Goal: Task Accomplishment & Management: Manage account settings

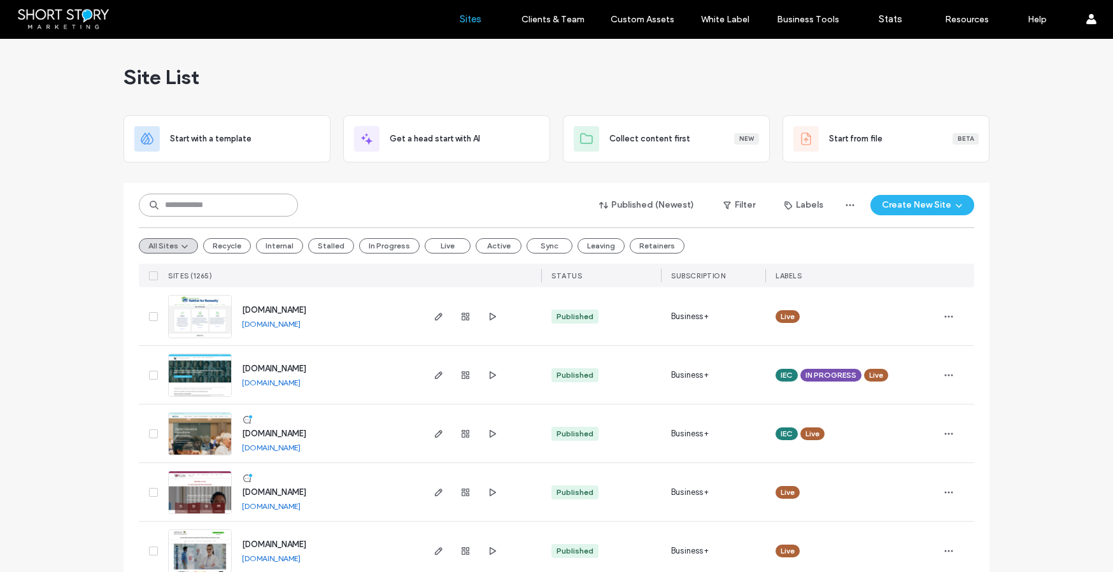
click at [176, 201] on input at bounding box center [218, 205] width 159 height 23
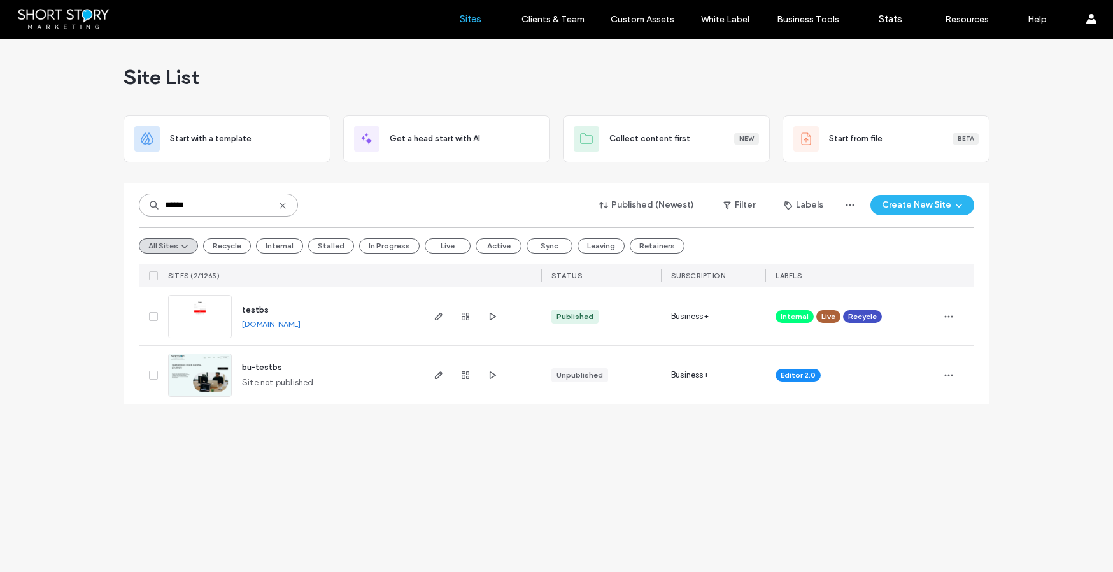
type input "******"
click at [257, 307] on span "testbs" at bounding box center [255, 310] width 27 height 10
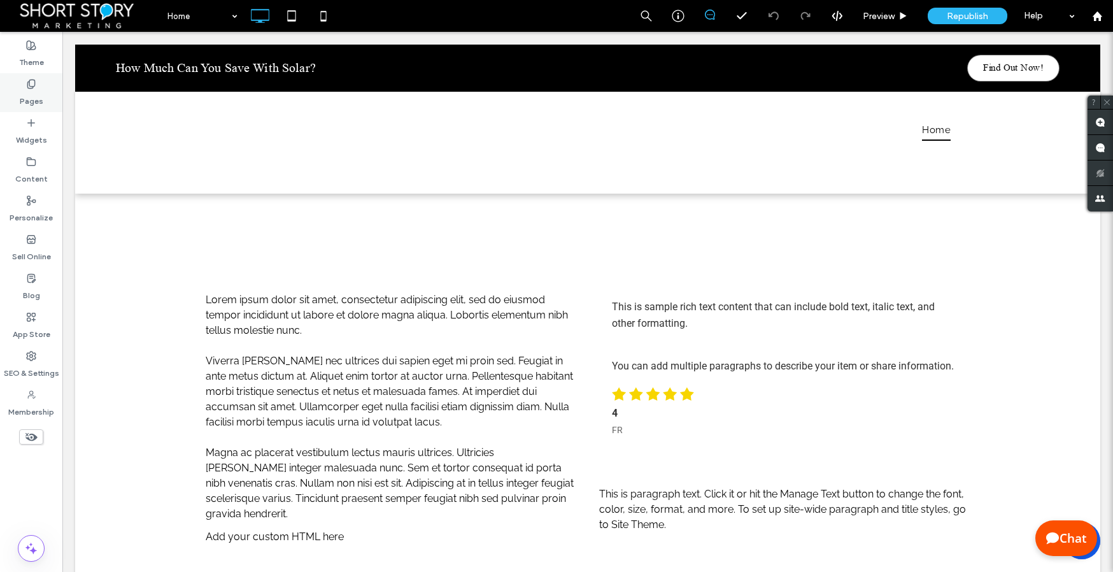
click at [34, 90] on label "Pages" at bounding box center [32, 98] width 24 height 18
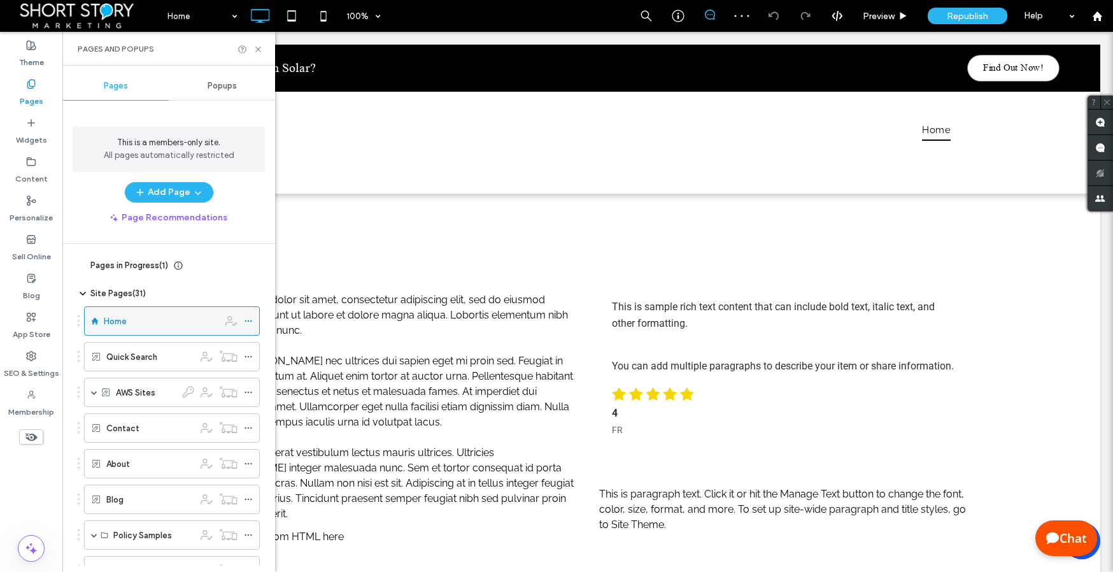
click at [247, 322] on icon at bounding box center [248, 320] width 9 height 9
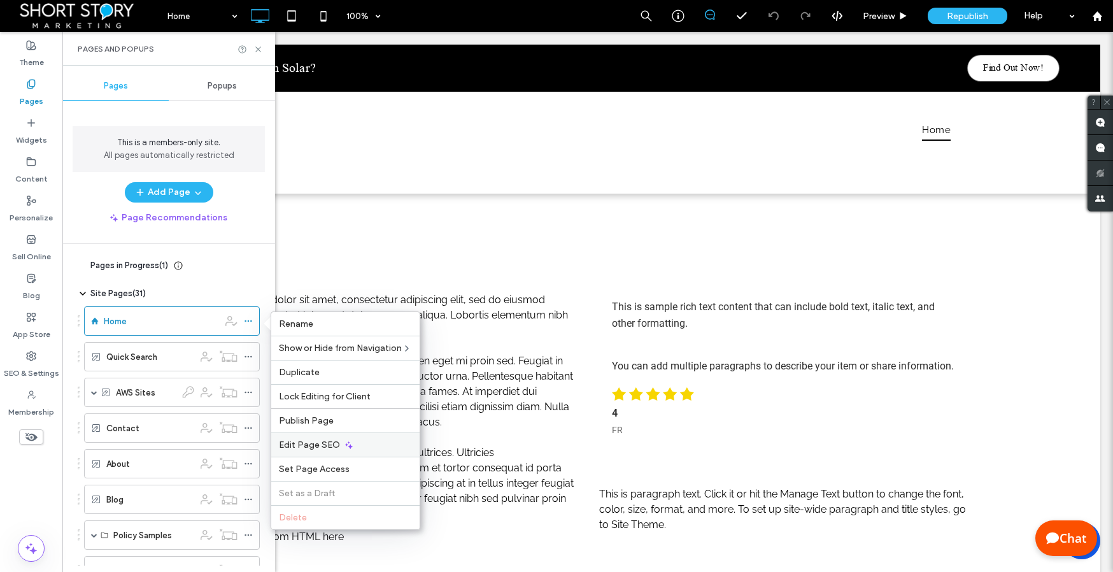
click at [294, 443] on span "Edit Page SEO" at bounding box center [309, 444] width 61 height 11
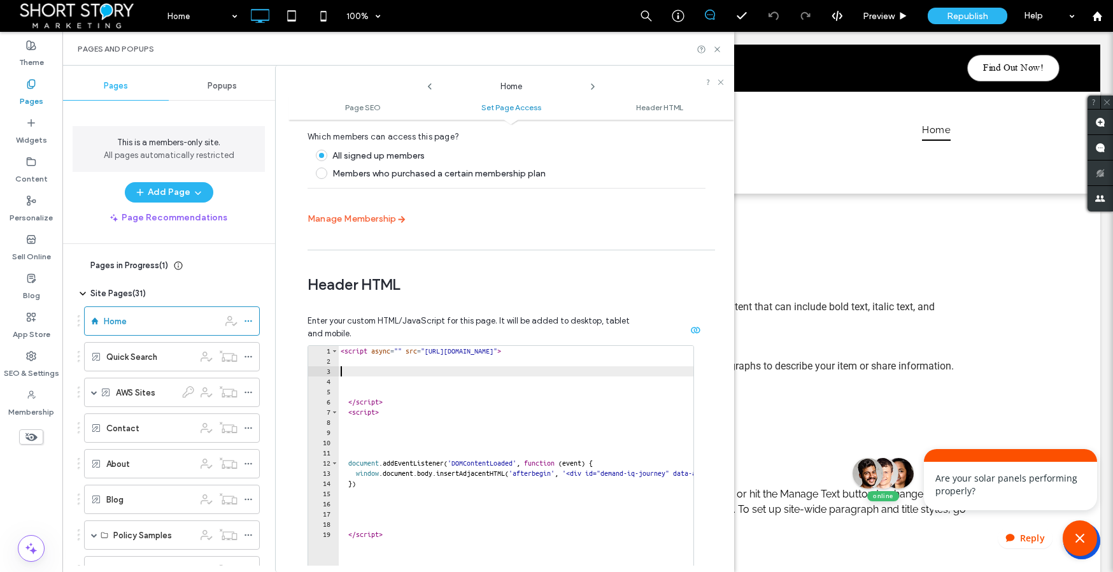
type textarea "*********"
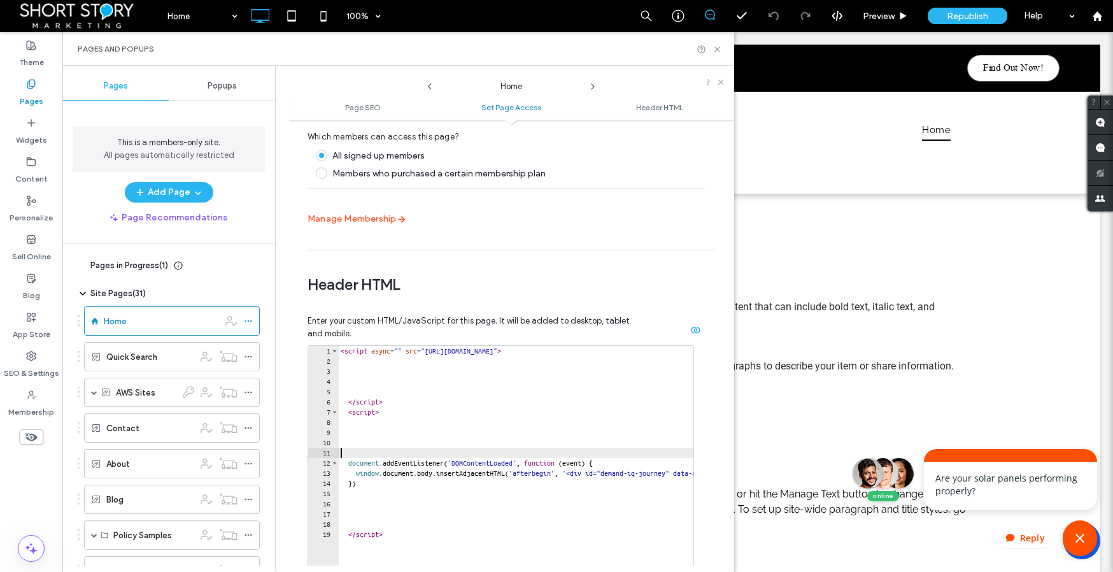
type textarea "*********"
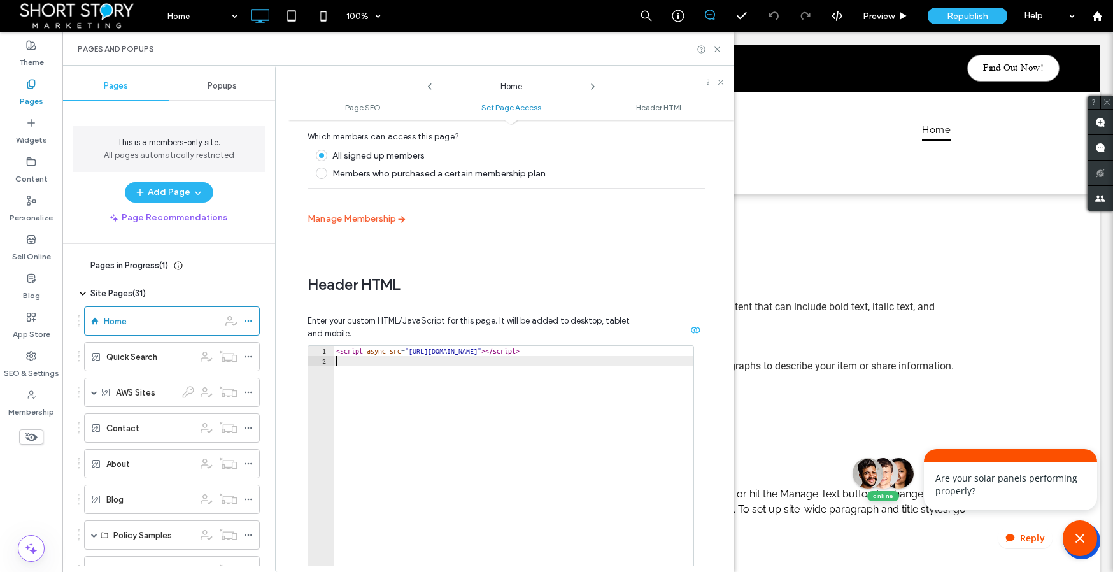
drag, startPoint x: 580, startPoint y: 502, endPoint x: 579, endPoint y: 494, distance: 8.3
click at [580, 502] on div "< script async src = "https://journey.demand-iq.com/embed.js" > </ script >" at bounding box center [514, 483] width 360 height 274
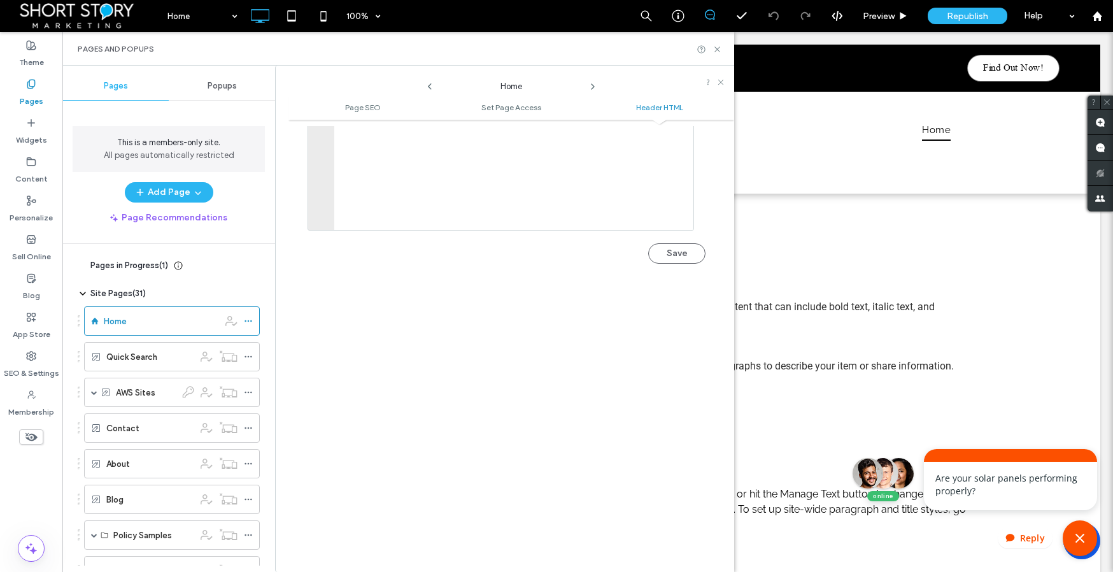
scroll to position [1424, 0]
click at [670, 246] on button "Save" at bounding box center [676, 245] width 57 height 20
click at [721, 46] on icon at bounding box center [717, 50] width 10 height 10
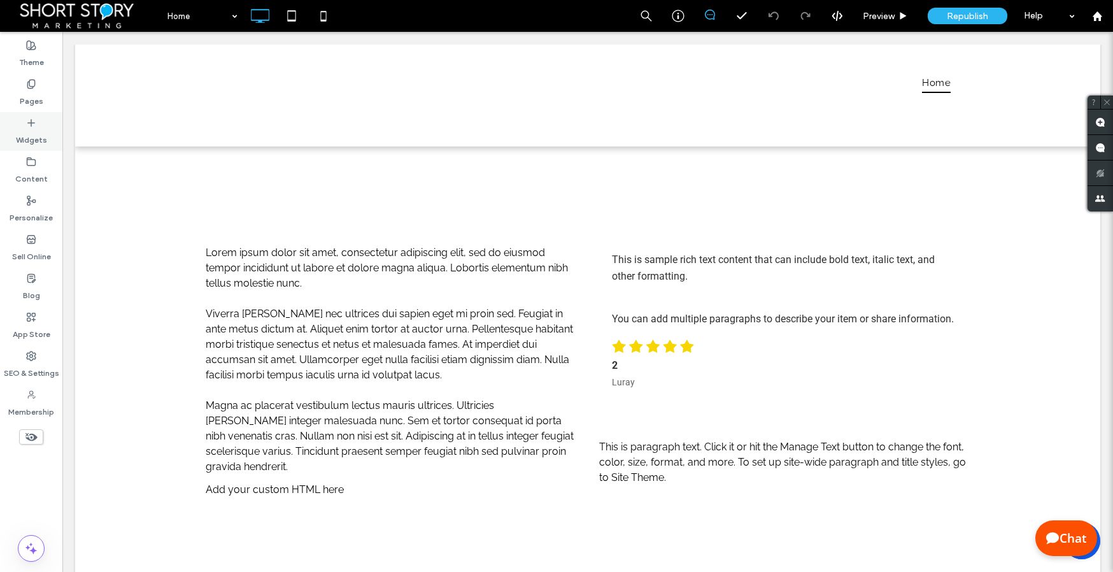
click at [28, 121] on icon at bounding box center [31, 123] width 10 height 10
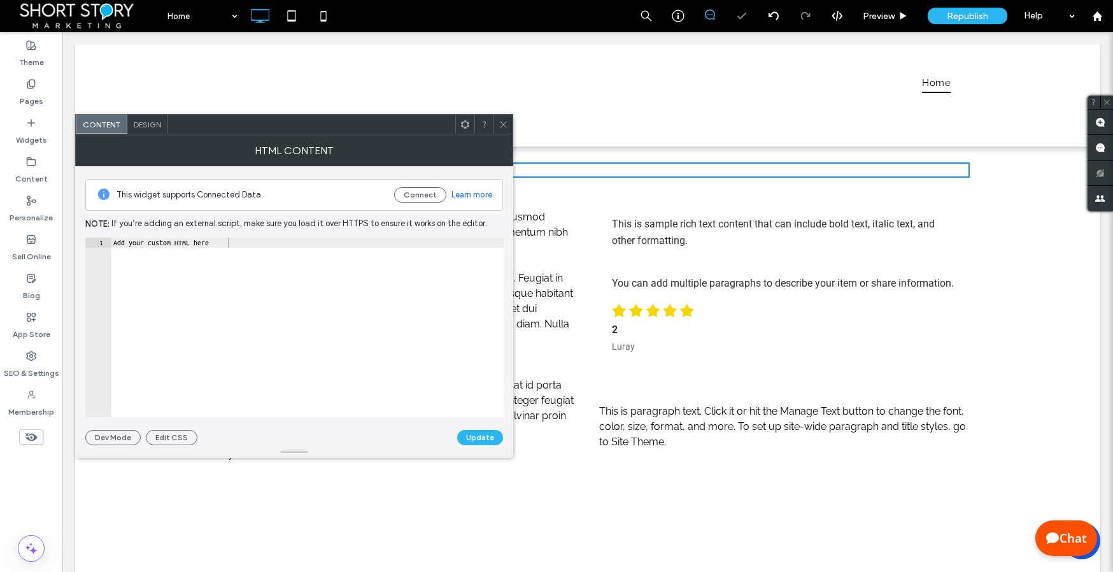
type textarea "**********"
click at [299, 295] on div "Add your custom HTML here" at bounding box center [307, 337] width 393 height 200
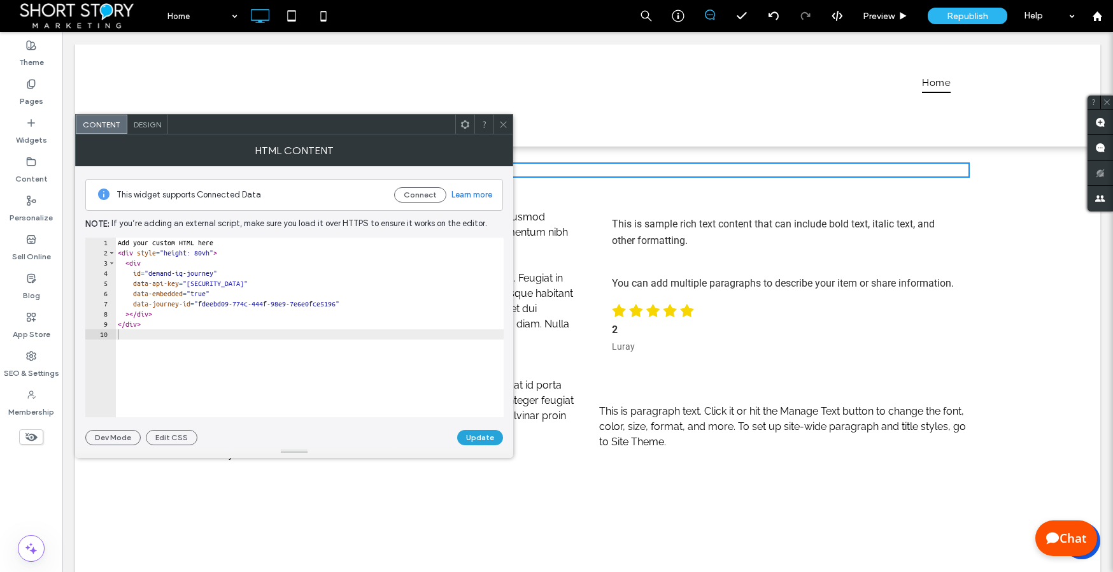
click at [485, 437] on button "Update" at bounding box center [480, 437] width 46 height 15
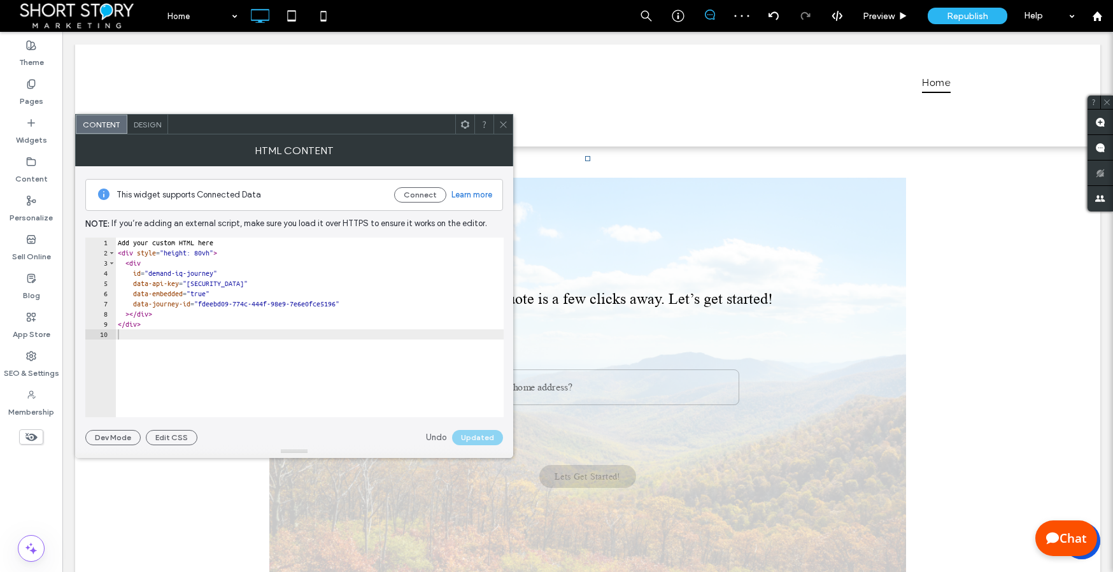
drag, startPoint x: 504, startPoint y: 123, endPoint x: 439, endPoint y: 116, distance: 64.7
click at [502, 123] on icon at bounding box center [503, 125] width 10 height 10
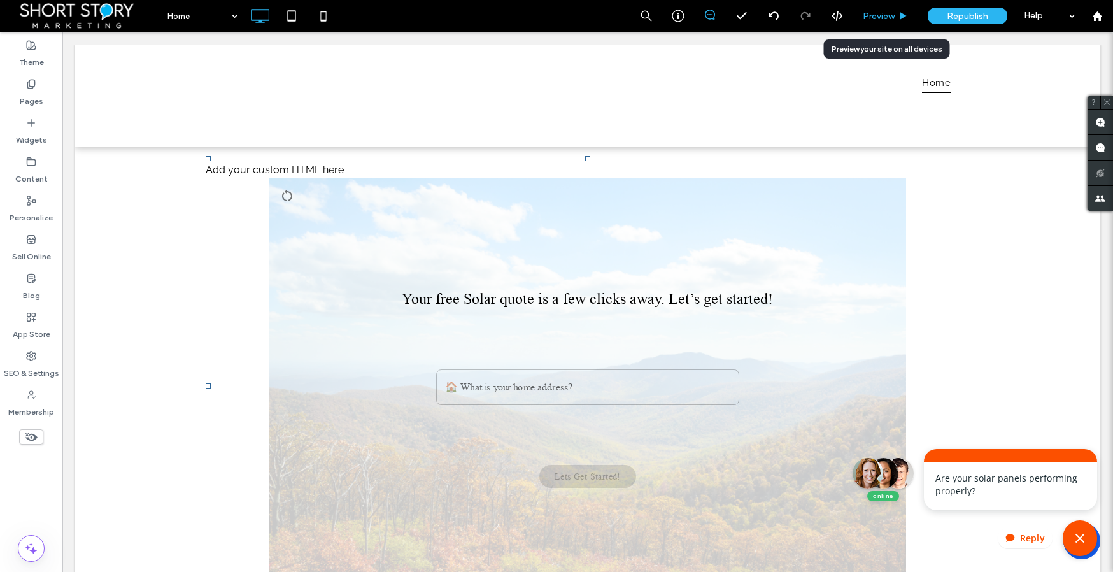
click at [870, 15] on span "Preview" at bounding box center [879, 16] width 32 height 11
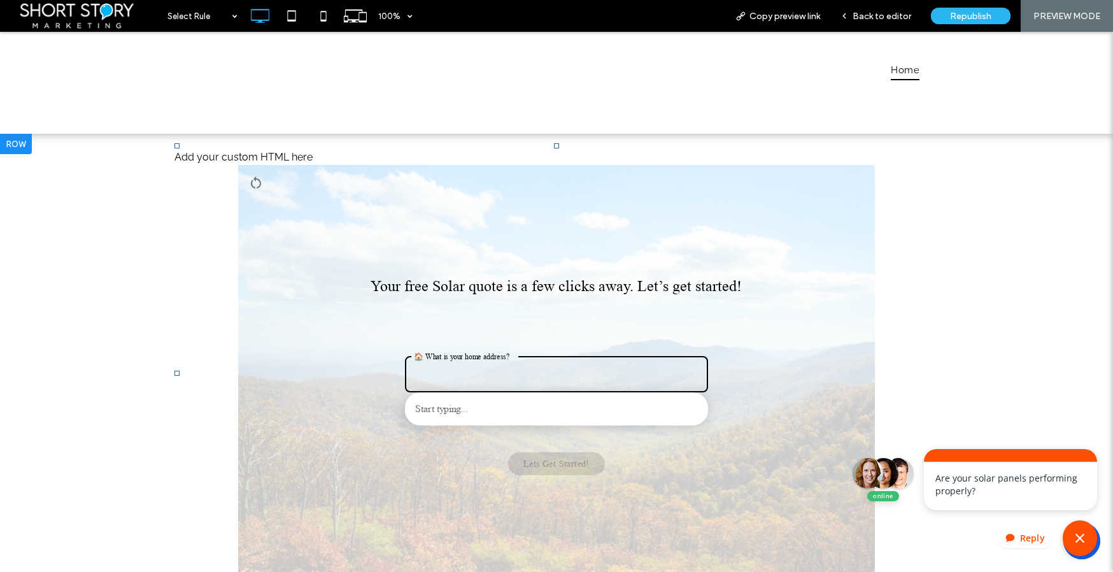
click at [554, 373] on input "text" at bounding box center [547, 374] width 272 height 24
type input "****"
click at [887, 20] on span "Back to editor" at bounding box center [881, 16] width 59 height 11
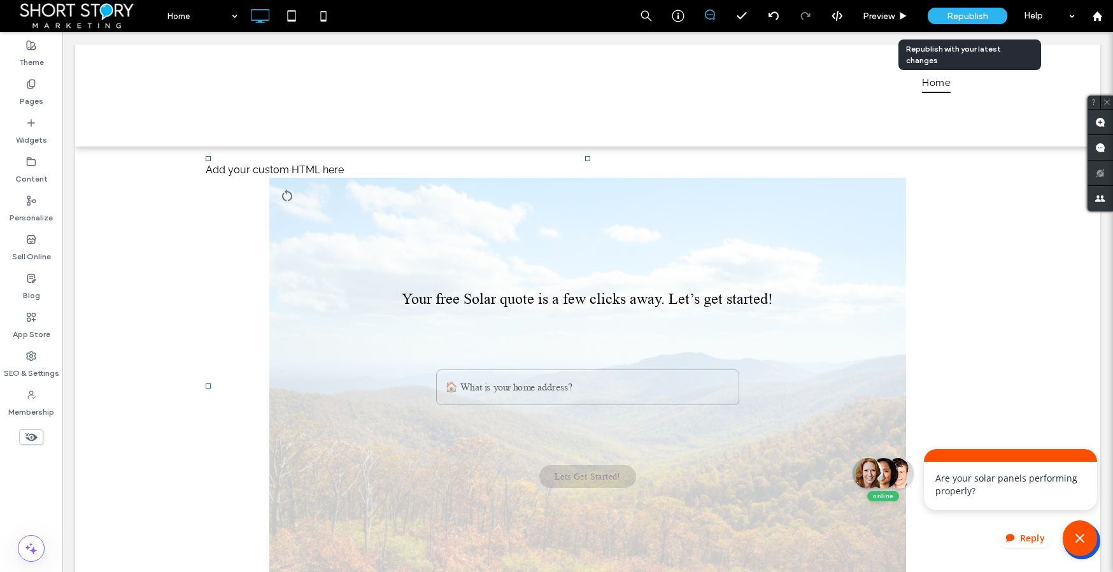
click at [958, 20] on span "Republish" at bounding box center [967, 16] width 41 height 11
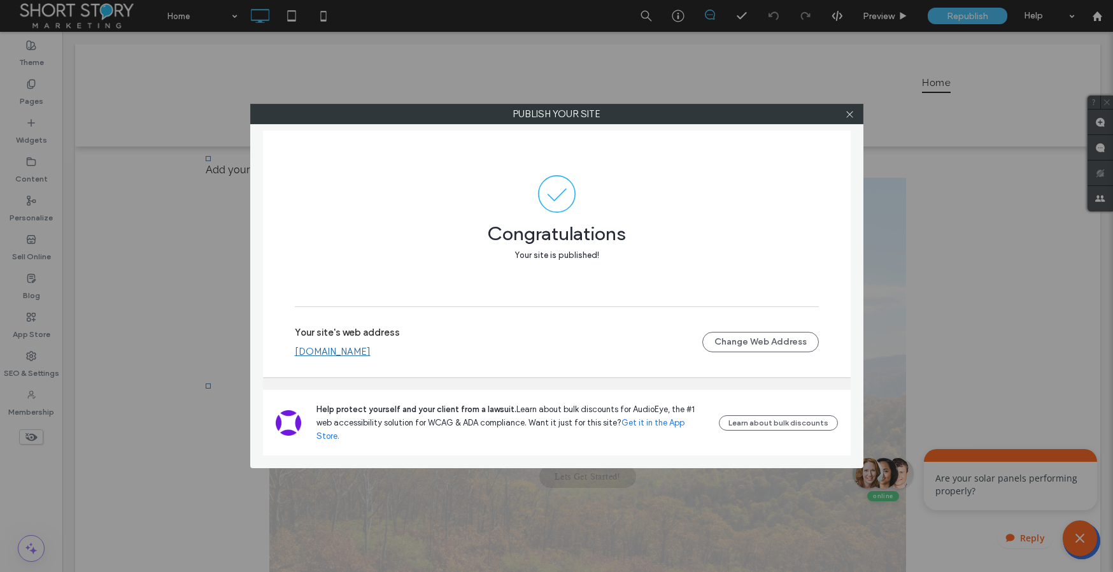
click at [337, 357] on link "testbs.ssmsite.com" at bounding box center [333, 351] width 76 height 11
click at [849, 110] on icon at bounding box center [850, 114] width 10 height 10
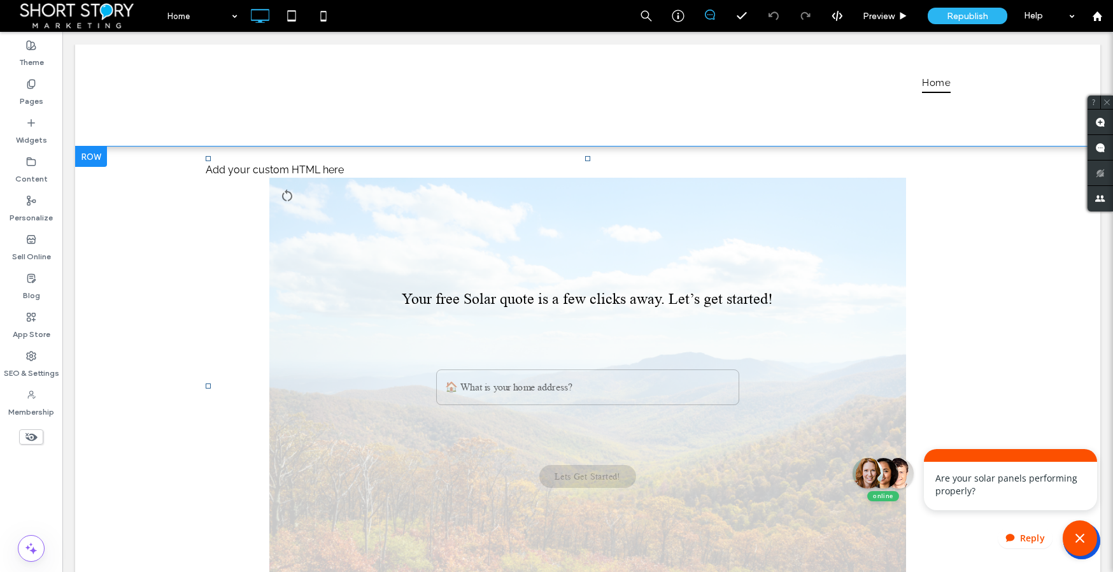
click at [350, 242] on div "Your free Solar quote is a few clicks away. Let’s get started!" at bounding box center [587, 255] width 530 height 124
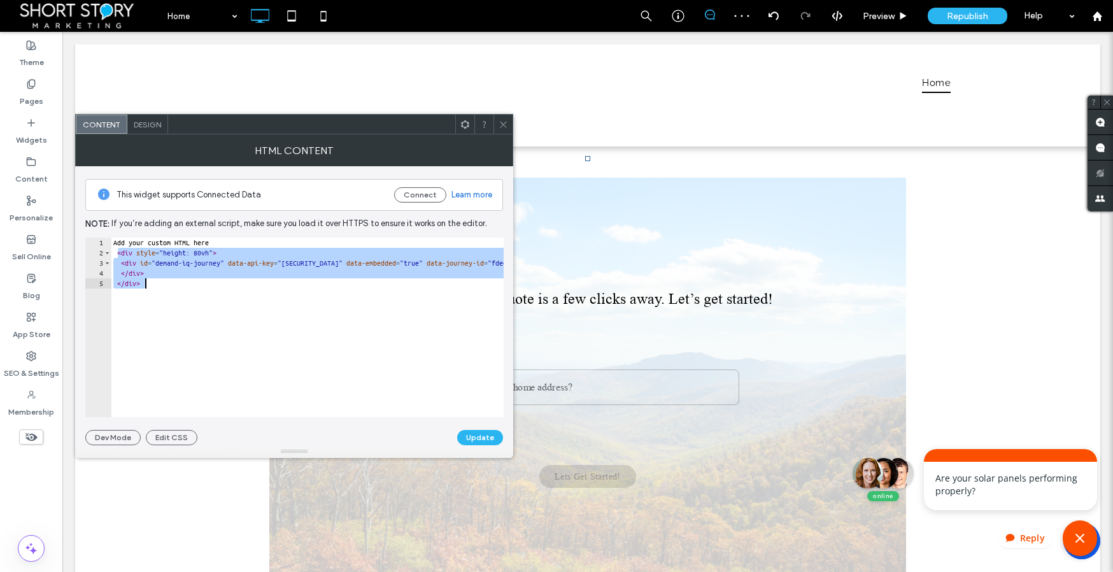
drag, startPoint x: 118, startPoint y: 252, endPoint x: 162, endPoint y: 296, distance: 61.7
type textarea "****** *******"
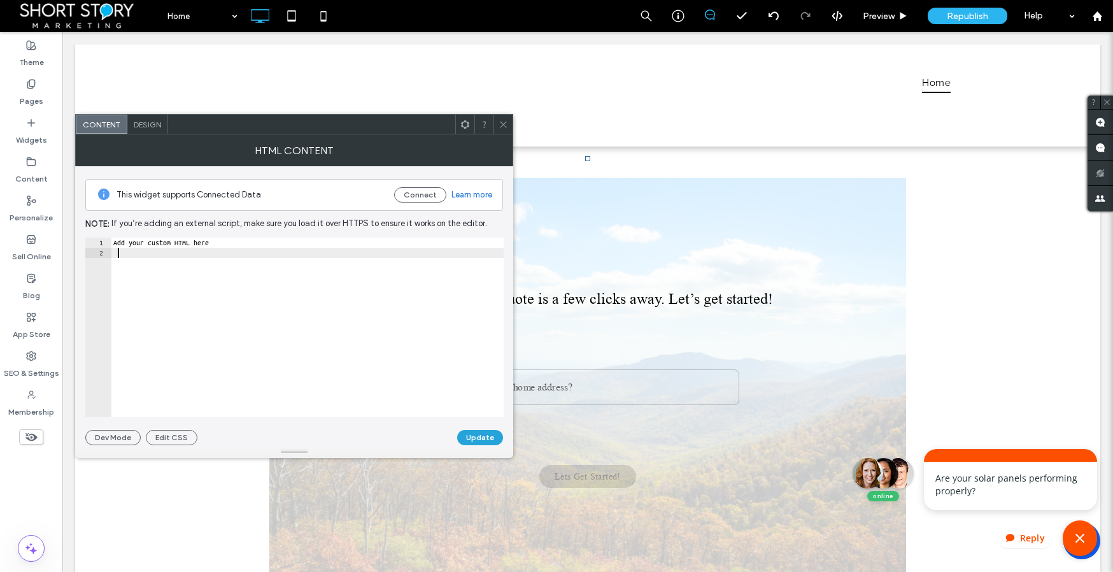
click at [490, 437] on button "Update" at bounding box center [480, 437] width 46 height 15
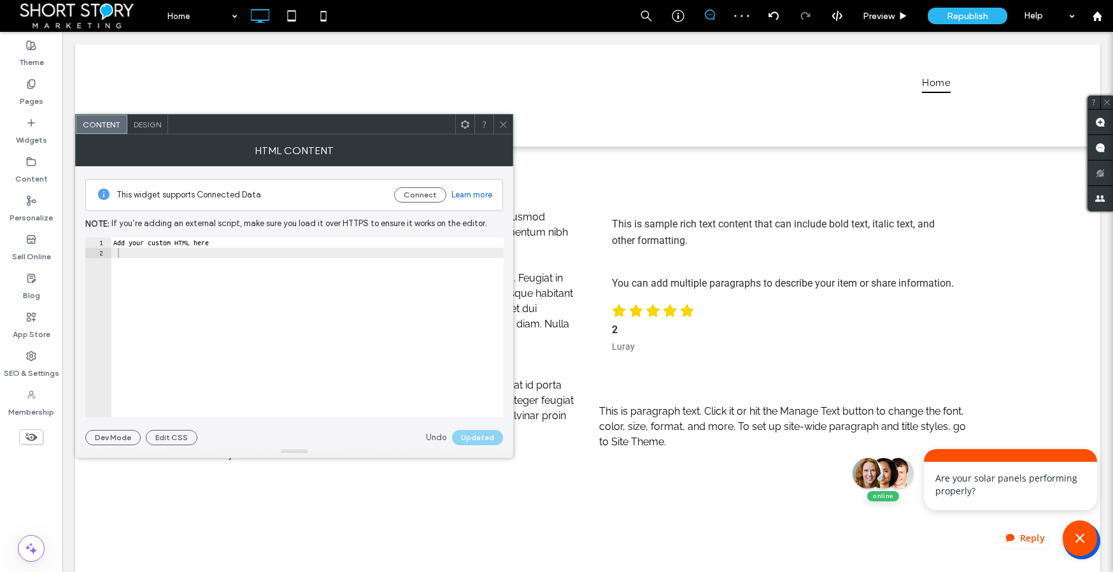
click at [501, 123] on icon at bounding box center [503, 125] width 10 height 10
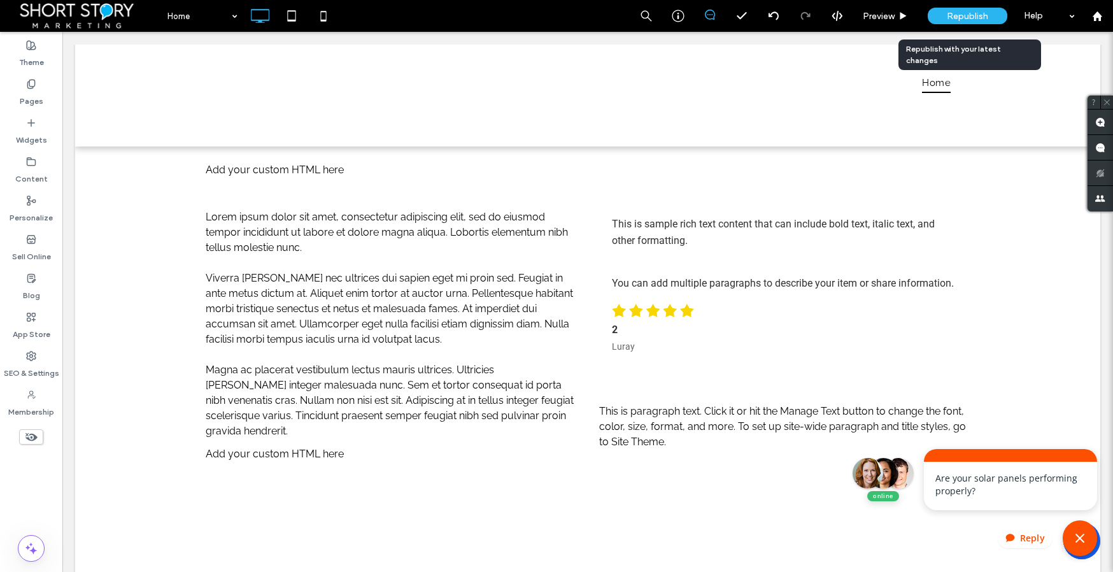
click at [961, 14] on span "Republish" at bounding box center [967, 16] width 41 height 11
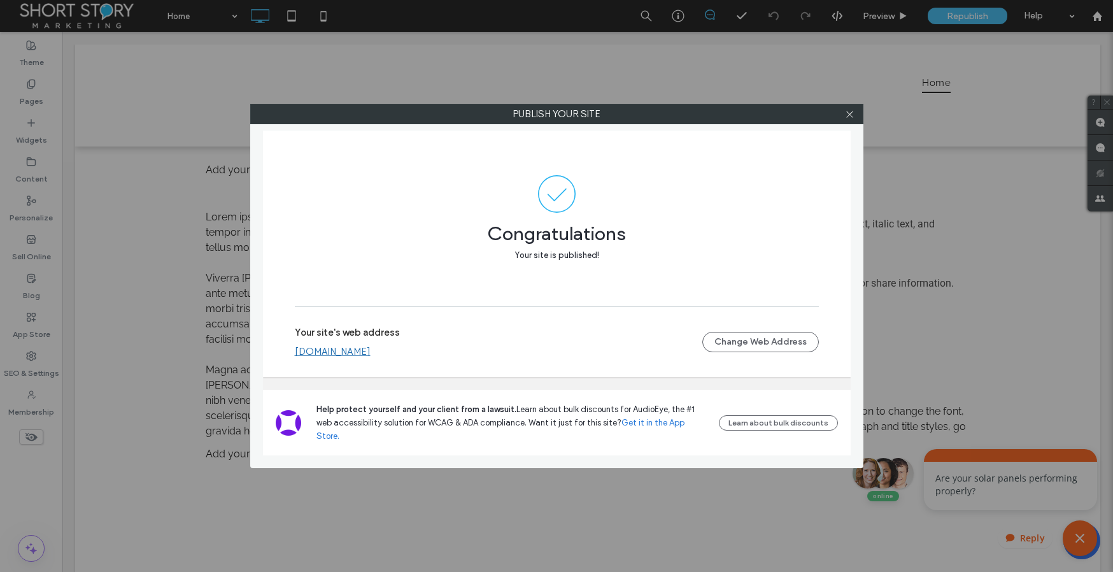
drag, startPoint x: 847, startPoint y: 114, endPoint x: 824, endPoint y: 120, distance: 23.8
click at [847, 115] on icon at bounding box center [850, 114] width 10 height 10
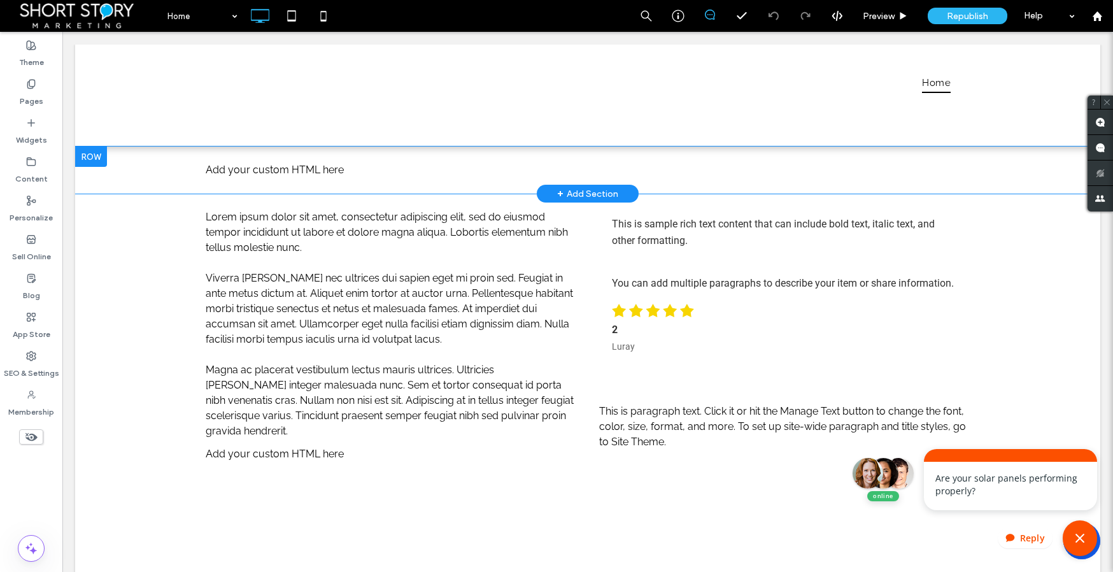
click at [247, 171] on div "Add your custom HTML here" at bounding box center [588, 169] width 764 height 15
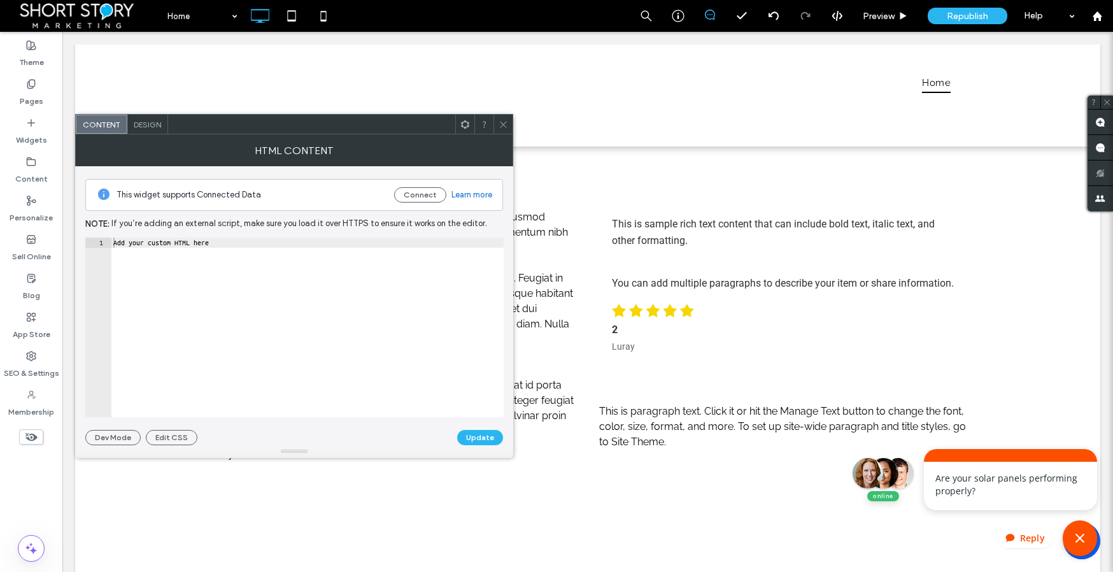
type textarea "**********"
click at [208, 363] on div "Add your custom HTML here" at bounding box center [307, 337] width 393 height 200
paste textarea "*********"
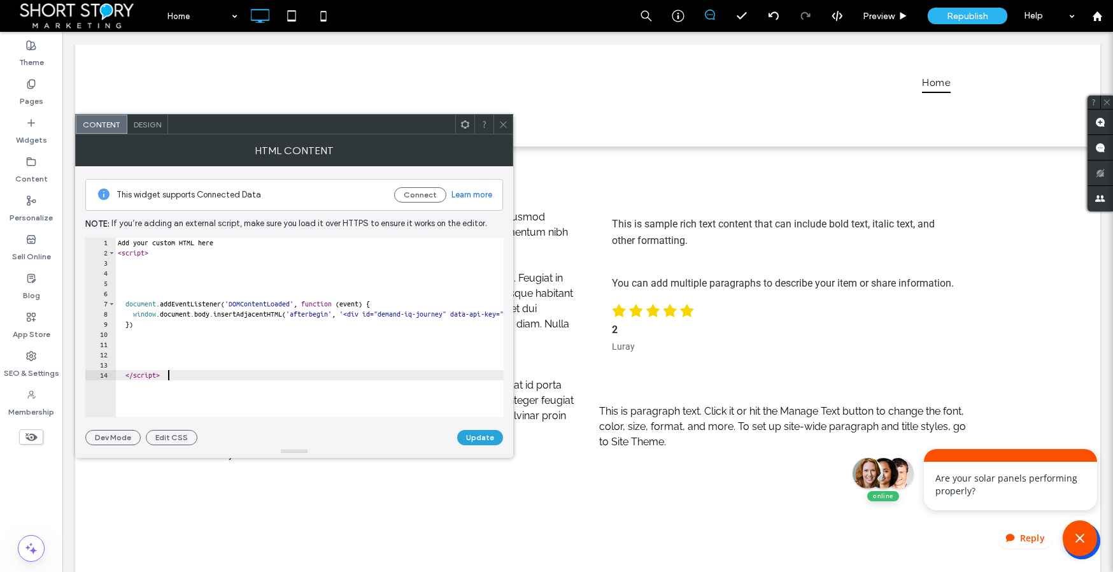
type textarea "*********"
click at [477, 438] on button "Update" at bounding box center [480, 437] width 46 height 15
click at [505, 123] on icon at bounding box center [503, 125] width 10 height 10
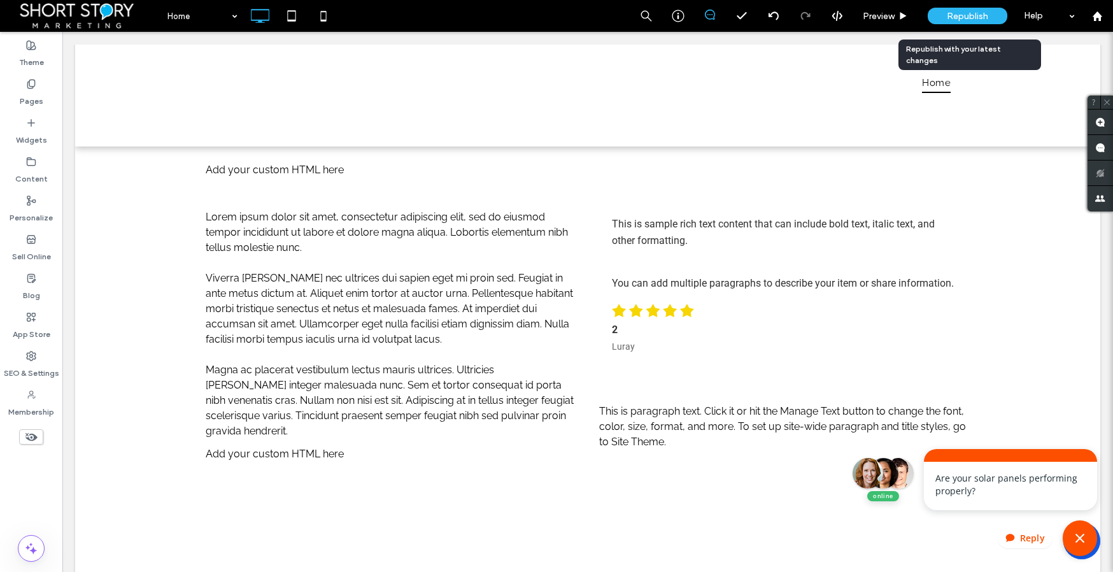
click at [971, 17] on span "Republish" at bounding box center [967, 16] width 41 height 11
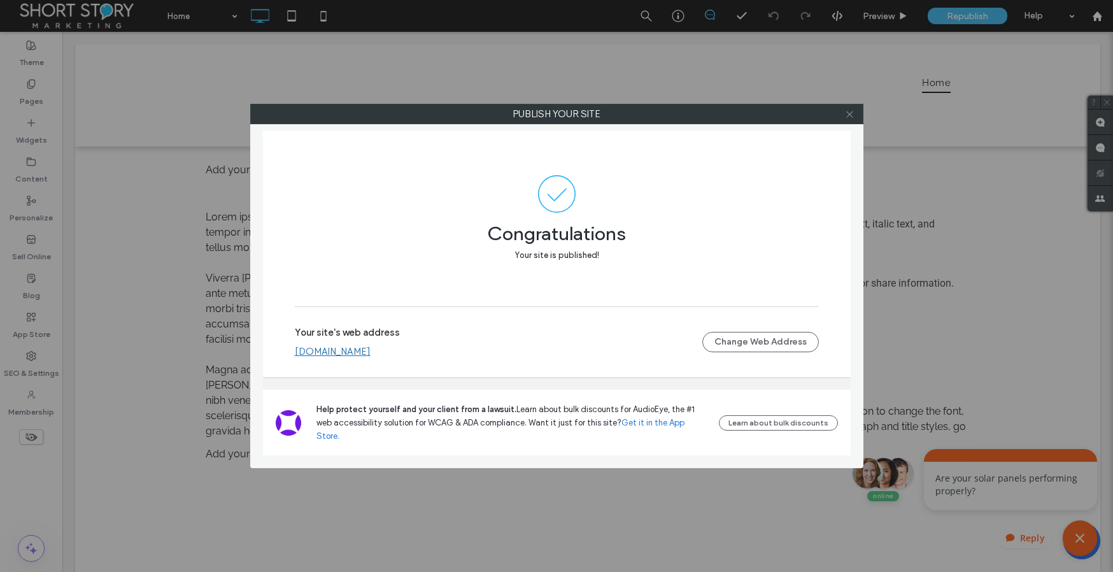
click at [850, 116] on icon at bounding box center [850, 114] width 10 height 10
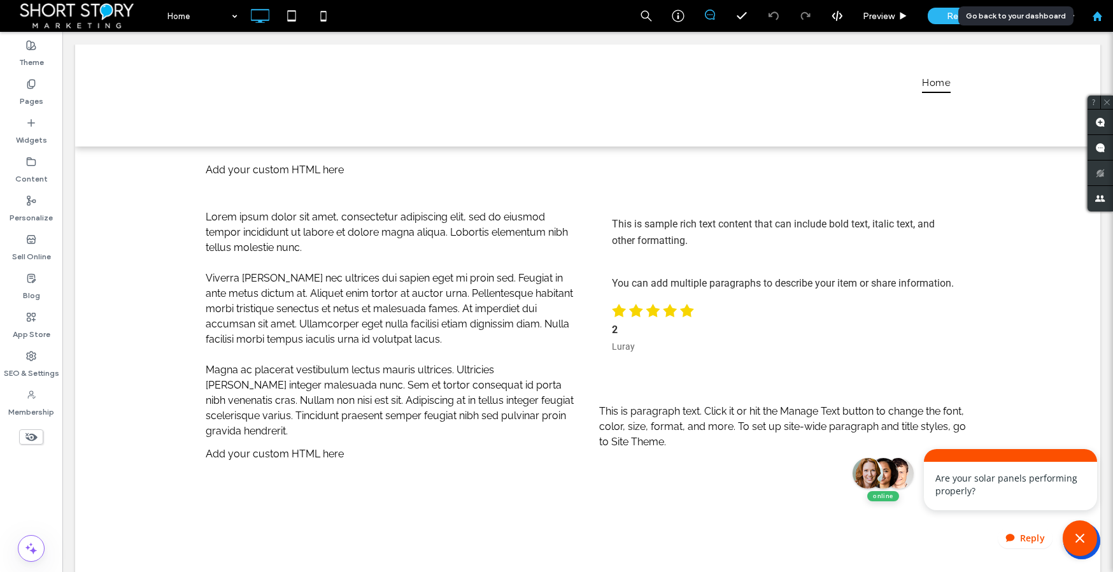
click at [1095, 17] on use at bounding box center [1097, 16] width 10 height 10
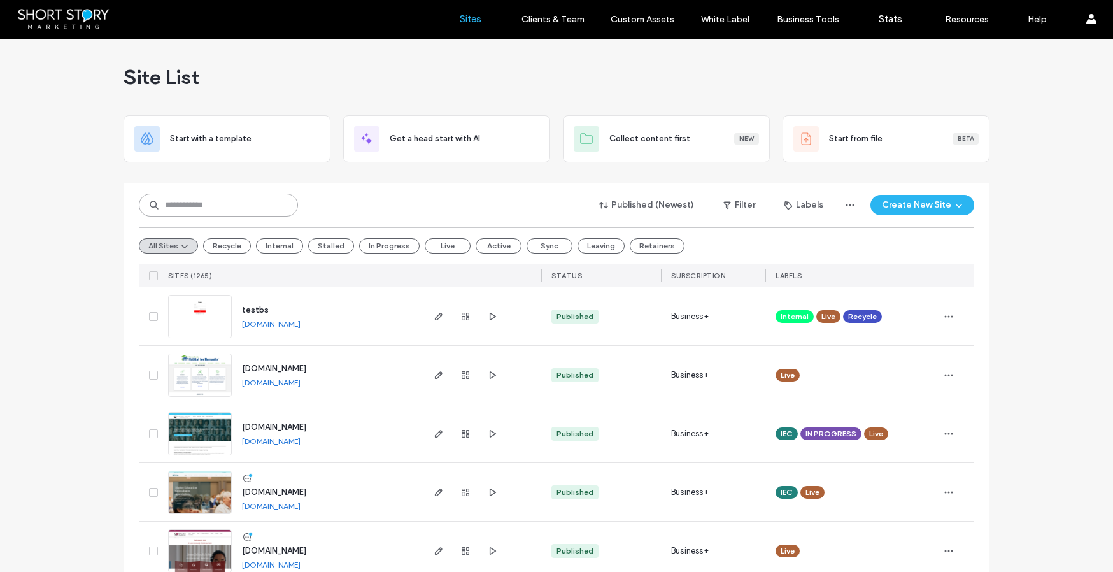
click at [237, 206] on input at bounding box center [218, 205] width 159 height 23
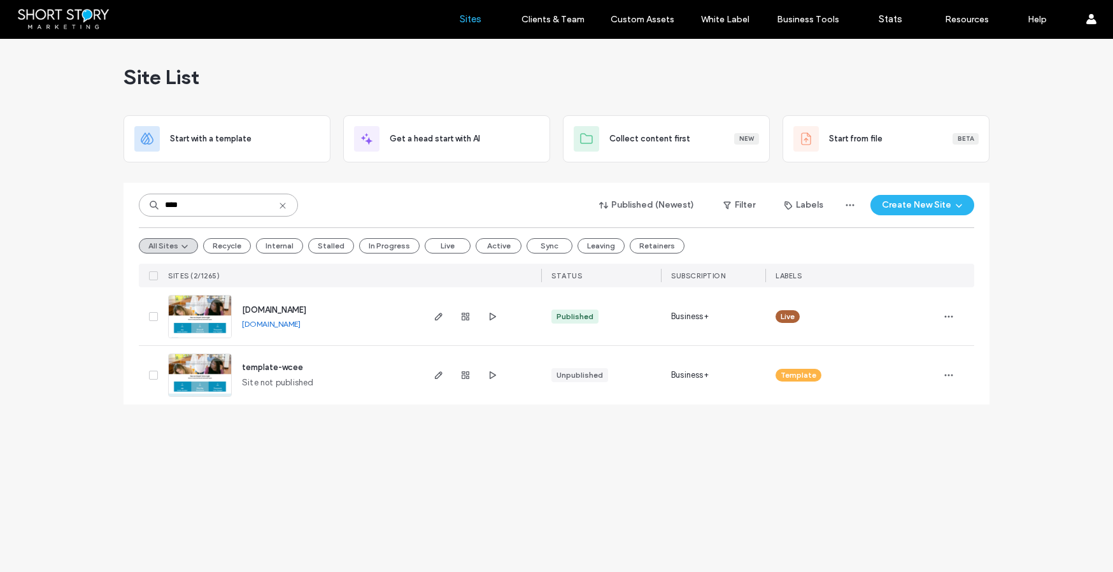
type input "****"
click at [297, 311] on span "www.wceducationalendowment.org" at bounding box center [274, 310] width 64 height 10
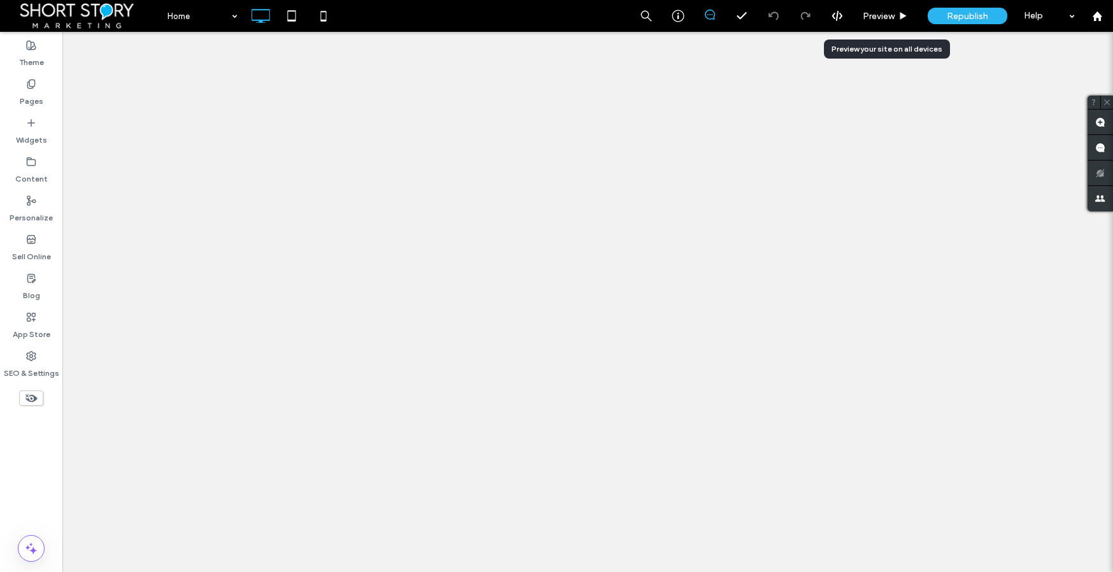
click at [877, 15] on span "Preview" at bounding box center [879, 16] width 32 height 11
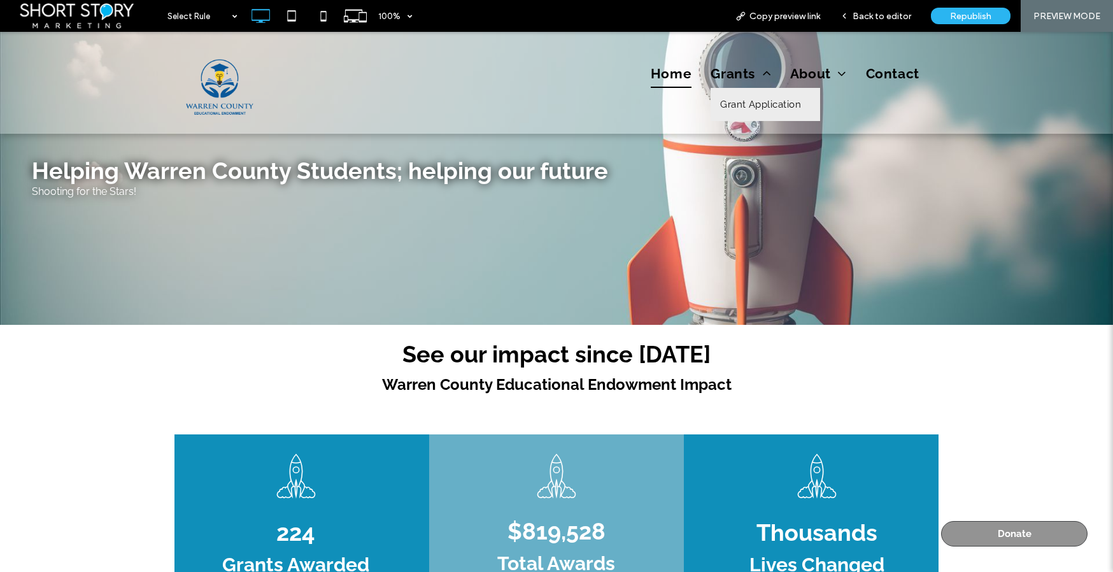
click at [752, 106] on span "Grant Application" at bounding box center [760, 104] width 81 height 15
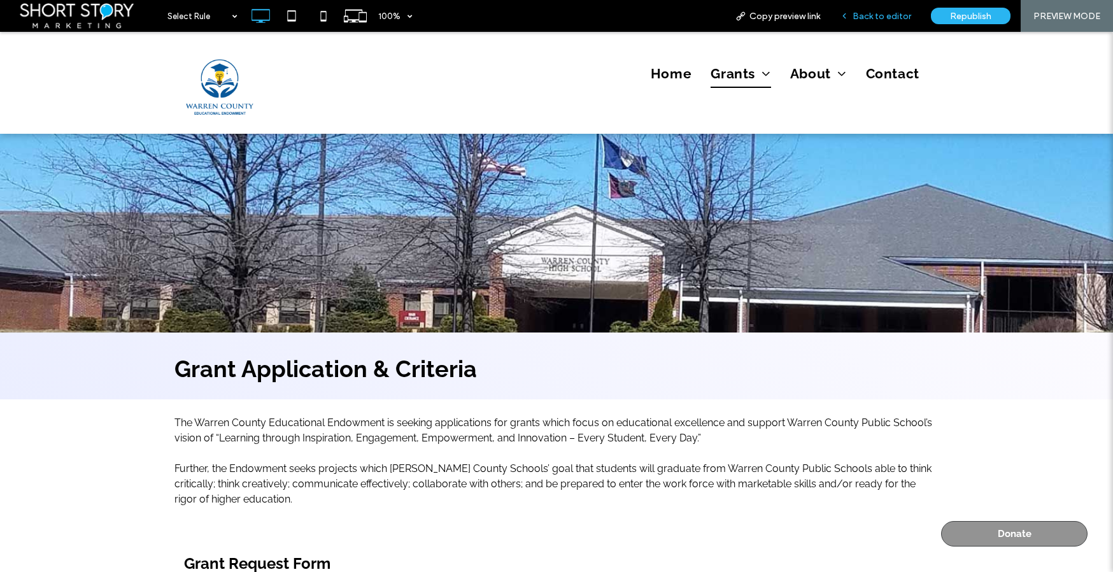
click at [870, 17] on span "Back to editor" at bounding box center [881, 16] width 59 height 11
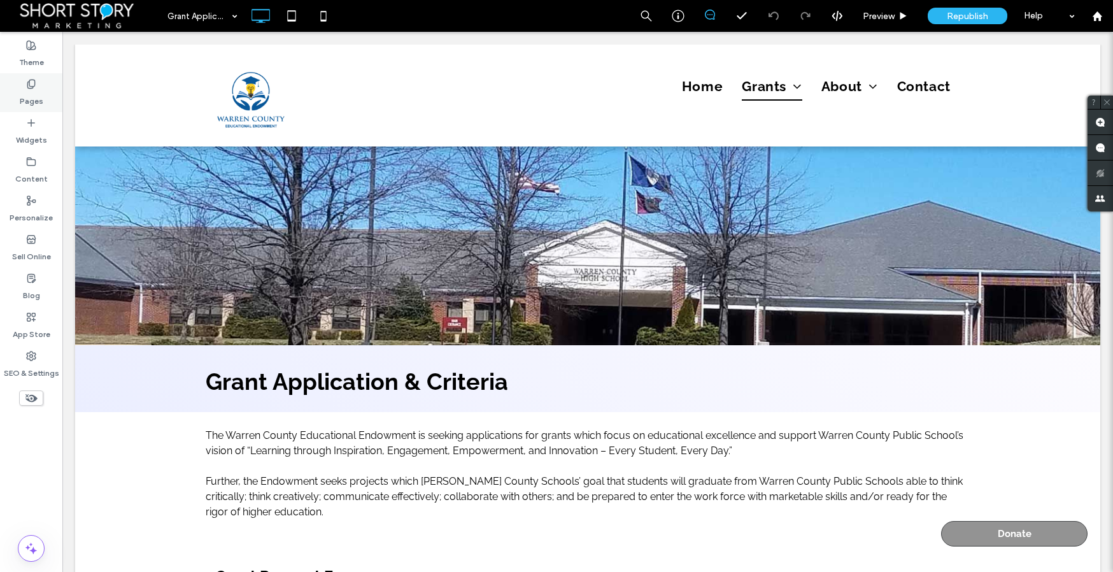
click at [33, 89] on label "Pages" at bounding box center [32, 98] width 24 height 18
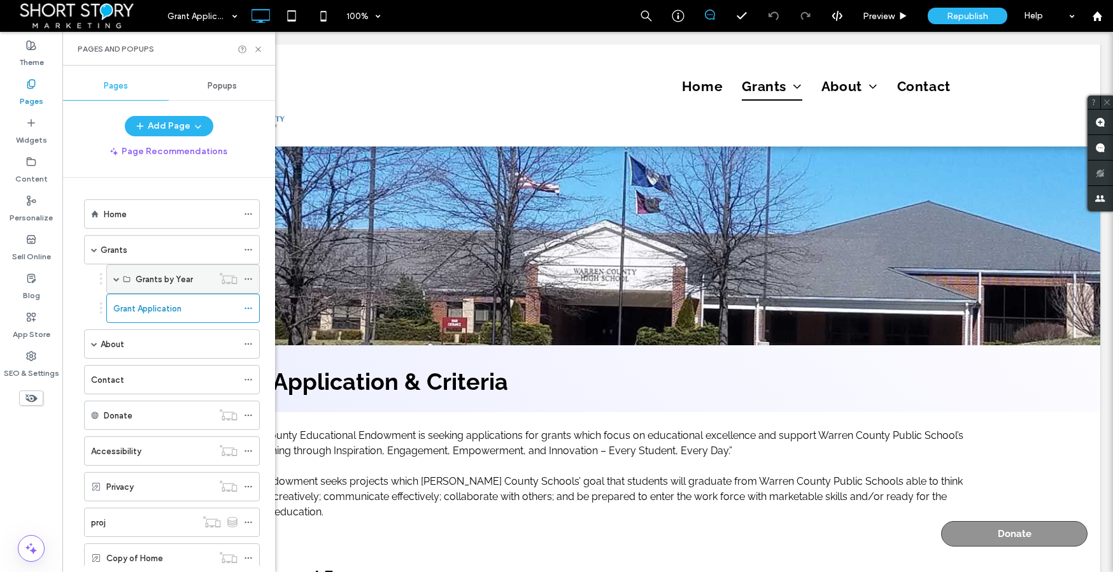
click at [115, 281] on span at bounding box center [116, 279] width 6 height 6
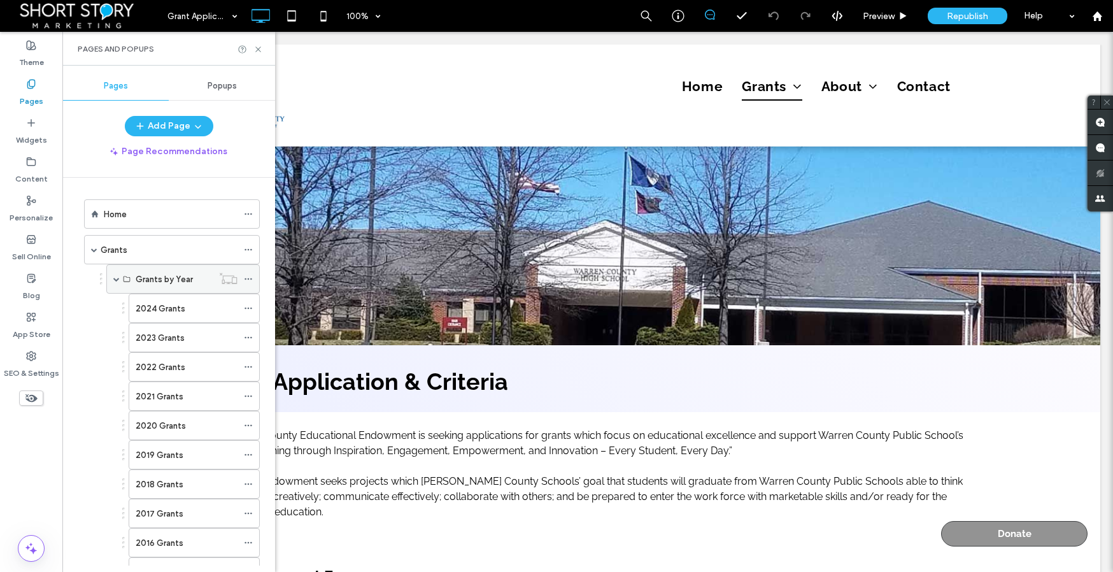
click at [116, 279] on span at bounding box center [116, 279] width 6 height 6
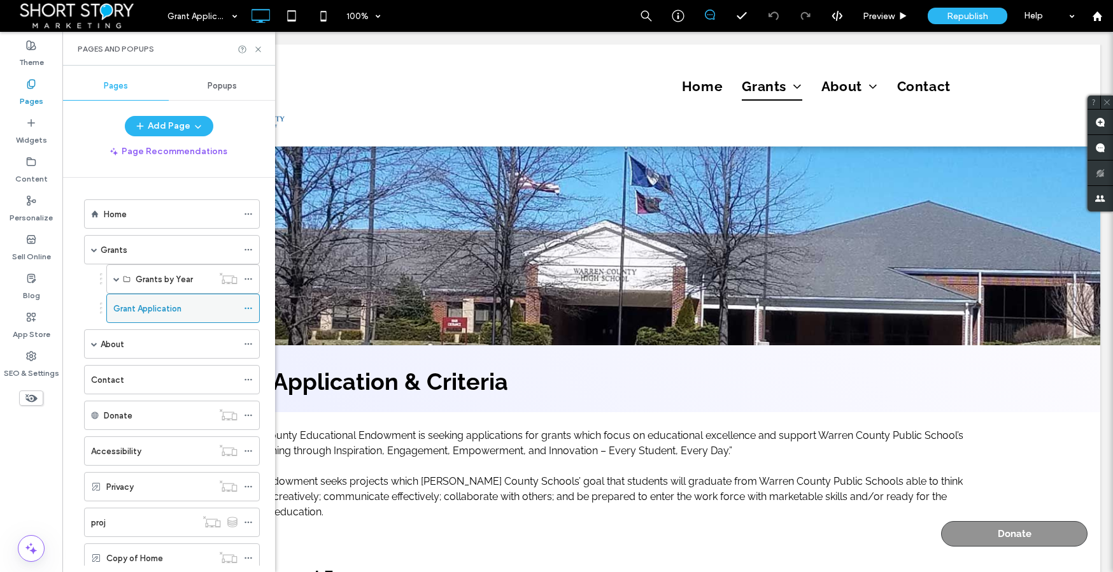
click at [143, 311] on label "Grant Application" at bounding box center [147, 308] width 68 height 22
click at [259, 48] on icon at bounding box center [258, 50] width 10 height 10
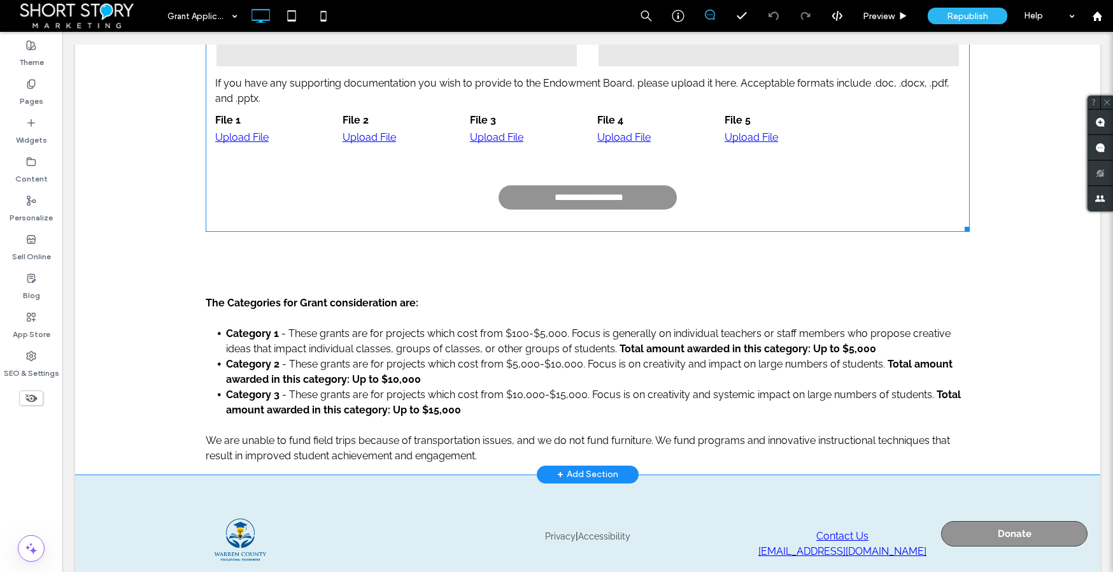
scroll to position [1576, 0]
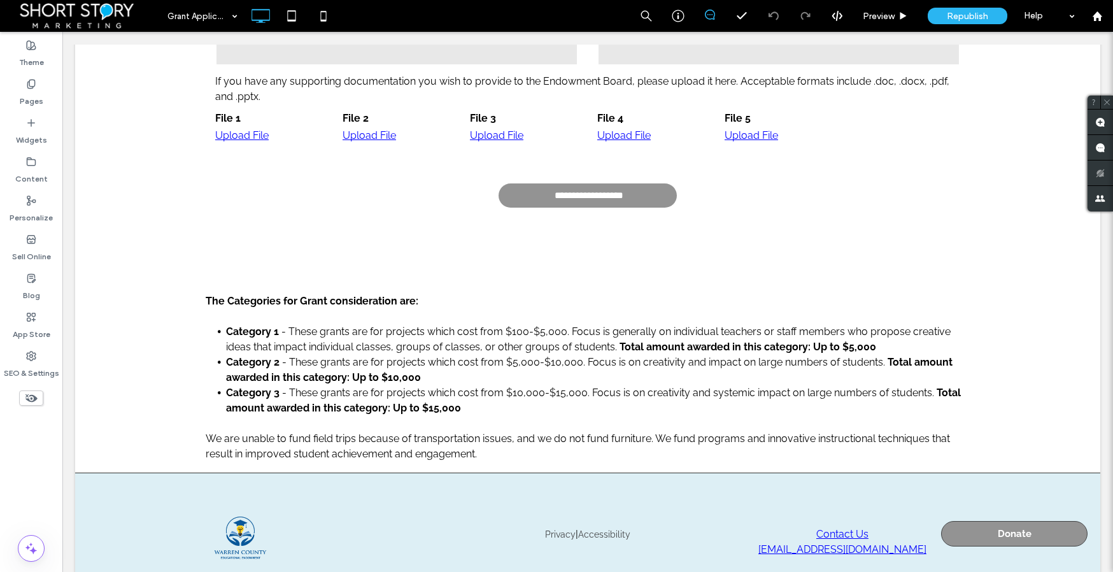
click at [32, 399] on icon at bounding box center [31, 398] width 14 height 14
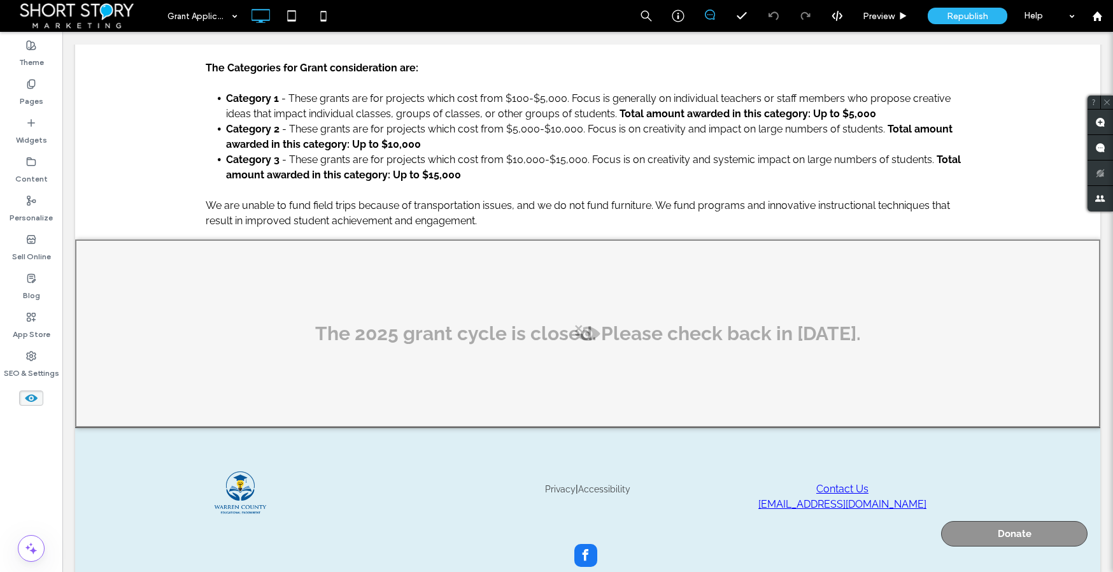
scroll to position [1814, 0]
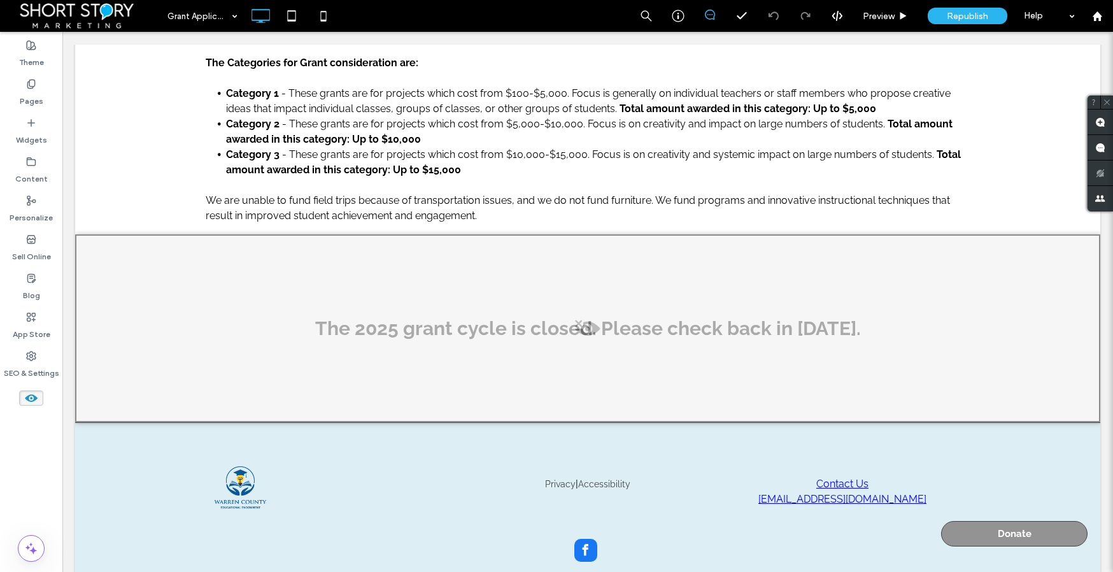
click at [582, 328] on span at bounding box center [587, 331] width 1022 height 25
click at [599, 343] on button "Yes" at bounding box center [600, 344] width 39 height 16
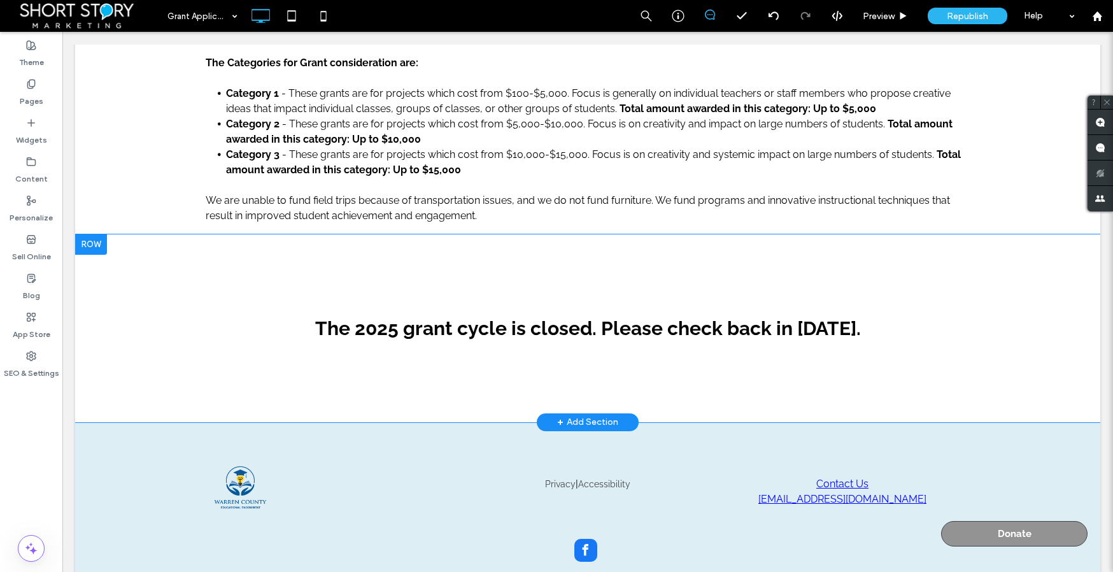
click at [92, 246] on div at bounding box center [91, 244] width 32 height 20
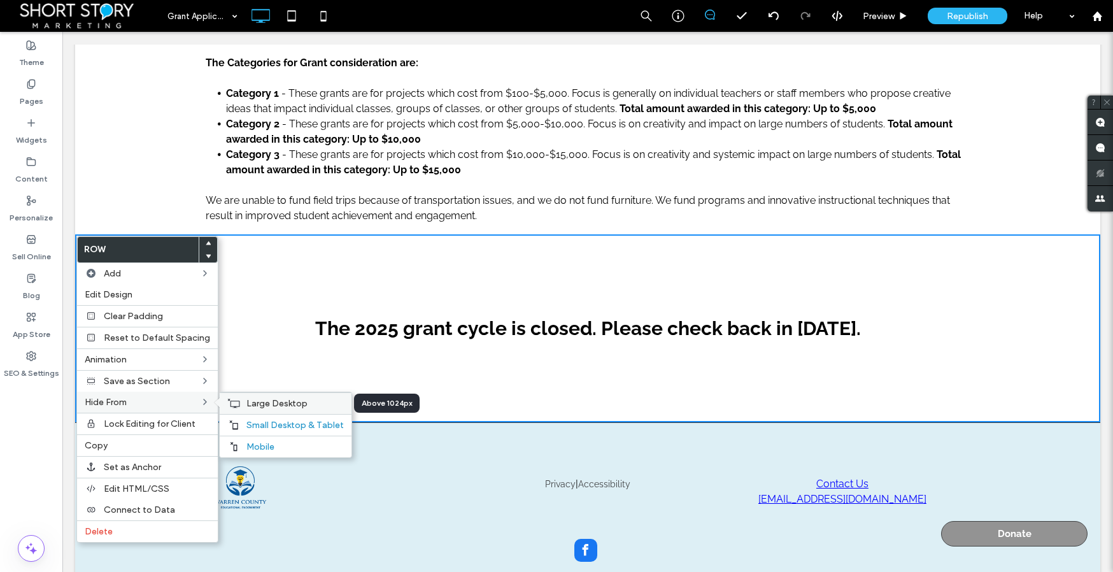
click at [283, 400] on span "Large Desktop" at bounding box center [276, 403] width 61 height 11
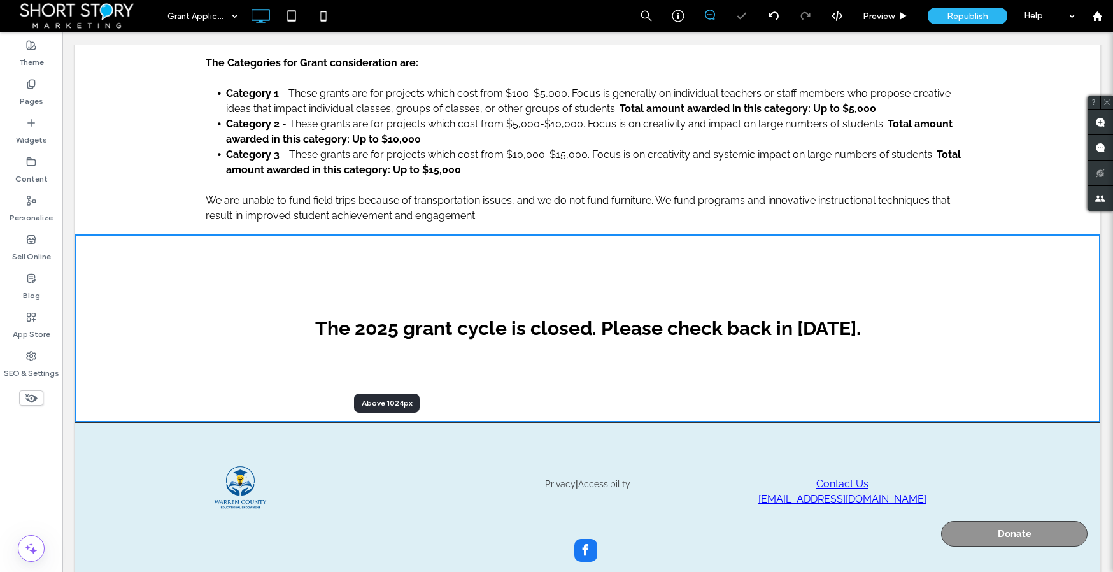
scroll to position [1724, 0]
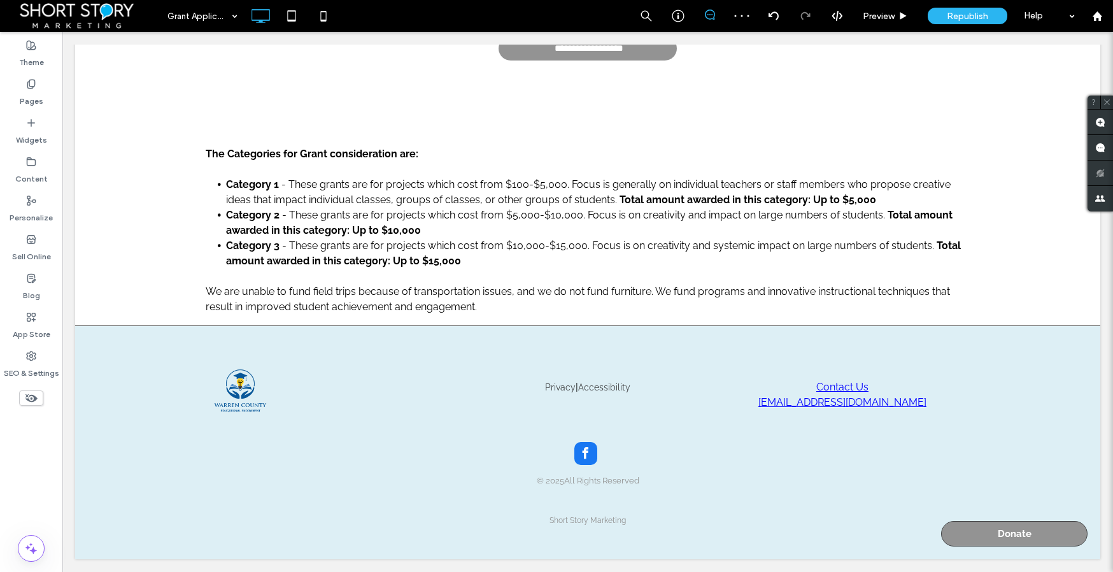
click at [34, 395] on use at bounding box center [31, 398] width 12 height 8
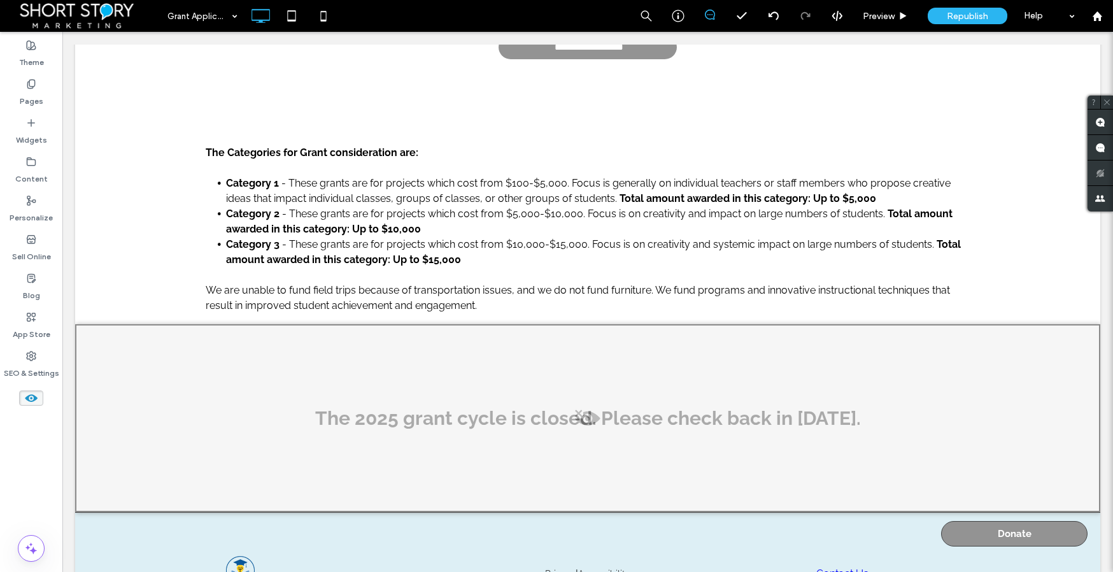
click at [29, 395] on use at bounding box center [31, 398] width 13 height 8
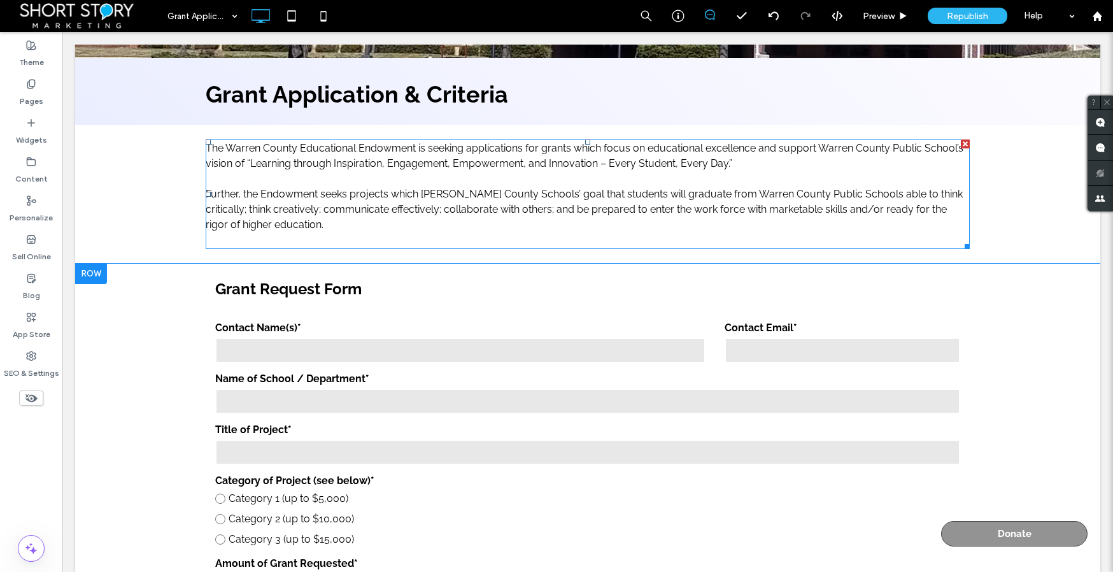
scroll to position [251, 0]
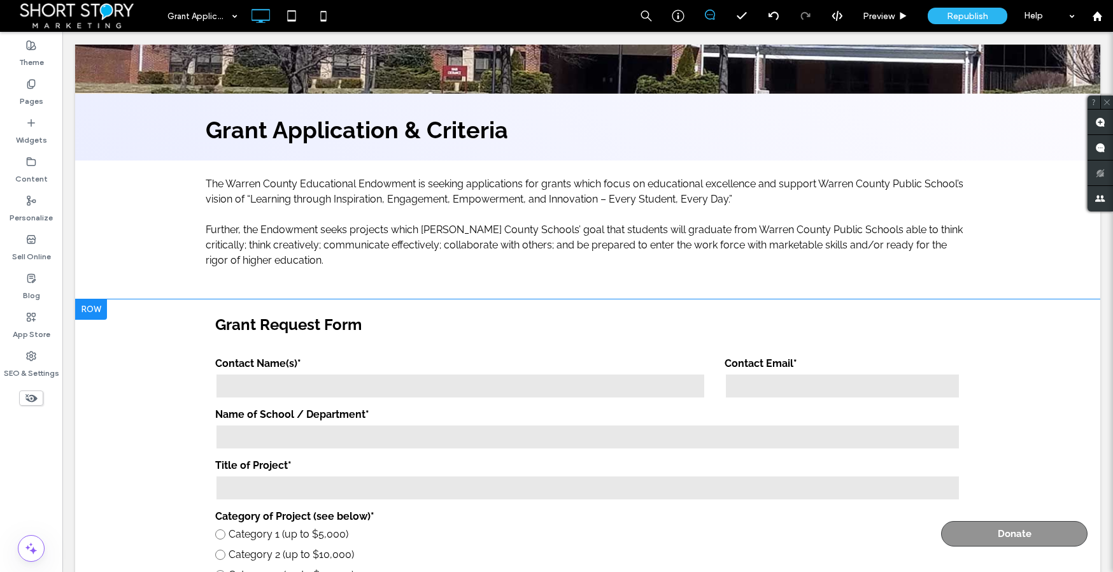
click at [91, 310] on div at bounding box center [91, 309] width 32 height 20
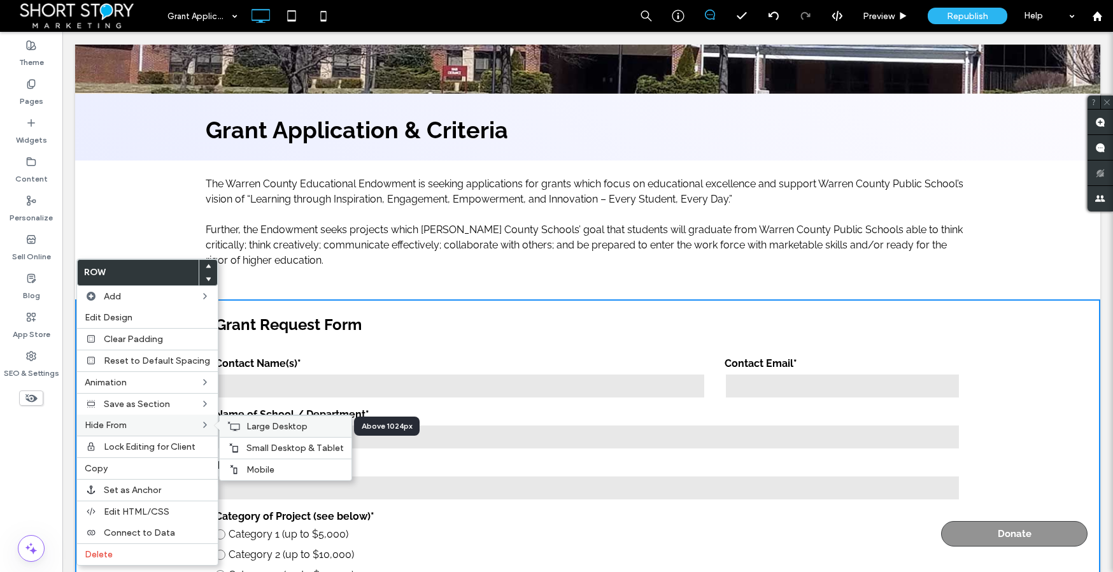
click at [260, 425] on span "Large Desktop" at bounding box center [276, 426] width 61 height 11
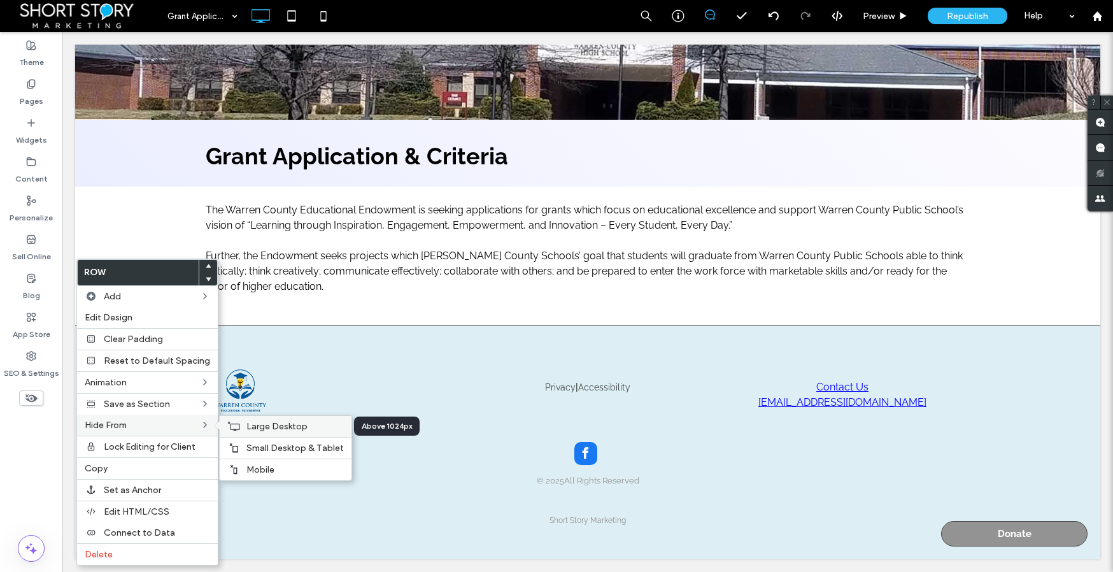
scroll to position [225, 0]
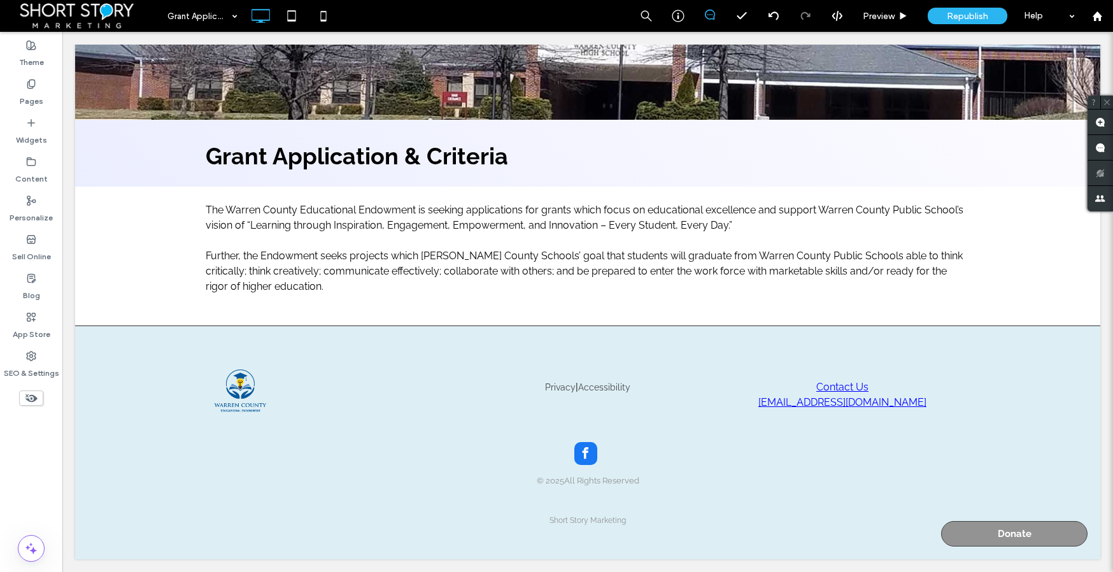
click at [34, 397] on use at bounding box center [31, 398] width 12 height 8
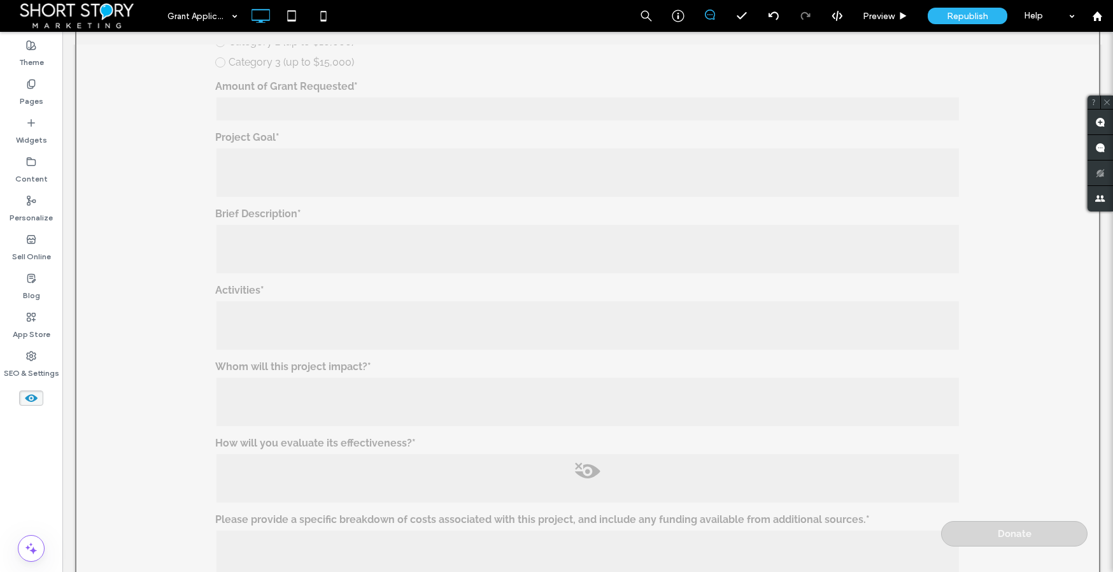
scroll to position [777, 0]
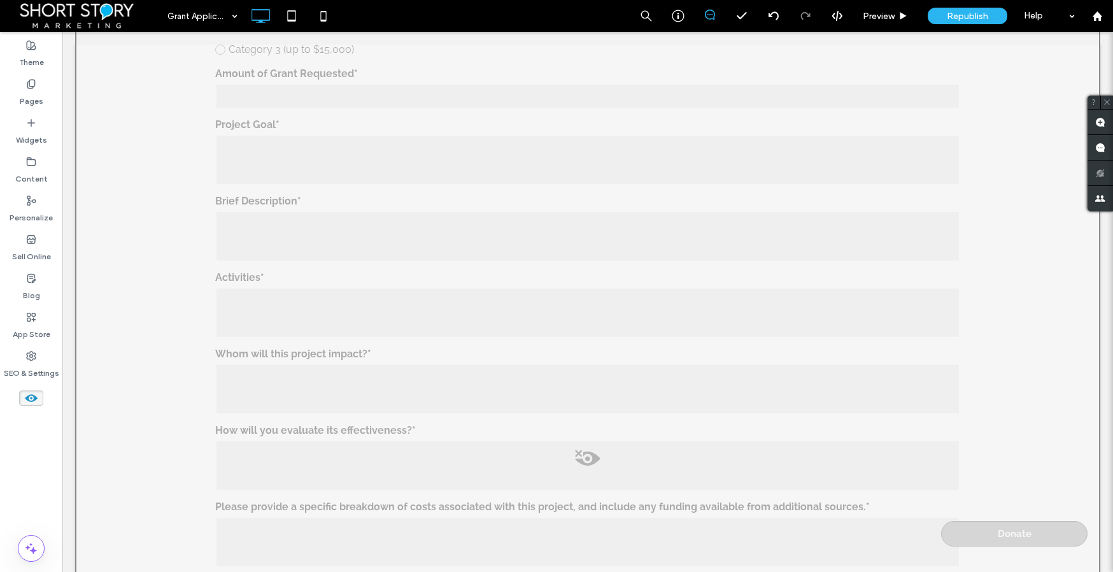
click at [584, 456] on span at bounding box center [587, 461] width 1022 height 25
click at [602, 474] on button "Yes" at bounding box center [601, 473] width 39 height 16
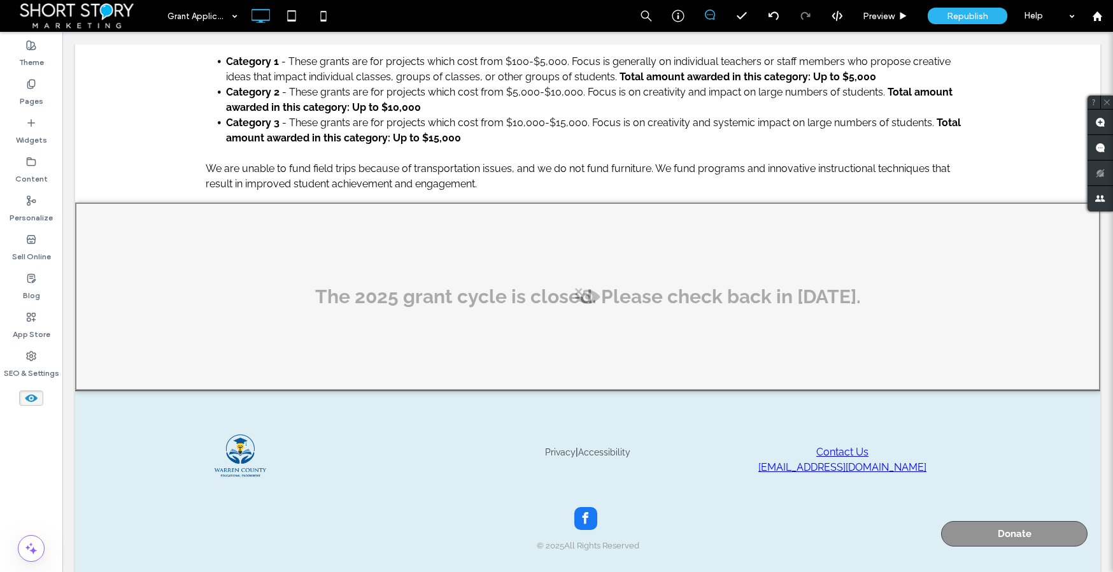
scroll to position [1847, 0]
click at [29, 398] on icon at bounding box center [31, 398] width 14 height 14
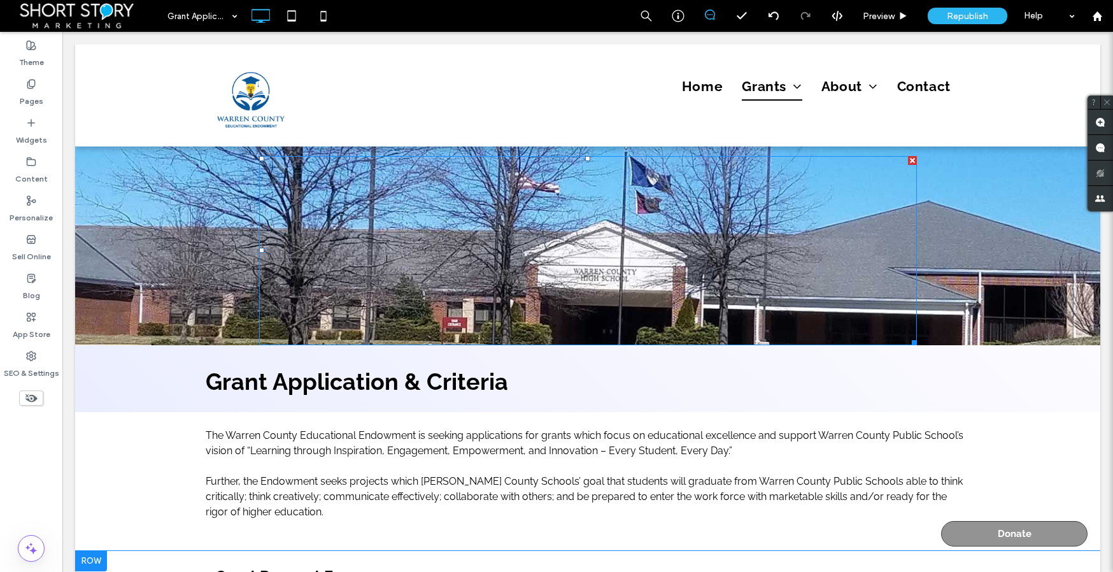
scroll to position [107, 0]
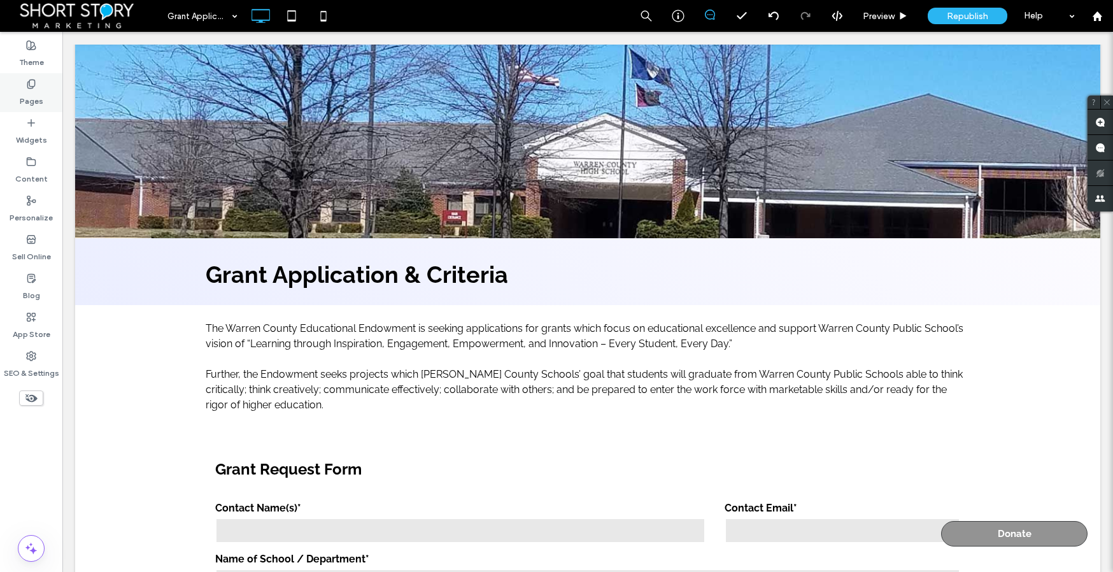
click at [27, 92] on label "Pages" at bounding box center [32, 98] width 24 height 18
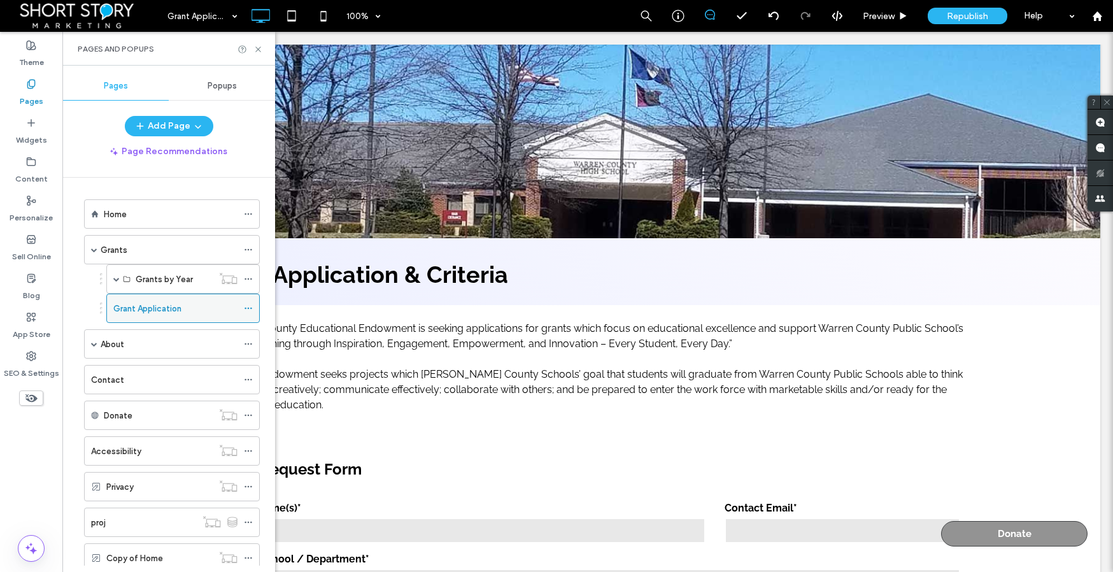
click at [249, 309] on icon at bounding box center [248, 308] width 9 height 9
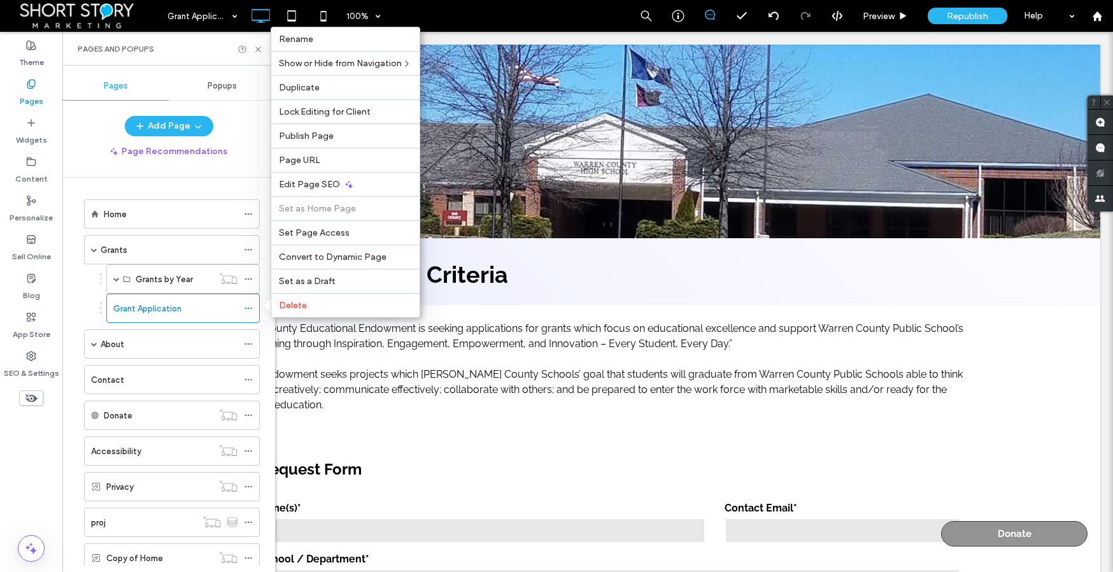
drag, startPoint x: 18, startPoint y: 438, endPoint x: 56, endPoint y: 414, distance: 44.9
click at [18, 437] on div "Theme Pages Widgets Content Personalize Sell Online Blog App Store SEO & Settin…" at bounding box center [31, 302] width 62 height 540
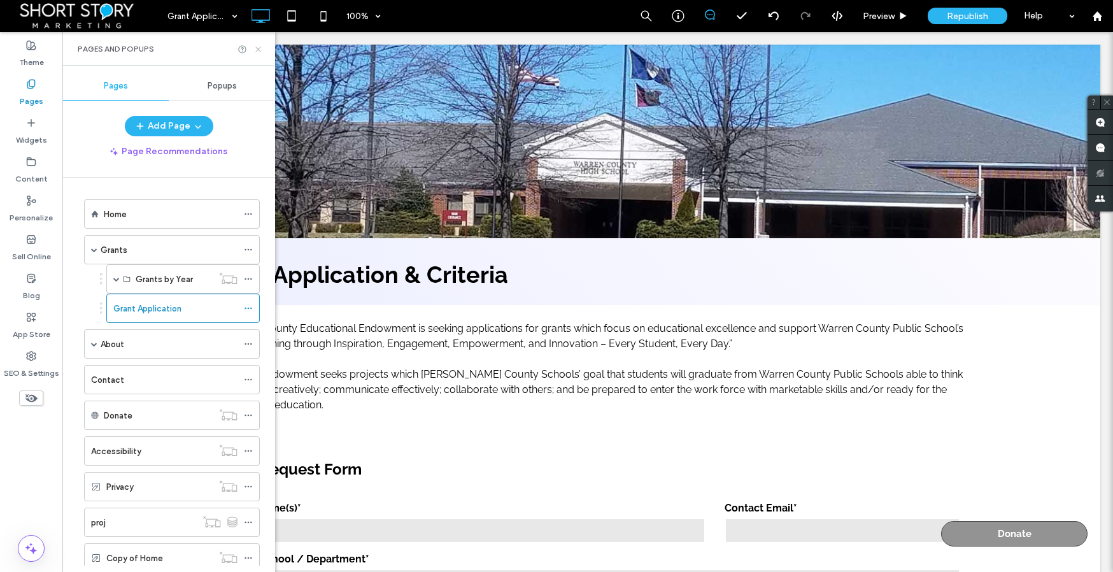
click at [262, 48] on icon at bounding box center [258, 50] width 10 height 10
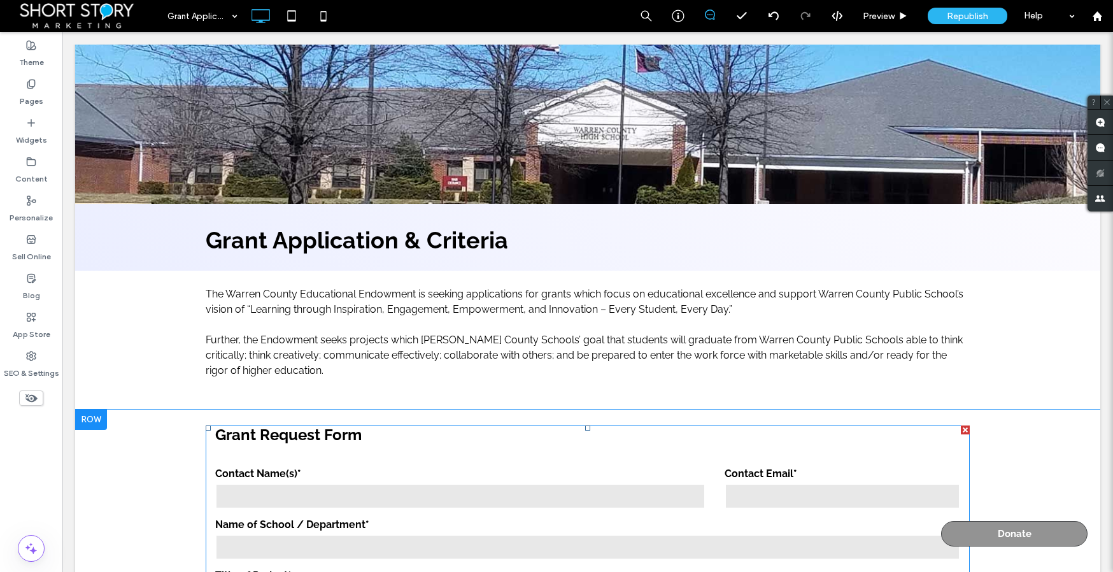
scroll to position [137, 0]
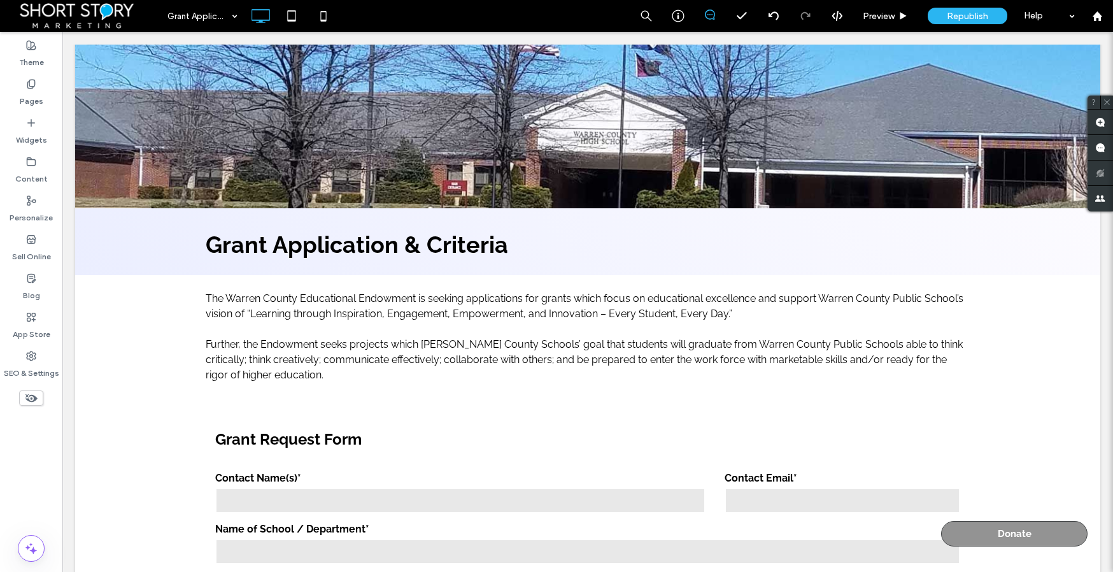
drag, startPoint x: 21, startPoint y: 437, endPoint x: 27, endPoint y: 433, distance: 7.1
click at [25, 435] on div "Theme Pages Widgets Content Personalize Sell Online Blog App Store SEO & Settin…" at bounding box center [31, 302] width 62 height 540
click at [876, 11] on span "Preview" at bounding box center [879, 16] width 32 height 11
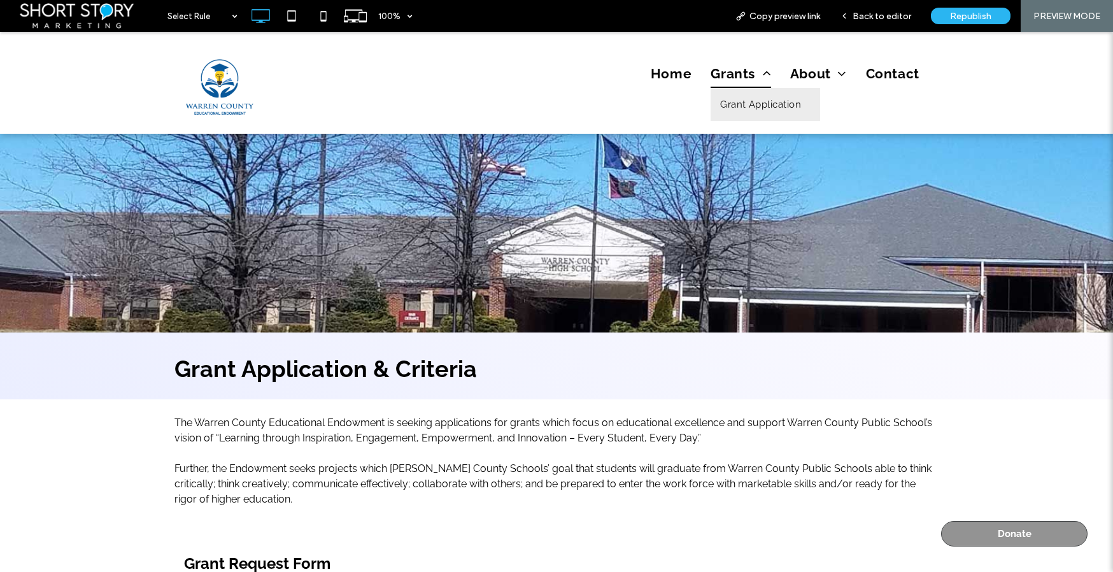
click at [739, 75] on span "Grants" at bounding box center [740, 74] width 60 height 28
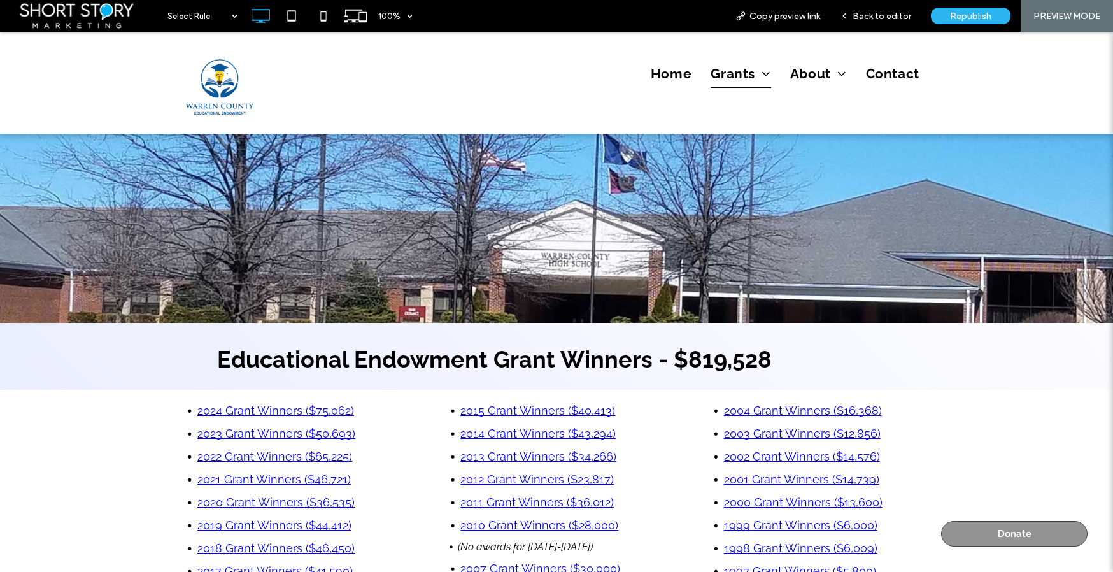
click at [242, 411] on link "2024 Grant Winners ($75,062)" at bounding box center [275, 410] width 157 height 13
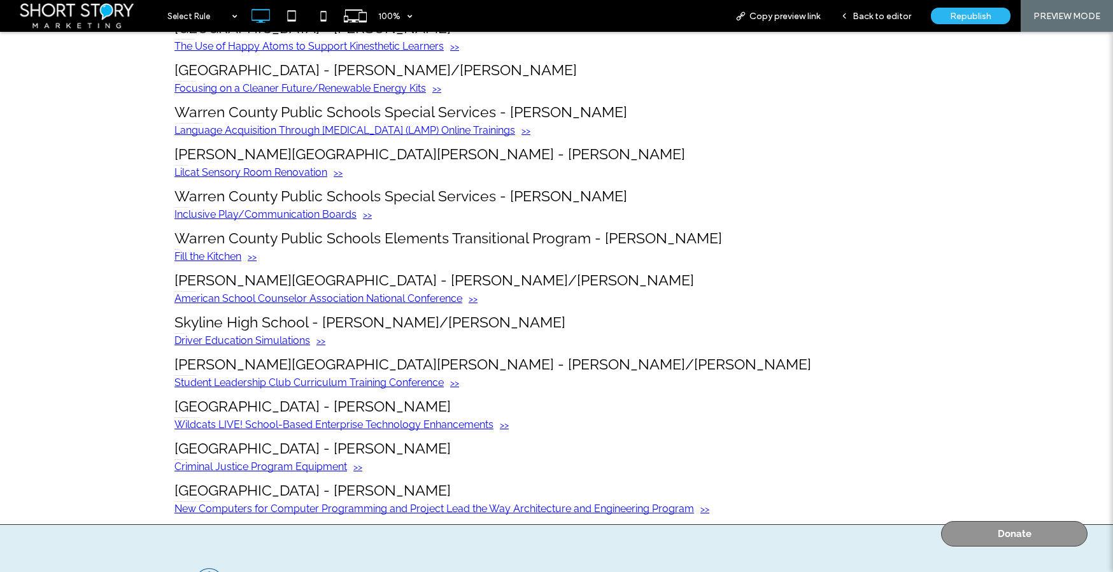
scroll to position [662, 0]
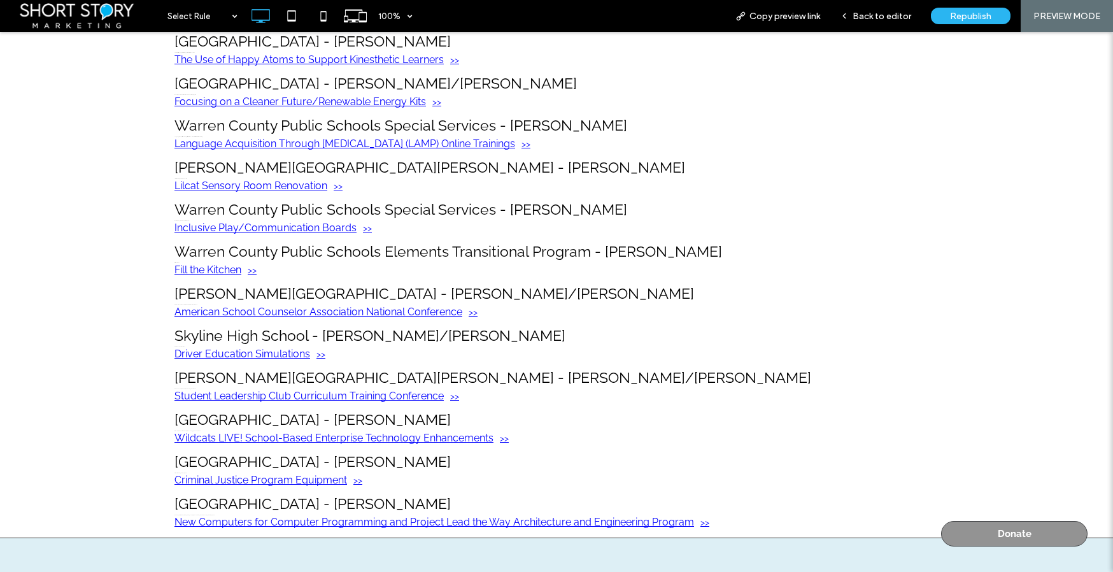
click at [287, 229] on span "Inclusive Play/Communication Boards" at bounding box center [556, 228] width 764 height 12
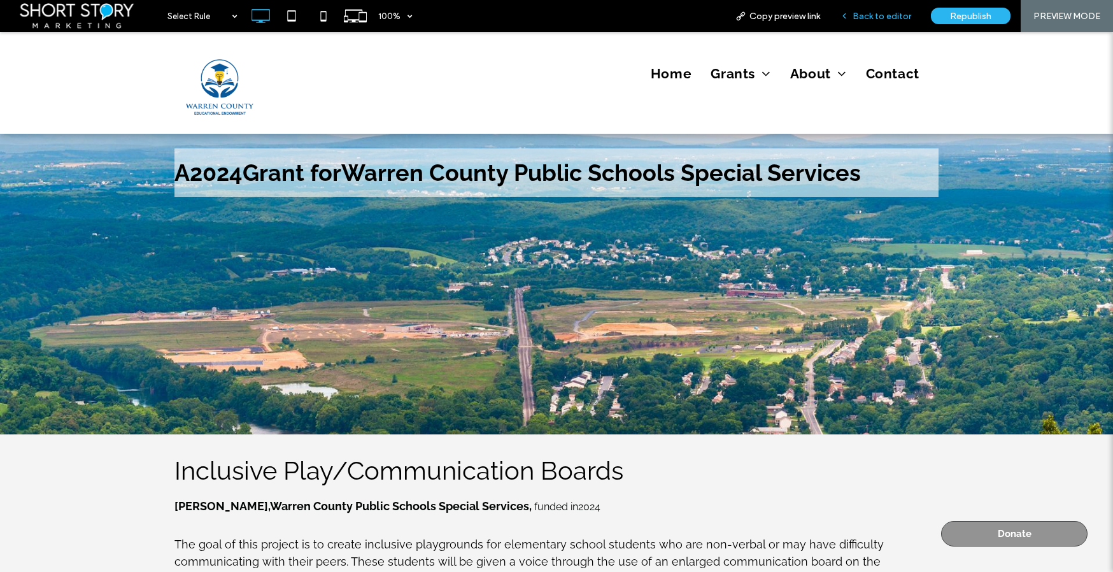
click at [896, 17] on span "Back to editor" at bounding box center [881, 16] width 59 height 11
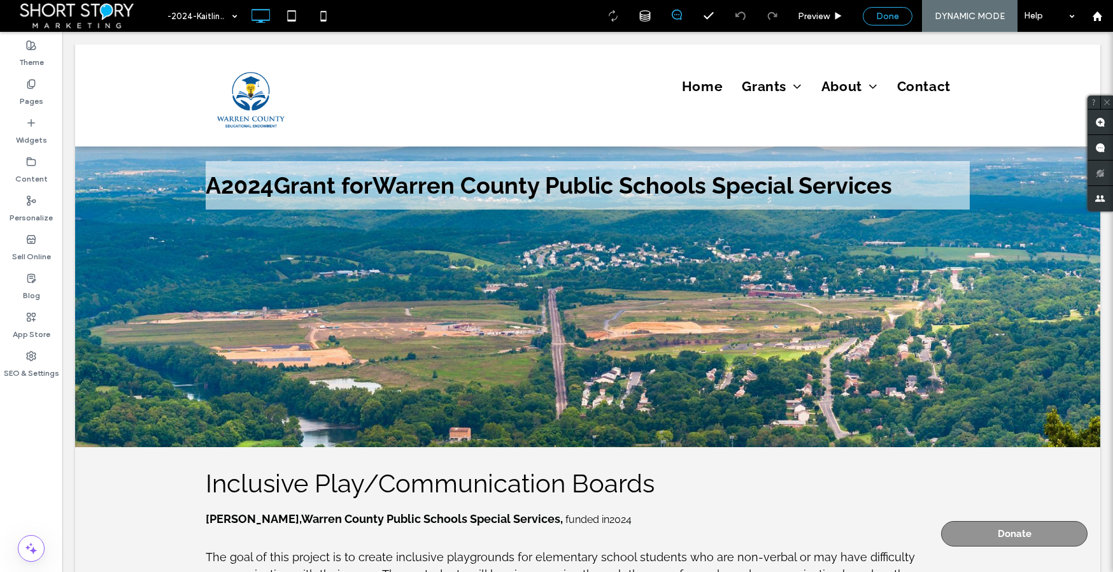
click at [886, 17] on span "Done" at bounding box center [887, 16] width 23 height 11
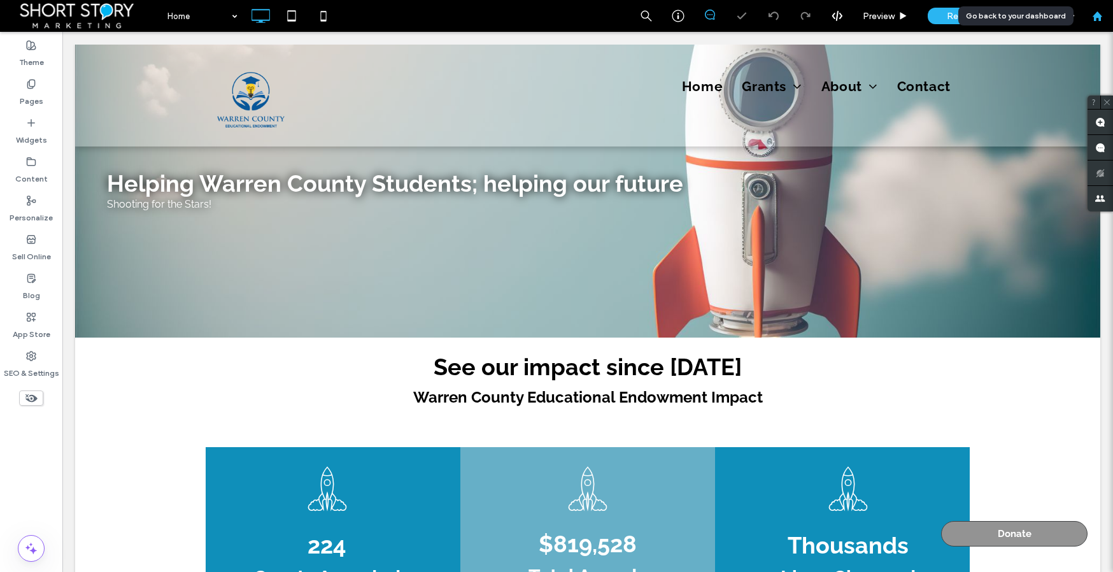
click at [1095, 15] on use at bounding box center [1097, 16] width 10 height 10
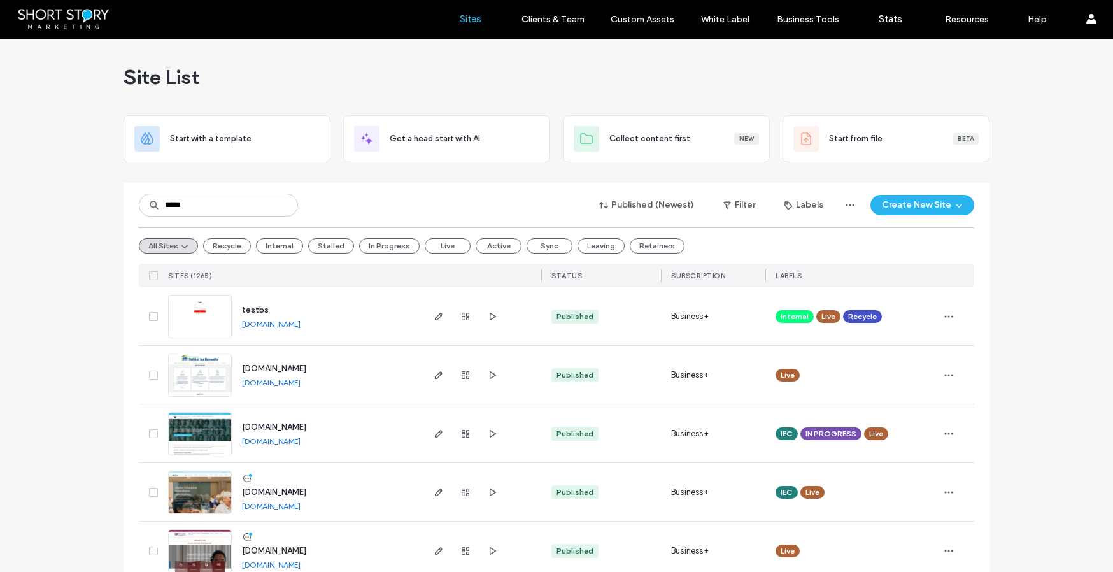
type input "*****"
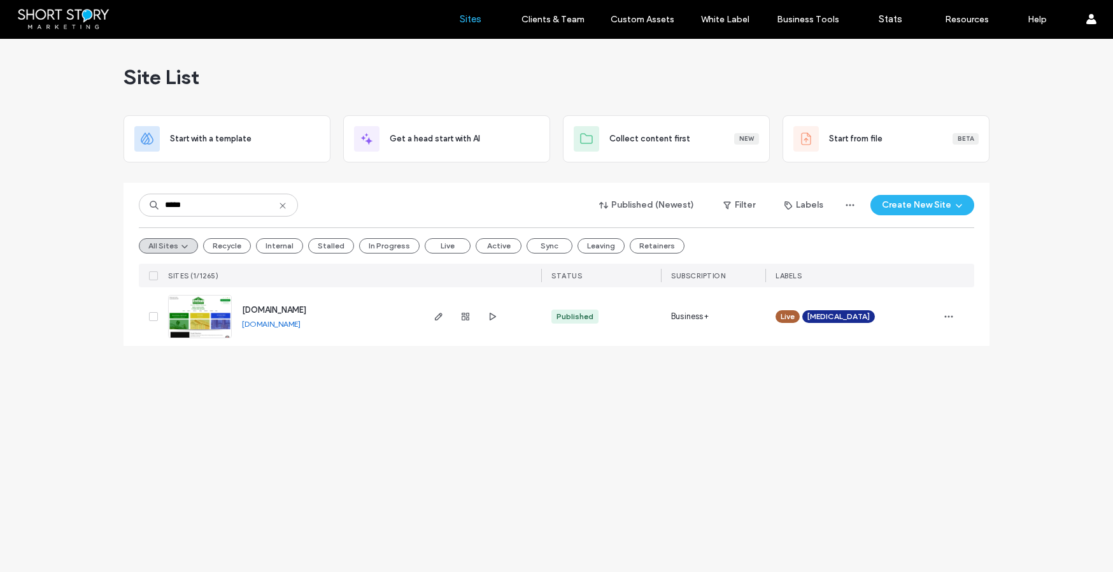
click at [262, 310] on span "[DOMAIN_NAME]" at bounding box center [274, 310] width 64 height 10
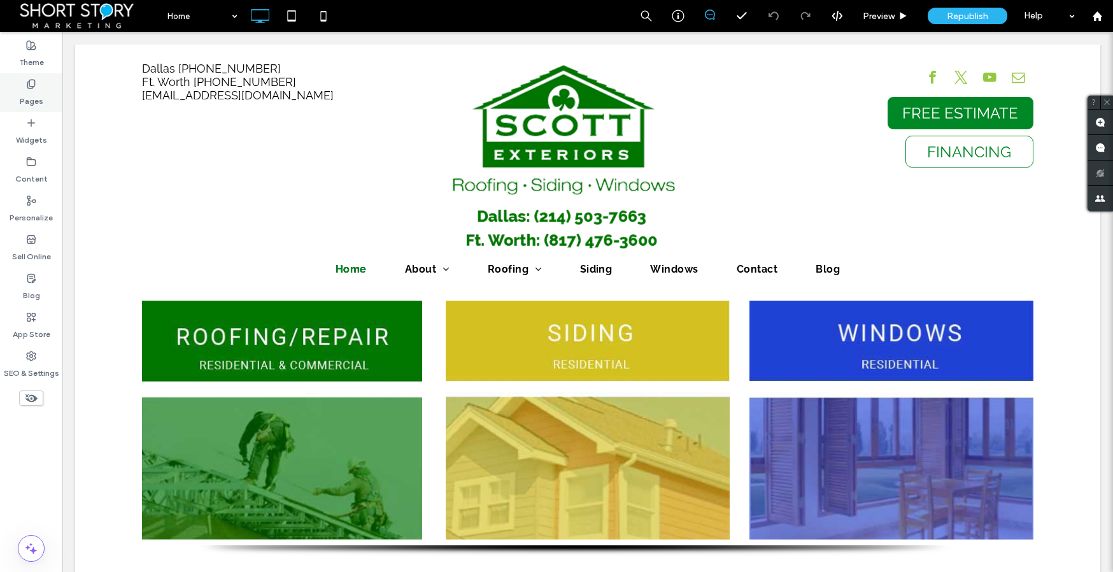
click at [30, 87] on icon at bounding box center [31, 84] width 10 height 10
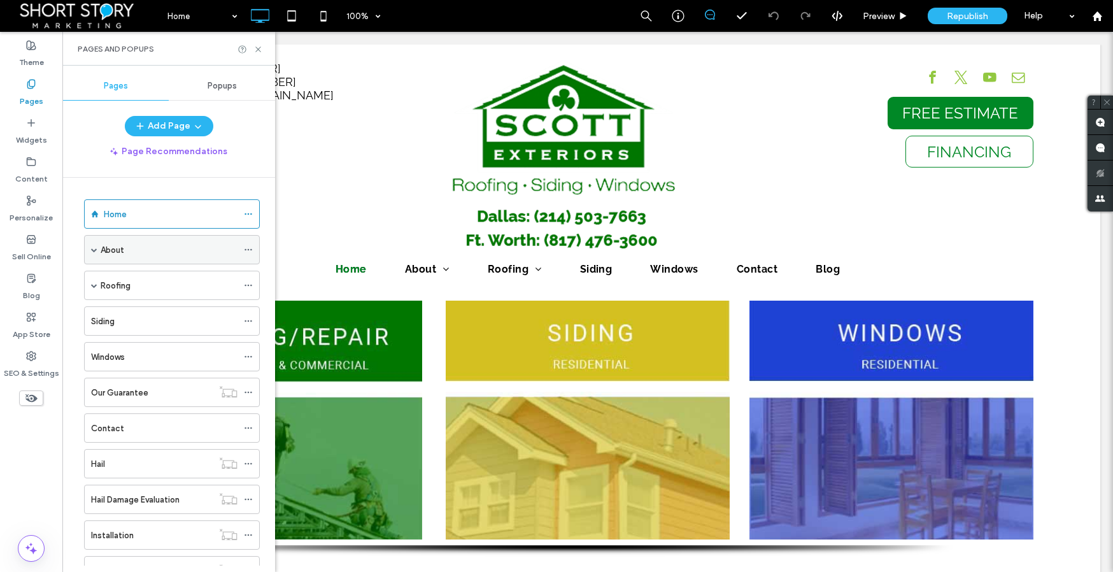
click at [97, 249] on div "About" at bounding box center [172, 249] width 176 height 29
click at [95, 250] on span at bounding box center [94, 249] width 6 height 6
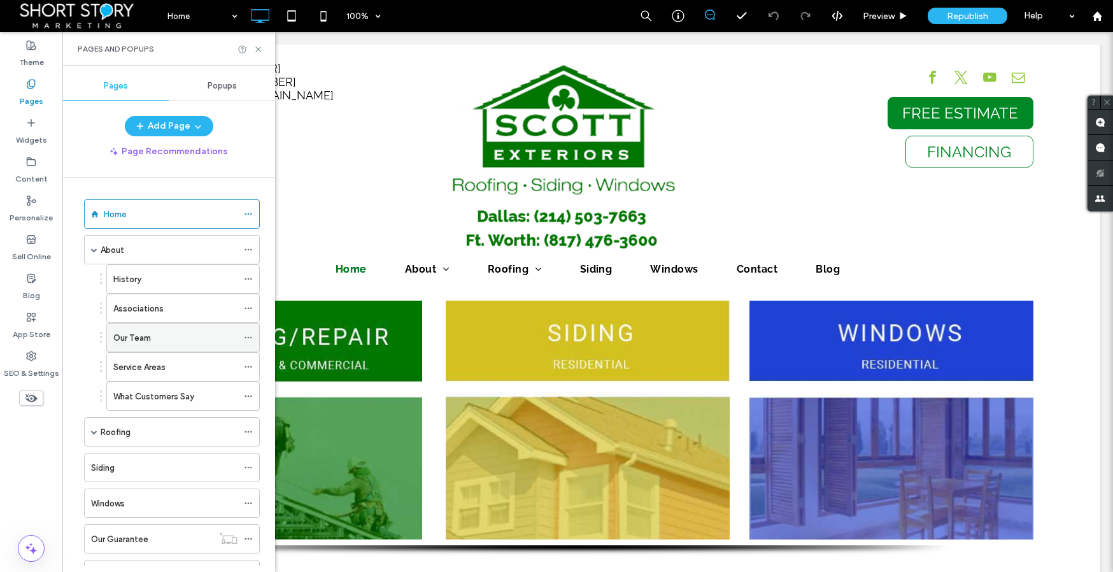
click at [130, 338] on label "Our Team" at bounding box center [132, 338] width 38 height 22
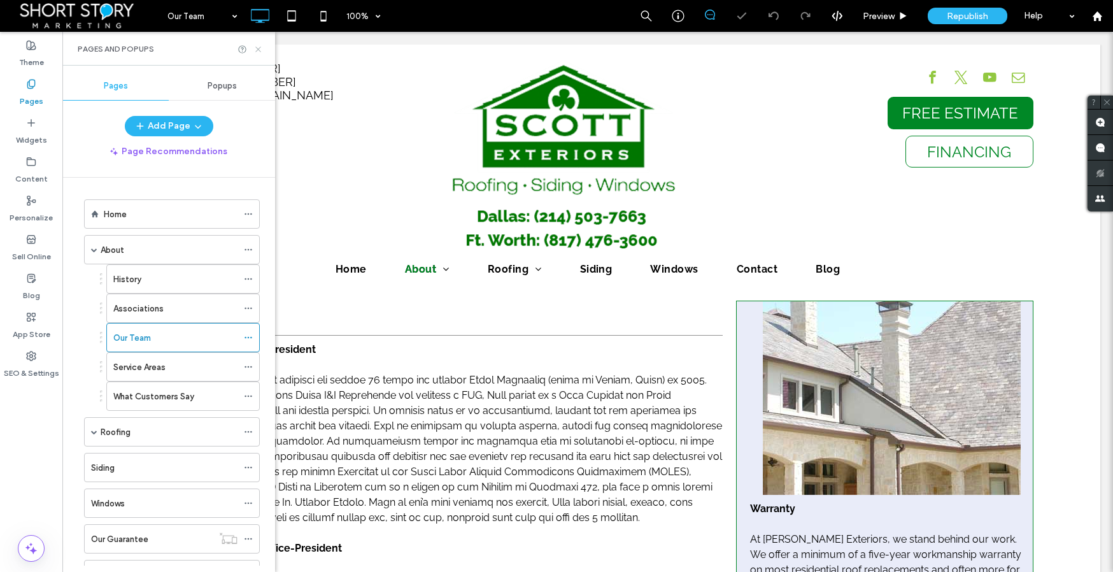
click at [258, 50] on icon at bounding box center [258, 50] width 10 height 10
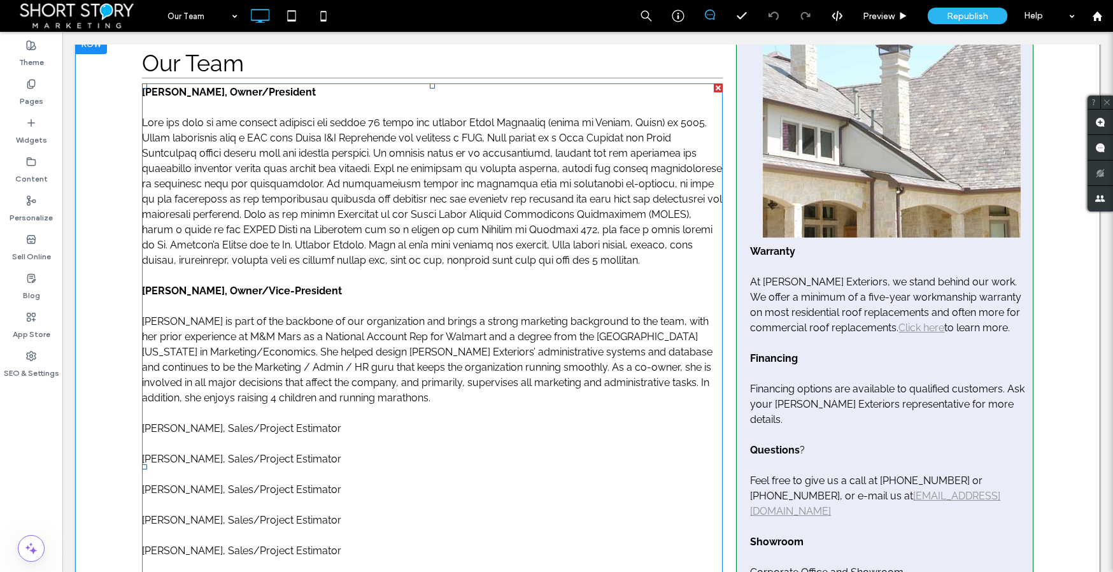
scroll to position [260, 0]
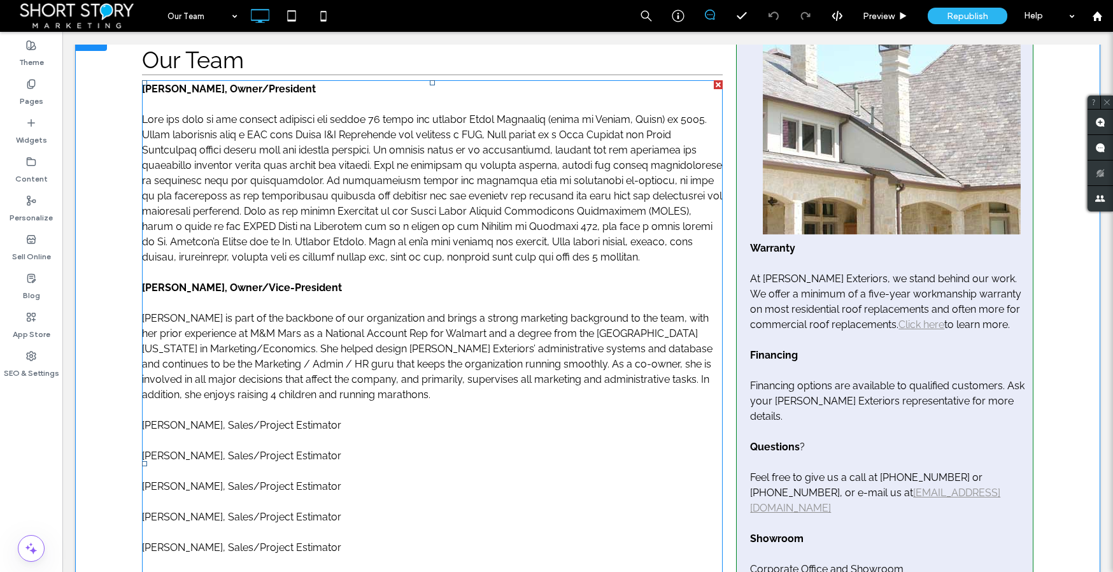
click at [199, 188] on p at bounding box center [432, 188] width 581 height 153
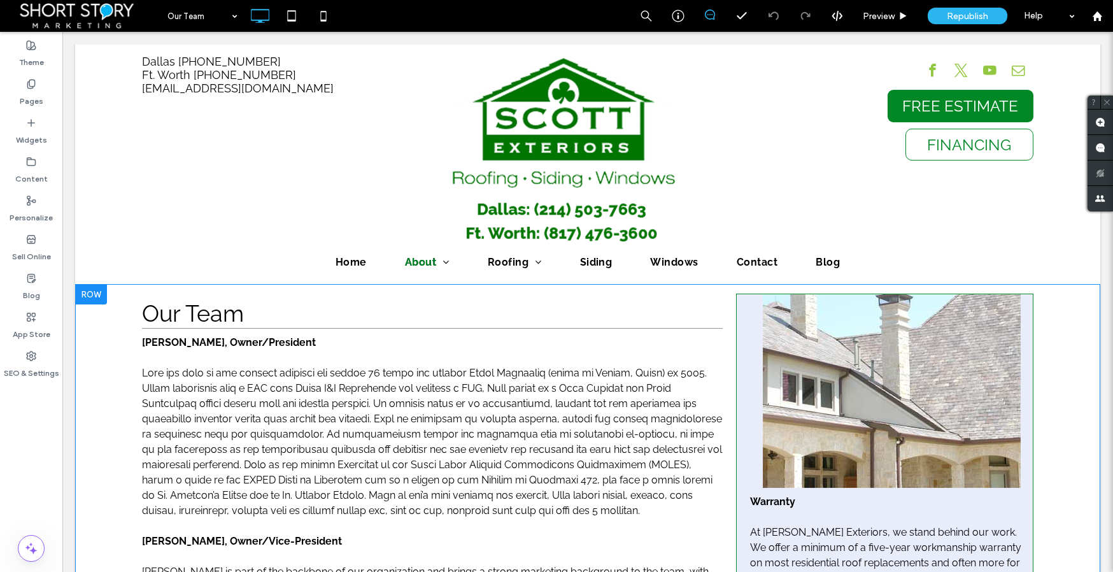
scroll to position [0, 0]
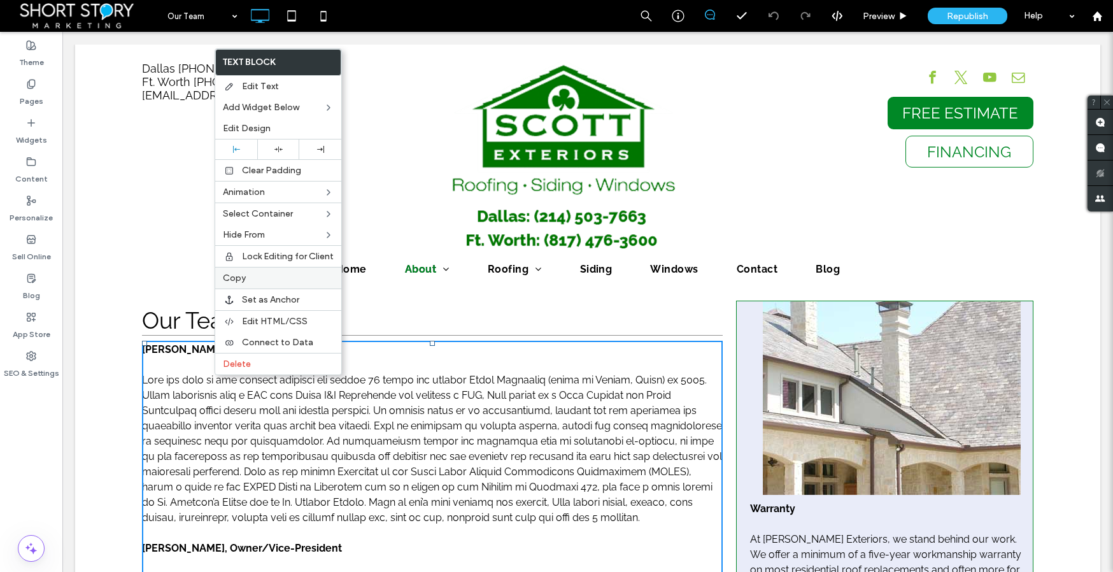
click at [250, 276] on label "Copy" at bounding box center [278, 277] width 111 height 11
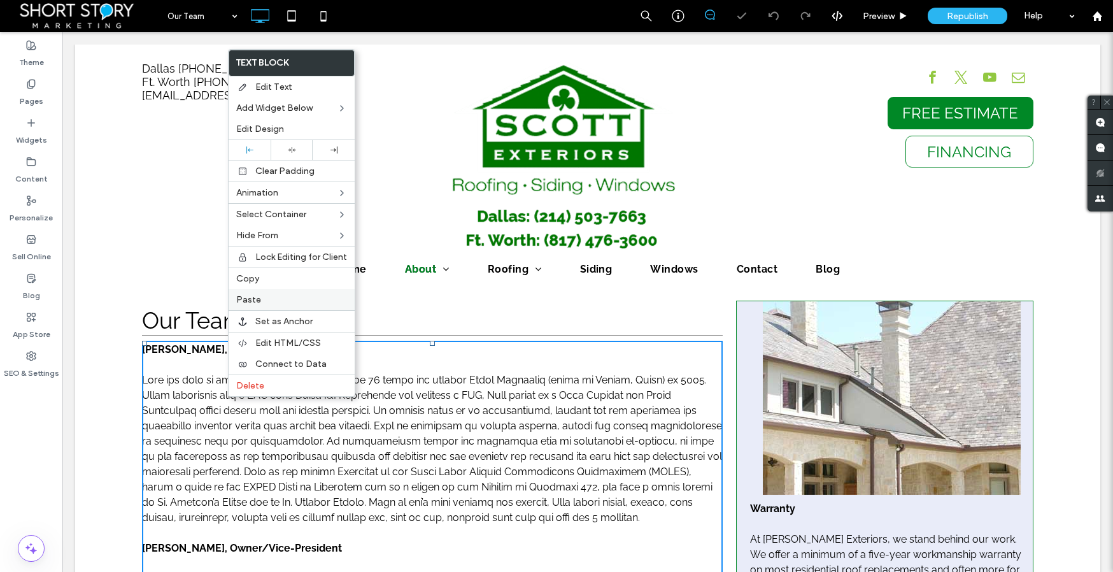
click at [251, 300] on span "Paste" at bounding box center [248, 299] width 25 height 11
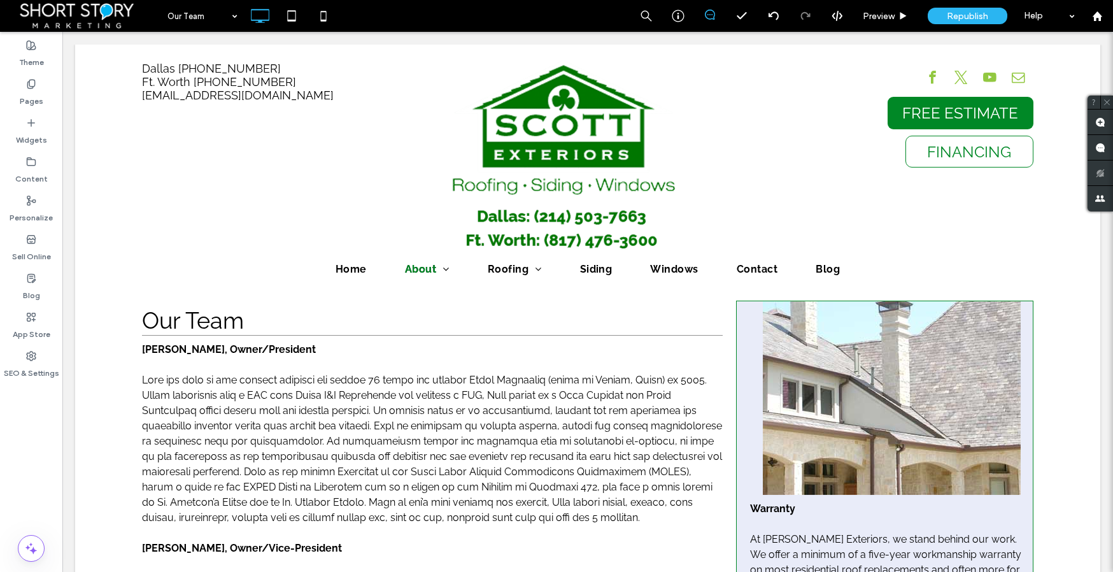
click at [36, 425] on div "Theme Pages Widgets Content Personalize Sell Online Blog App Store SEO & Settin…" at bounding box center [31, 302] width 62 height 540
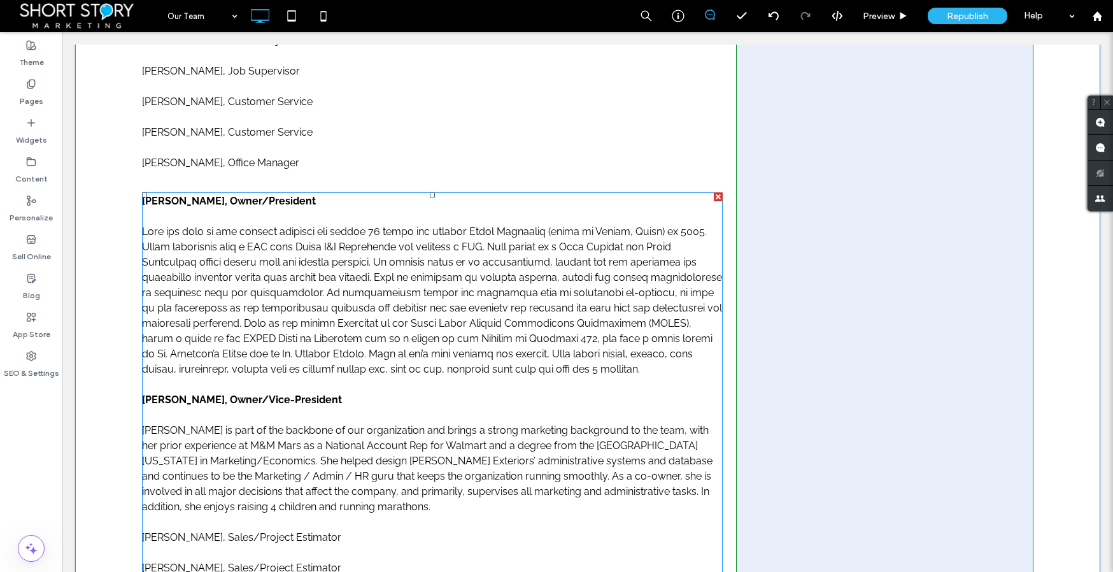
scroll to position [910, 0]
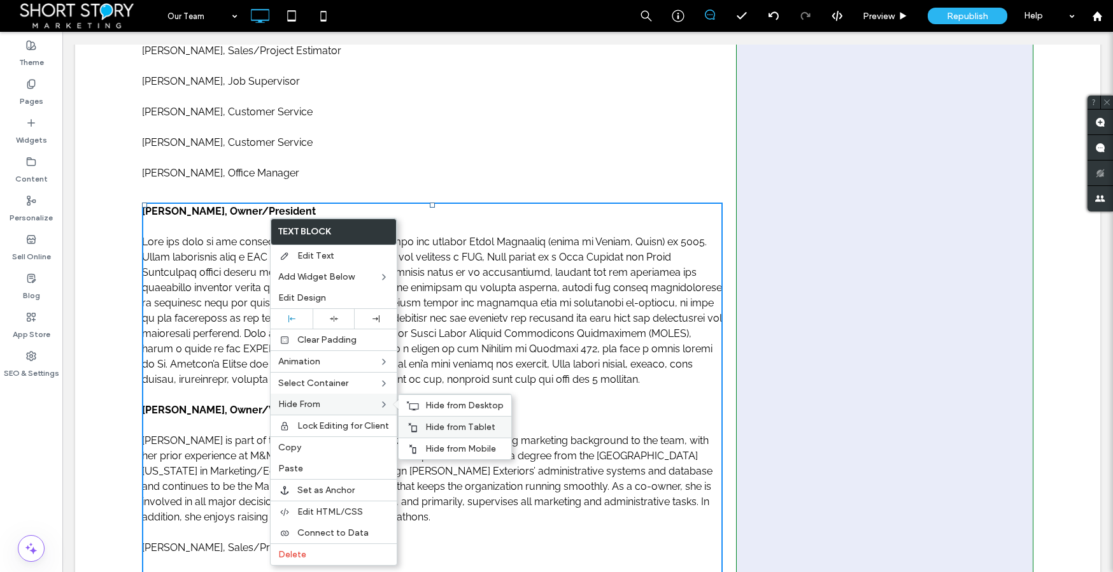
drag, startPoint x: 455, startPoint y: 446, endPoint x: 452, endPoint y: 430, distance: 16.2
click at [454, 443] on span "Hide from Mobile" at bounding box center [460, 448] width 71 height 11
click at [452, 428] on span "Hide from Tablet" at bounding box center [460, 426] width 70 height 11
click at [448, 406] on span "Hide from Desktop" at bounding box center [464, 405] width 78 height 11
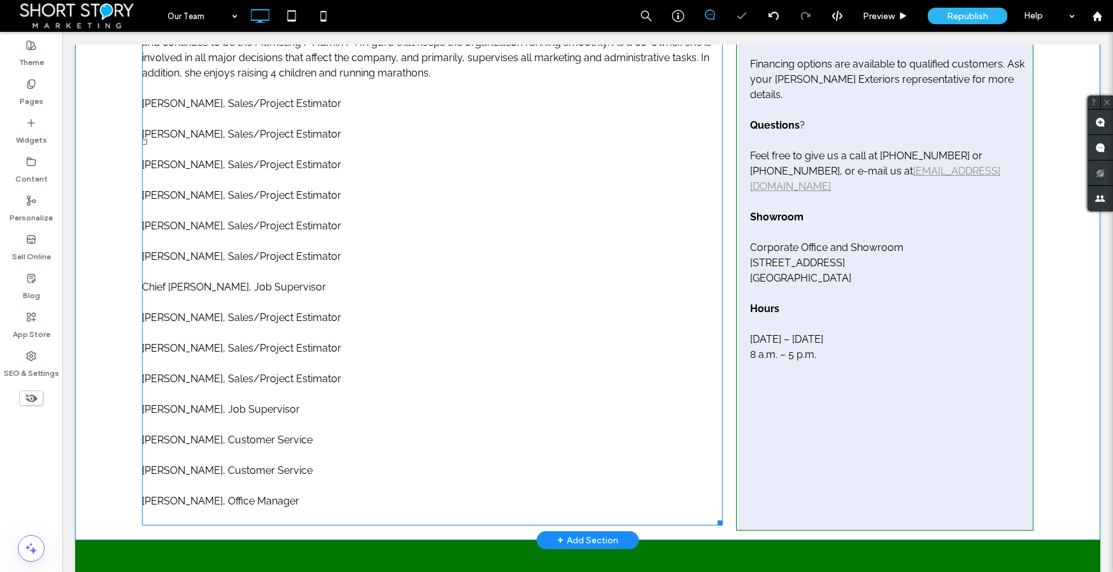
scroll to position [523, 0]
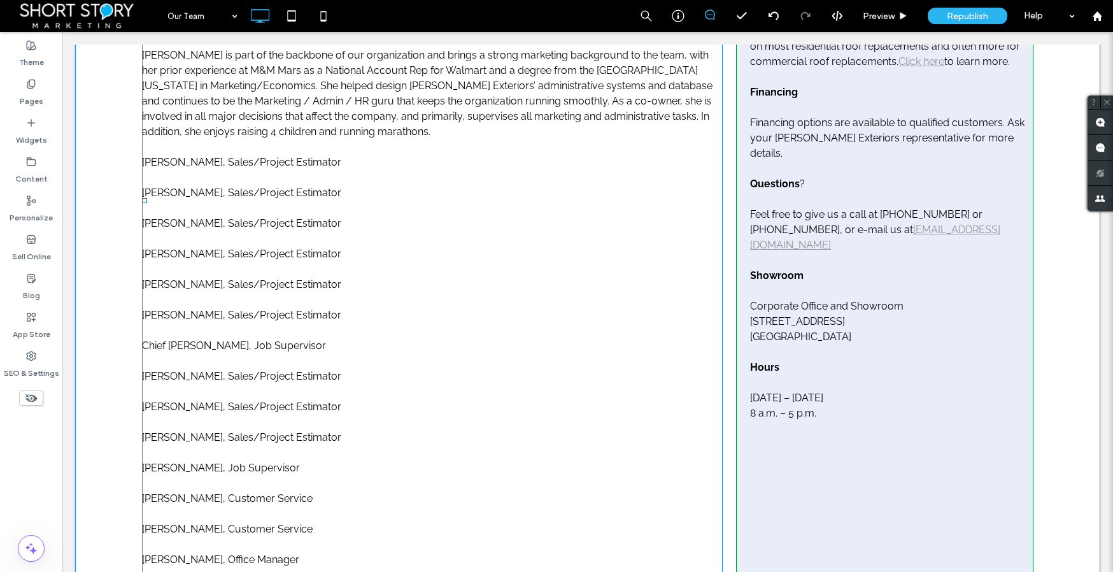
click at [145, 162] on span "[PERSON_NAME], Sales/Project Estimator" at bounding box center [241, 162] width 199 height 12
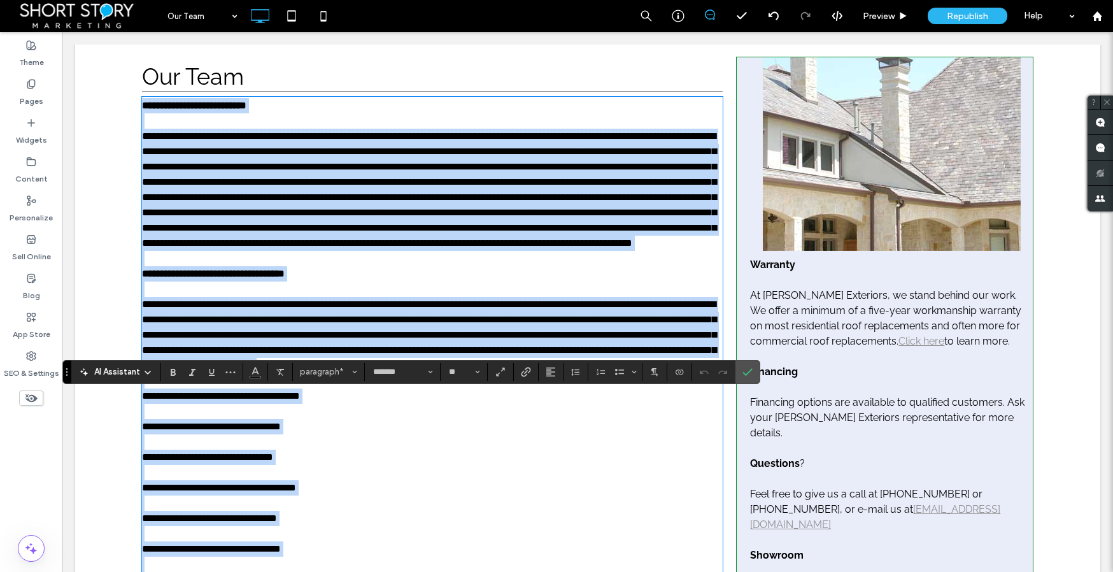
scroll to position [246, 0]
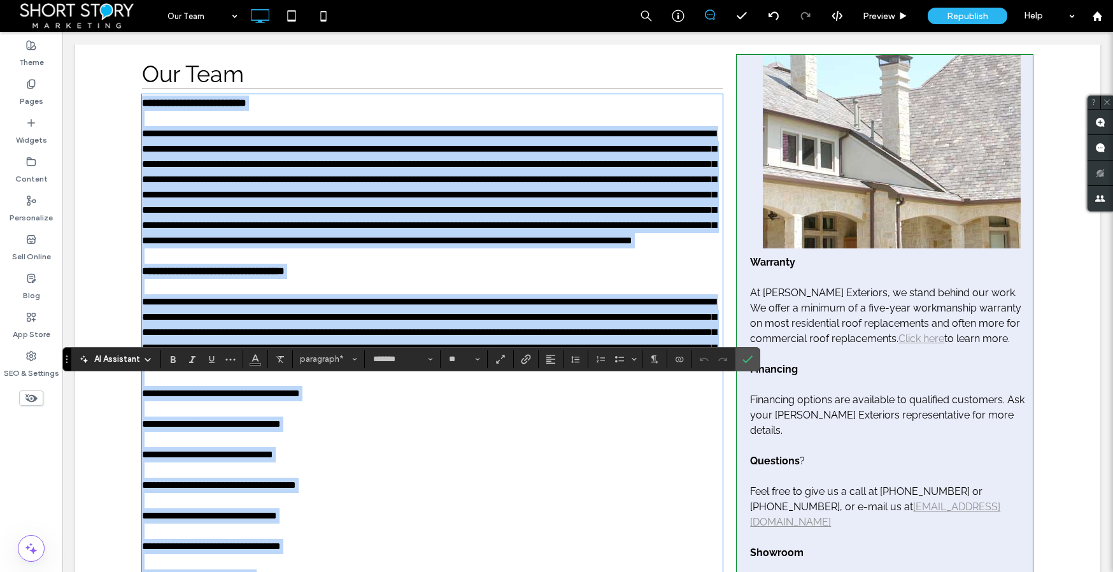
click at [195, 264] on p at bounding box center [432, 255] width 581 height 15
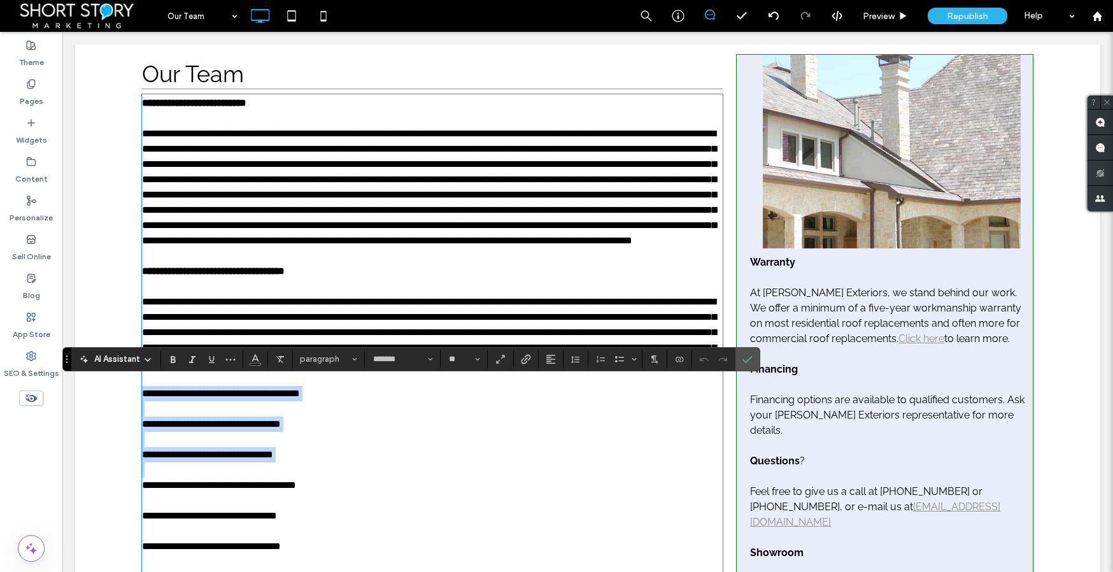
drag, startPoint x: 139, startPoint y: 440, endPoint x: 253, endPoint y: 520, distance: 138.8
click at [253, 520] on div "**********" at bounding box center [432, 454] width 581 height 718
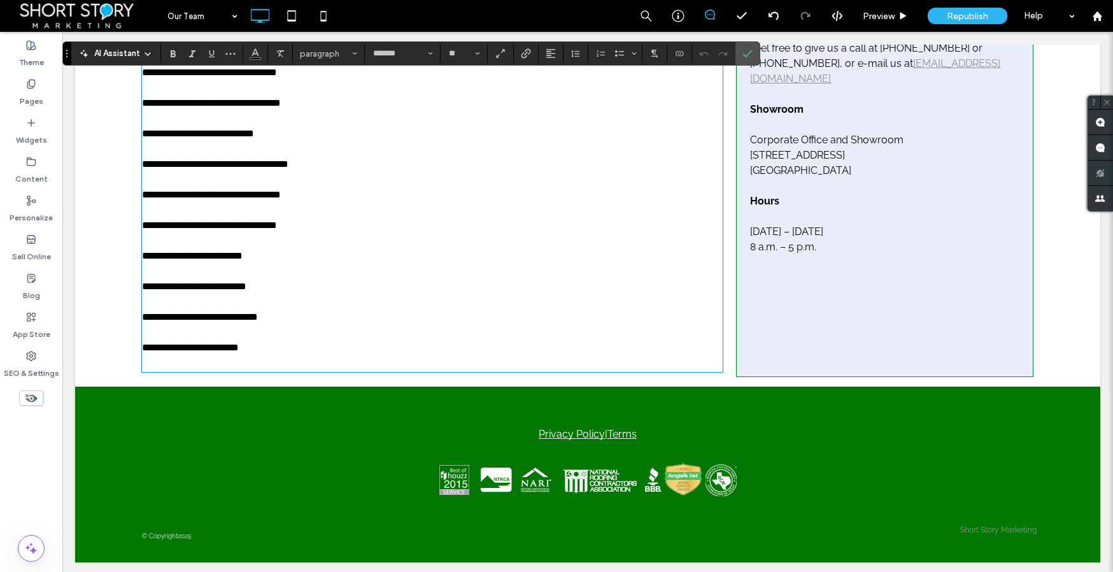
scroll to position [699, 0]
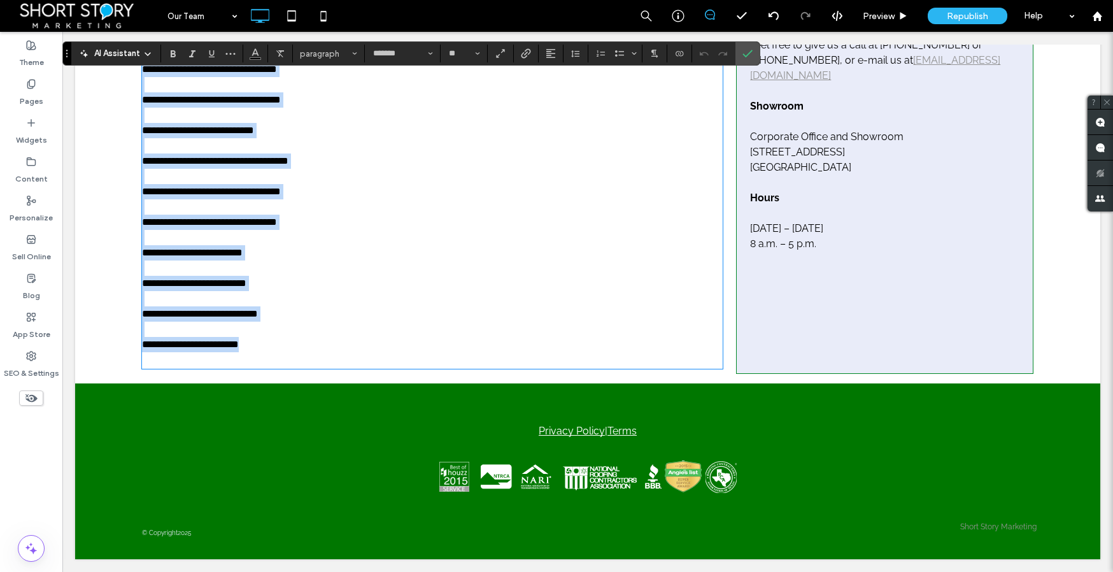
click at [283, 352] on p "**********" at bounding box center [432, 344] width 581 height 15
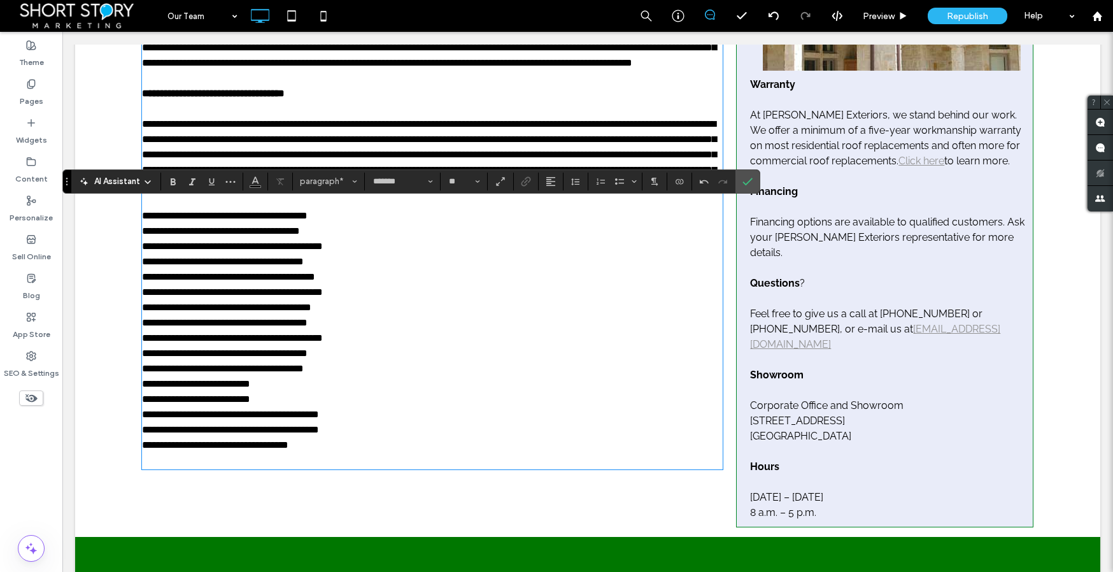
scroll to position [434, 0]
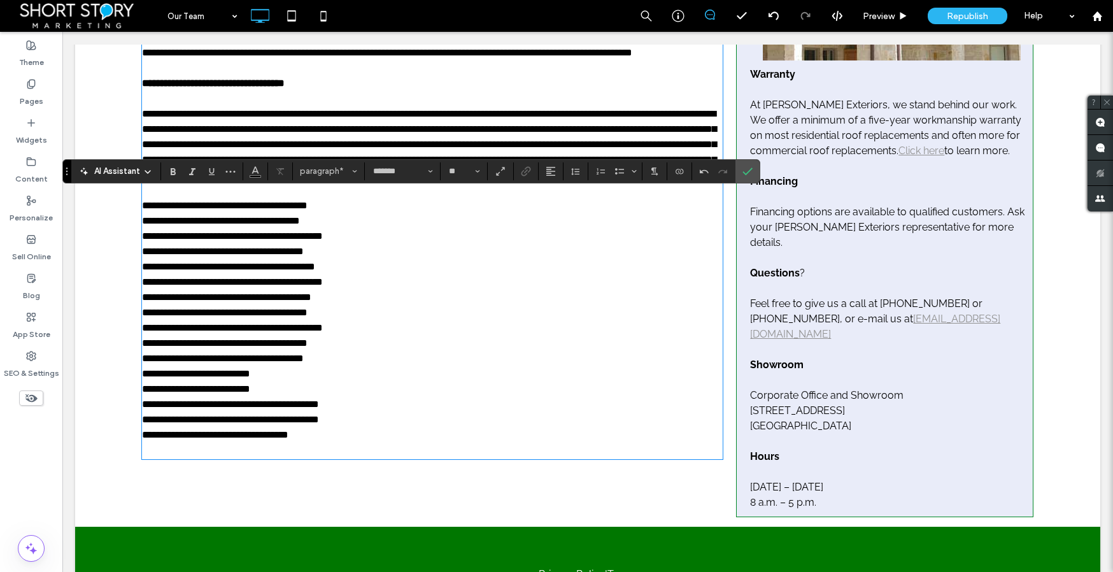
click at [34, 397] on use at bounding box center [31, 398] width 12 height 8
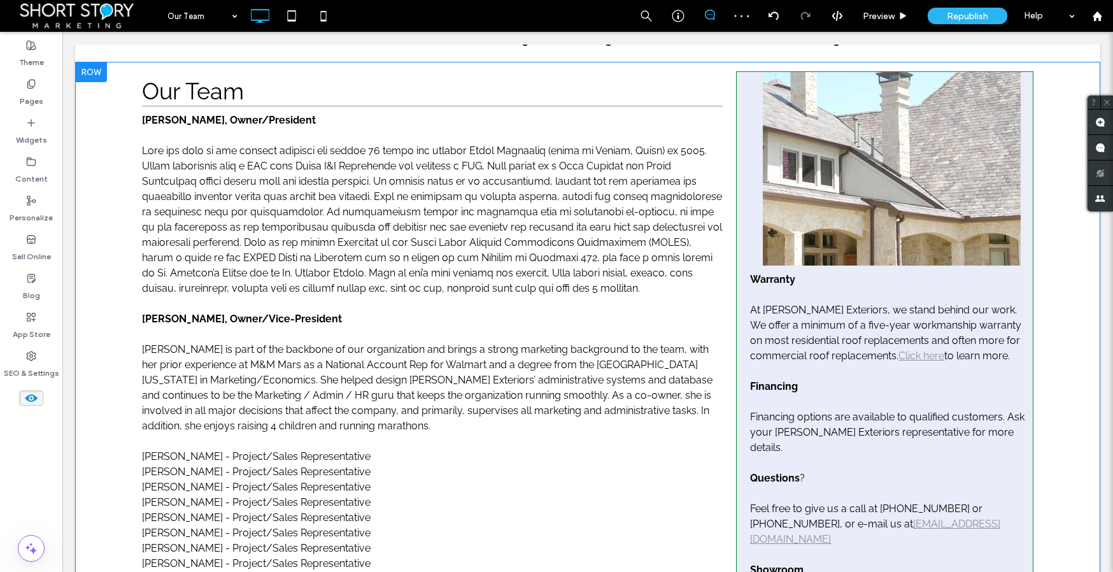
scroll to position [222, 0]
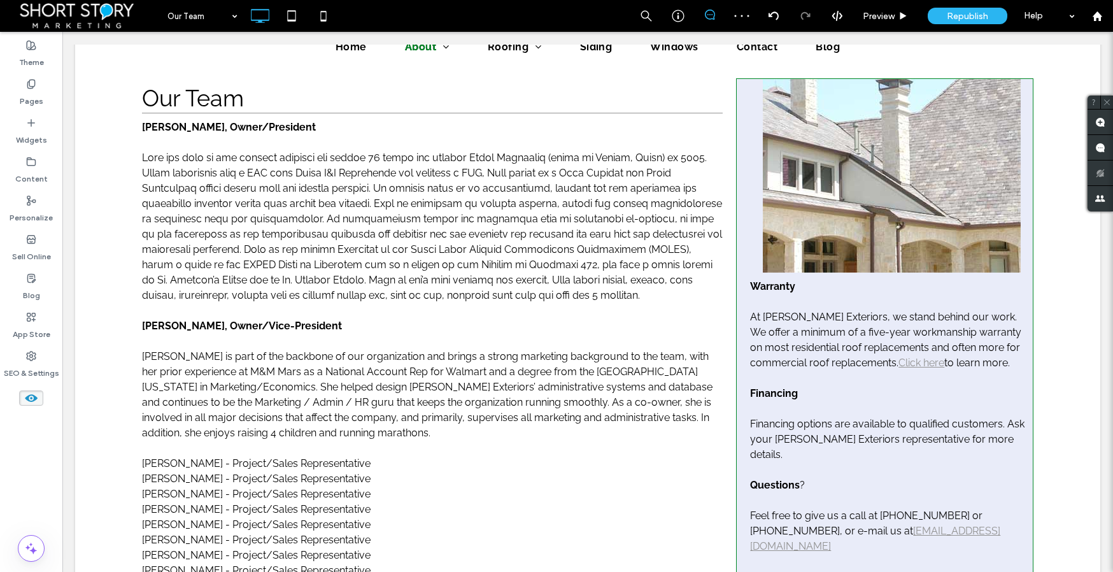
click at [29, 395] on use at bounding box center [31, 398] width 13 height 8
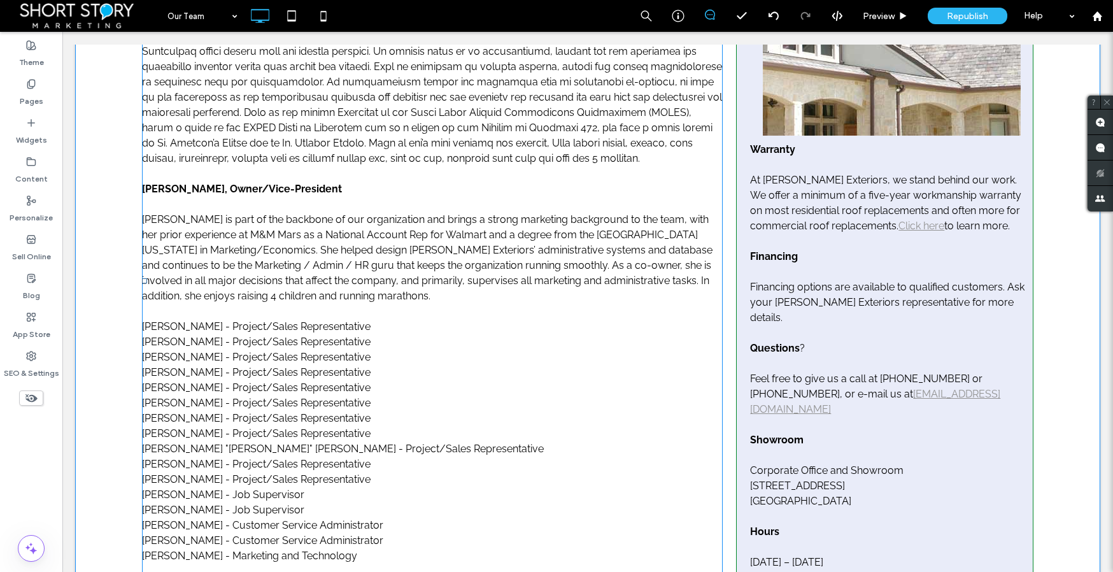
scroll to position [362, 0]
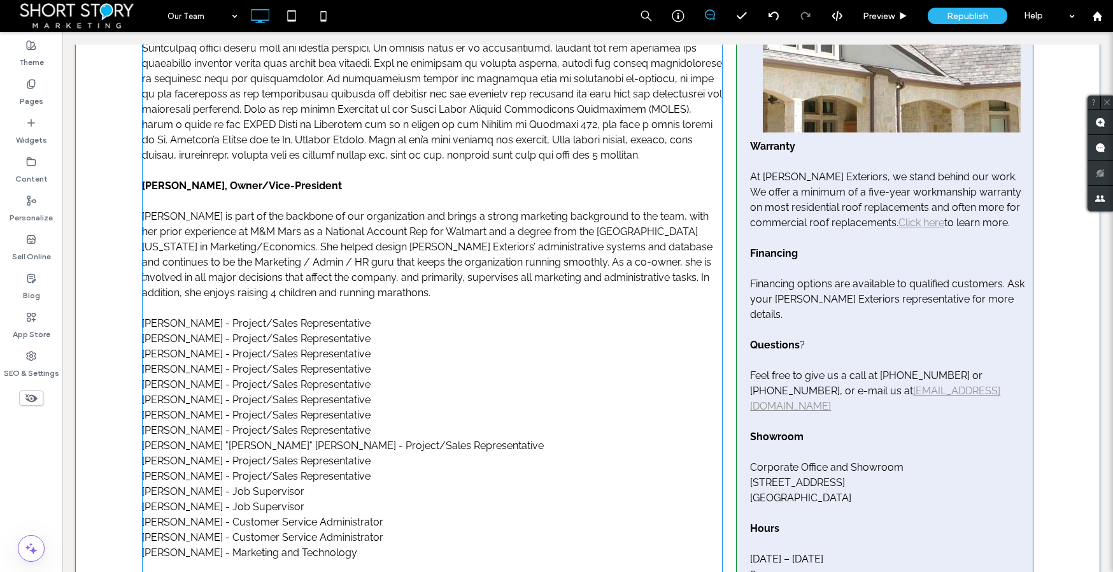
click at [167, 327] on span "[PERSON_NAME] - Project/Sales Representative" at bounding box center [256, 323] width 229 height 12
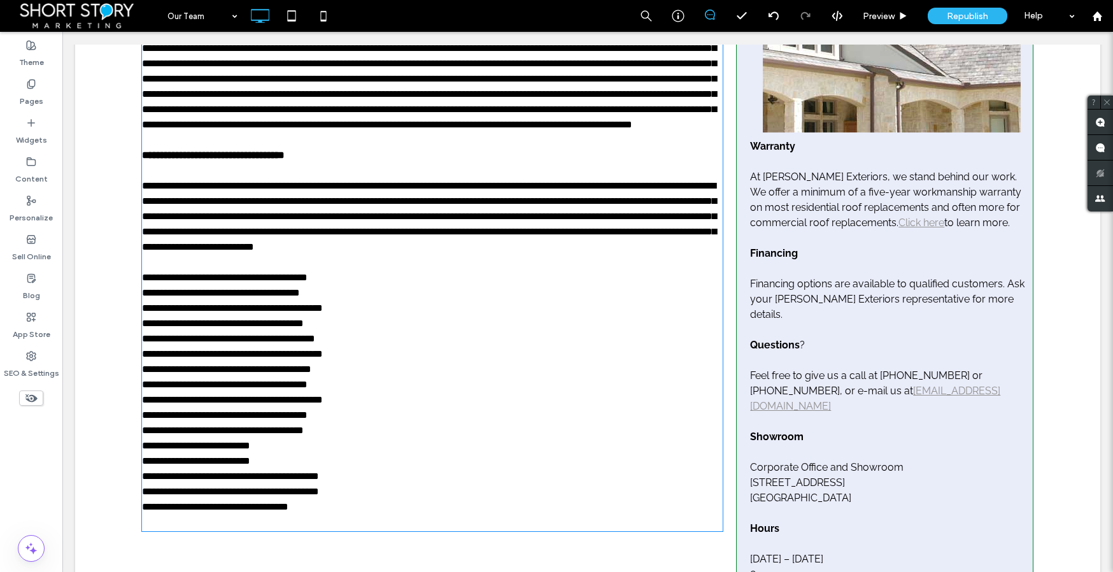
scroll to position [48, 0]
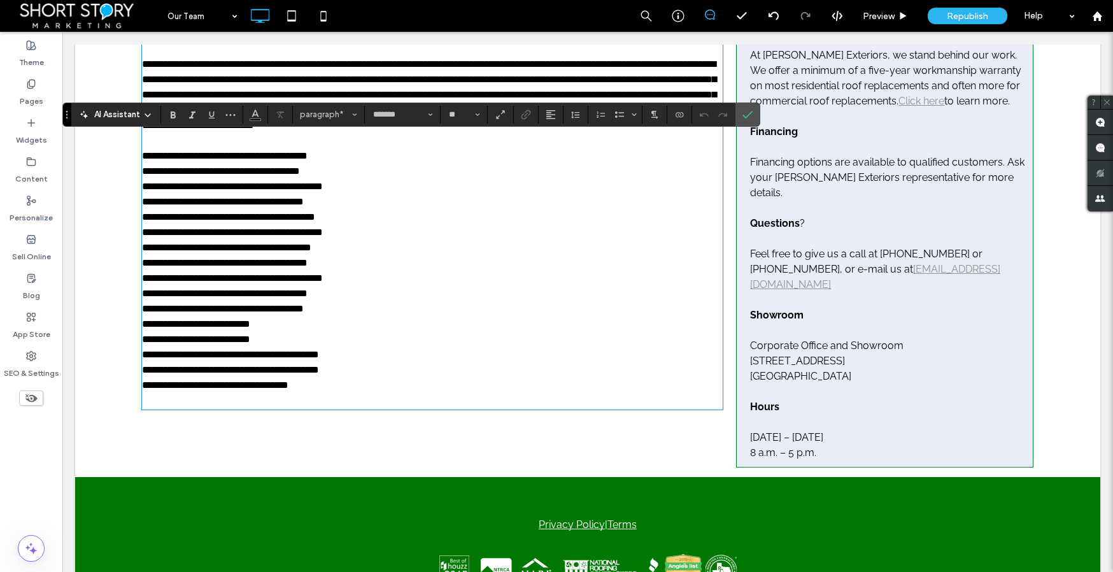
click at [176, 160] on span "**********" at bounding box center [225, 156] width 166 height 10
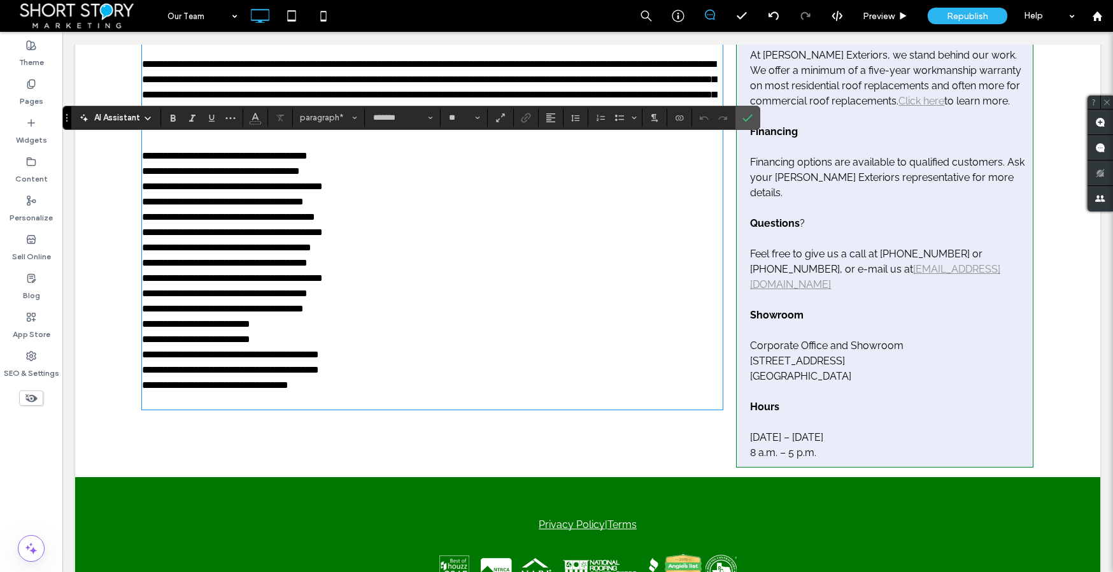
scroll to position [481, 0]
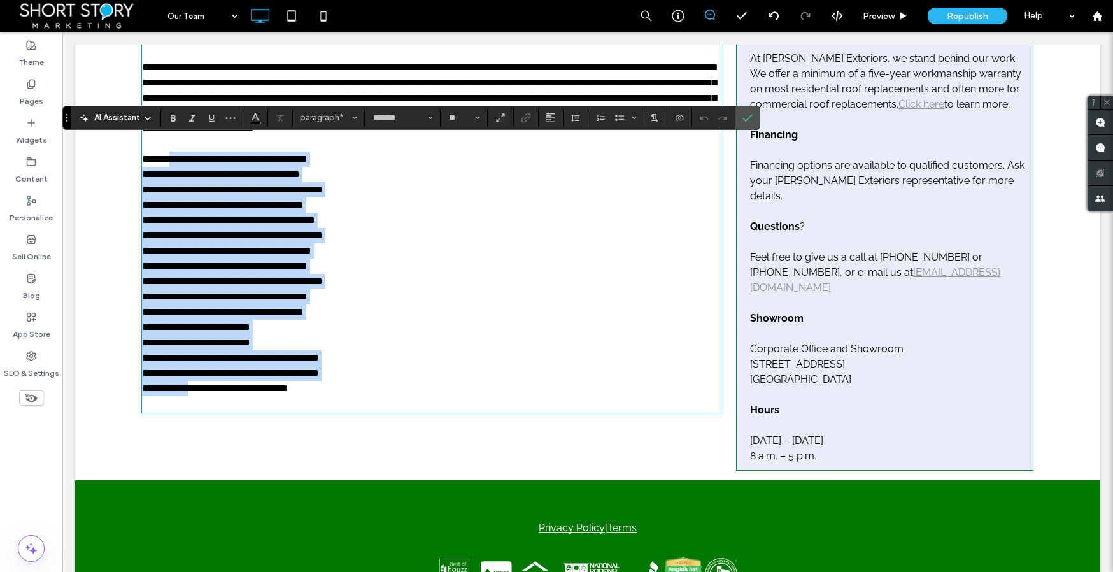
click at [197, 393] on span "**********" at bounding box center [215, 388] width 146 height 10
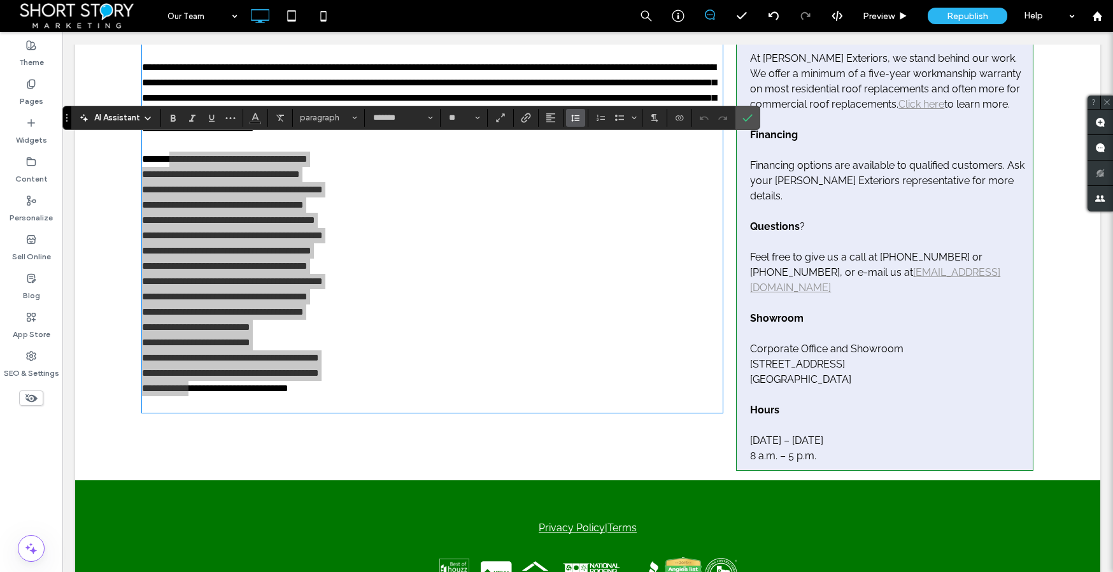
click at [574, 118] on icon "Line Height" at bounding box center [575, 118] width 10 height 10
click at [600, 190] on div "Double" at bounding box center [595, 192] width 31 height 10
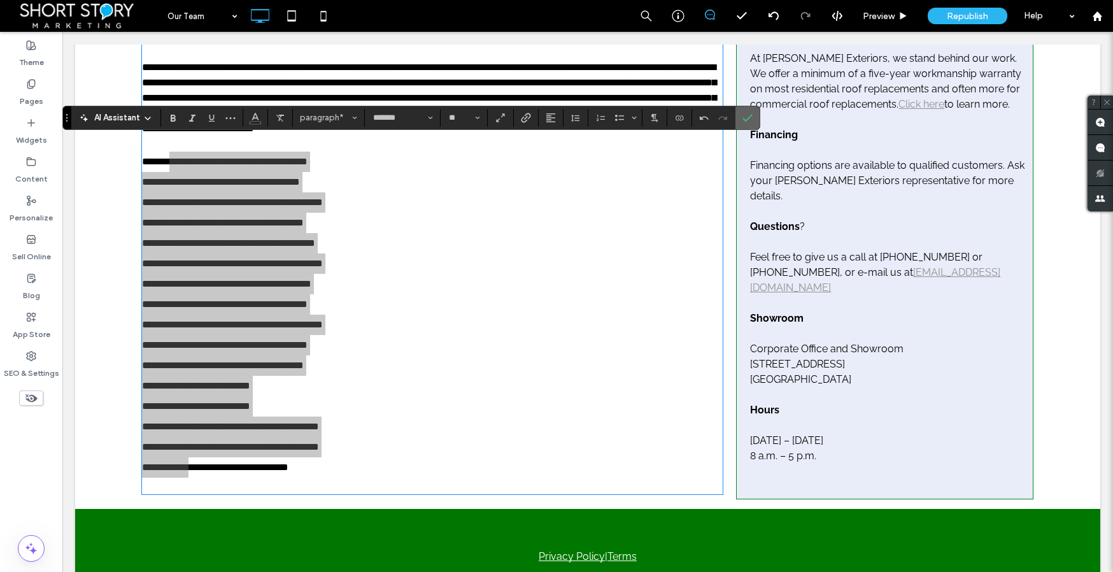
click at [747, 114] on icon "Confirm" at bounding box center [747, 118] width 10 height 10
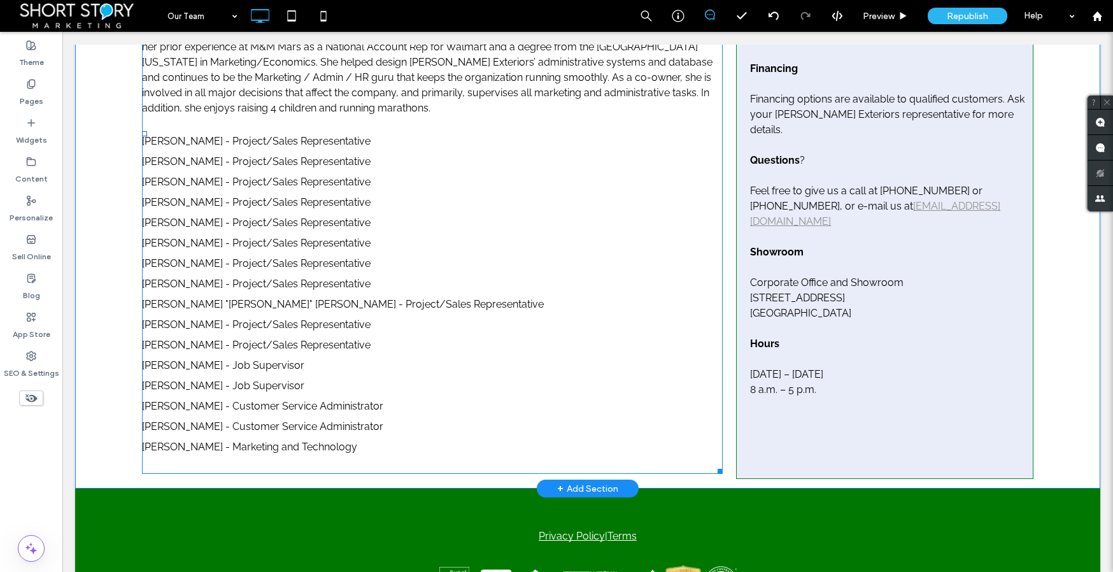
scroll to position [548, 0]
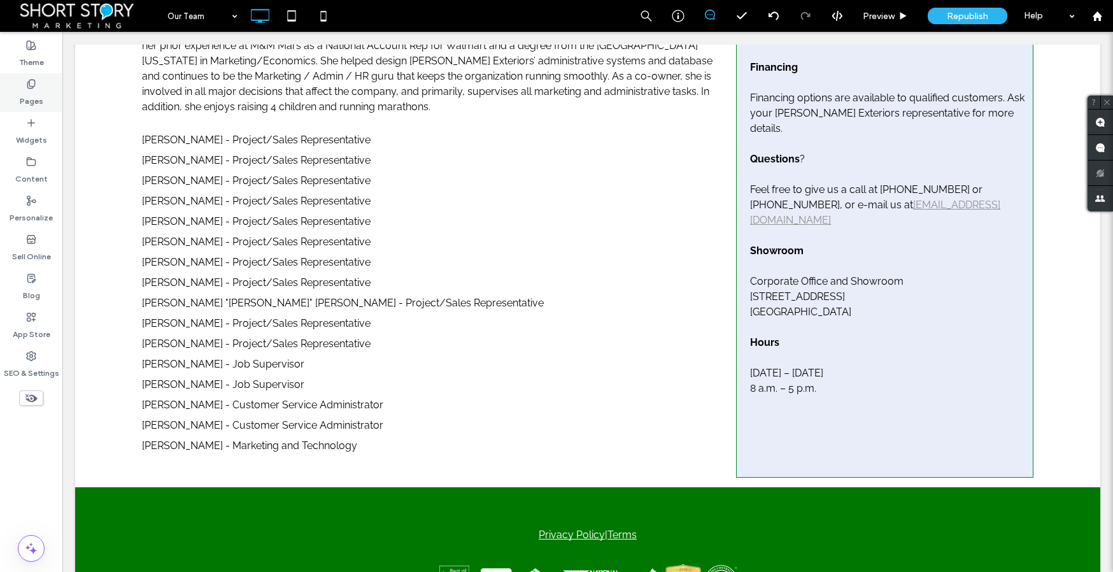
click at [38, 91] on label "Pages" at bounding box center [32, 98] width 24 height 18
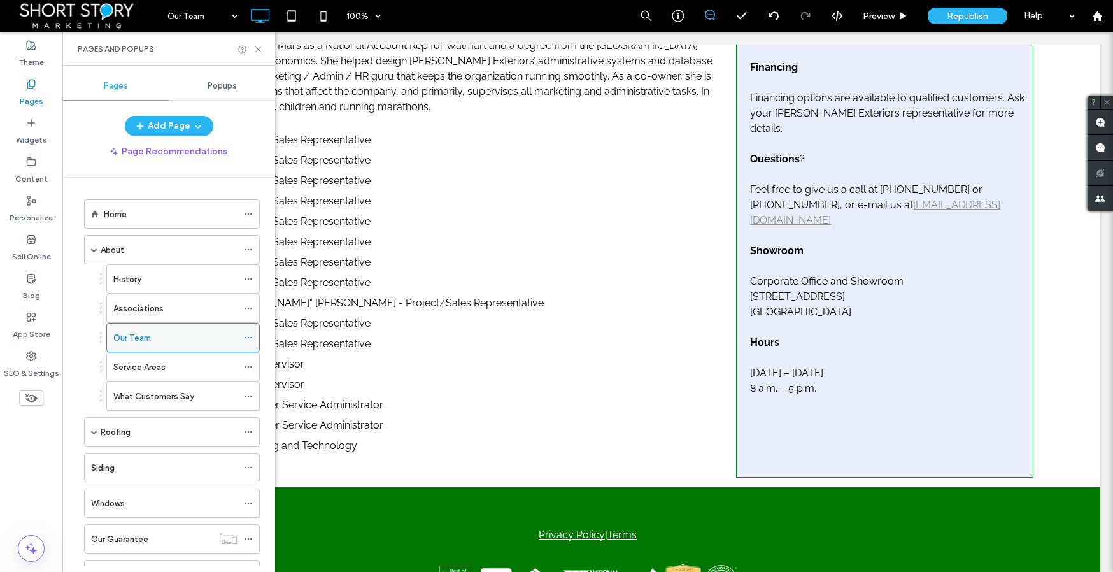
click at [250, 338] on icon at bounding box center [248, 337] width 9 height 9
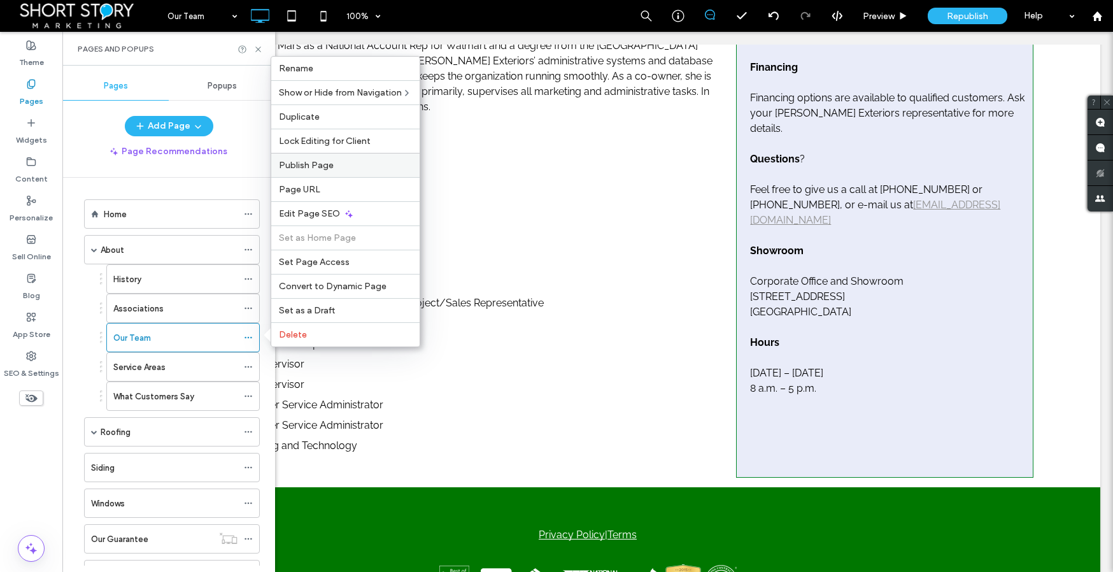
click at [318, 169] on span "Publish Page" at bounding box center [306, 165] width 55 height 11
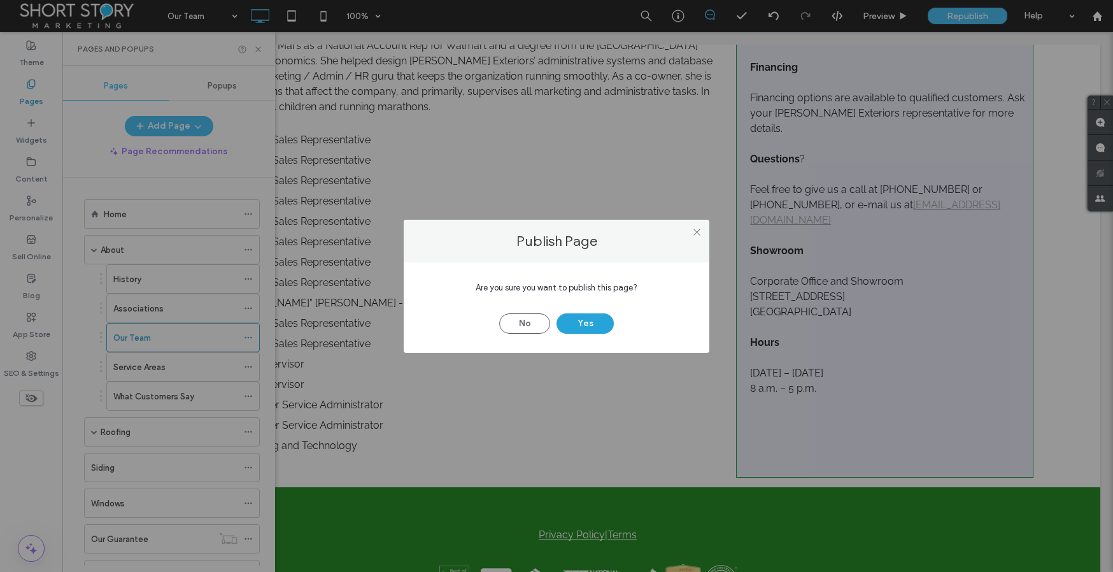
drag, startPoint x: 591, startPoint y: 323, endPoint x: 582, endPoint y: 324, distance: 9.0
click at [591, 323] on button "Yes" at bounding box center [584, 323] width 57 height 20
